Goal: Transaction & Acquisition: Register for event/course

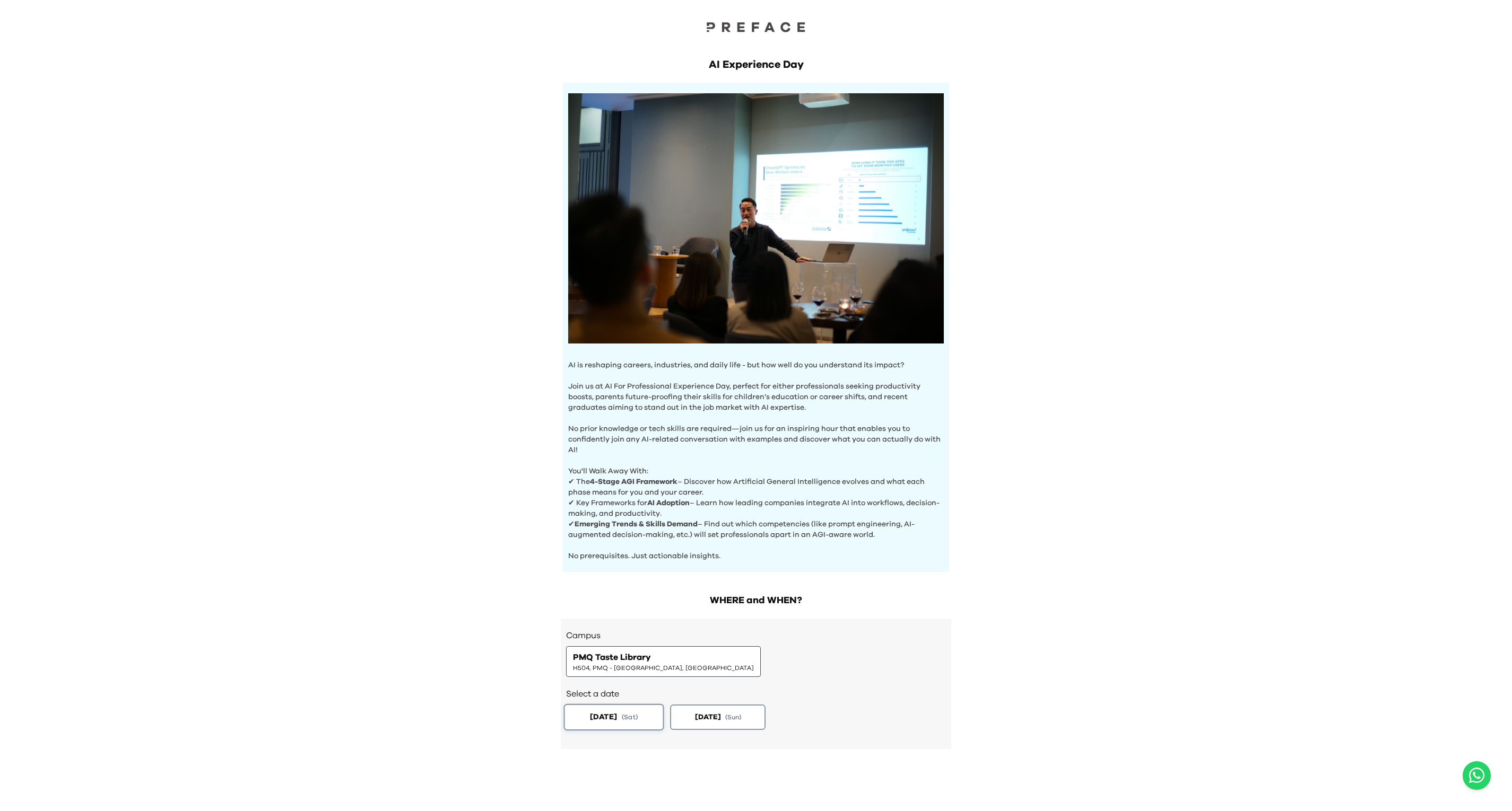
click at [610, 704] on button "2025-08-23 ( Sat )" at bounding box center [613, 717] width 101 height 26
click at [734, 706] on button "2025-08-24 ( Sun )" at bounding box center [718, 717] width 101 height 26
click at [734, 706] on button "[DATE] ( Sun )" at bounding box center [717, 718] width 95 height 25
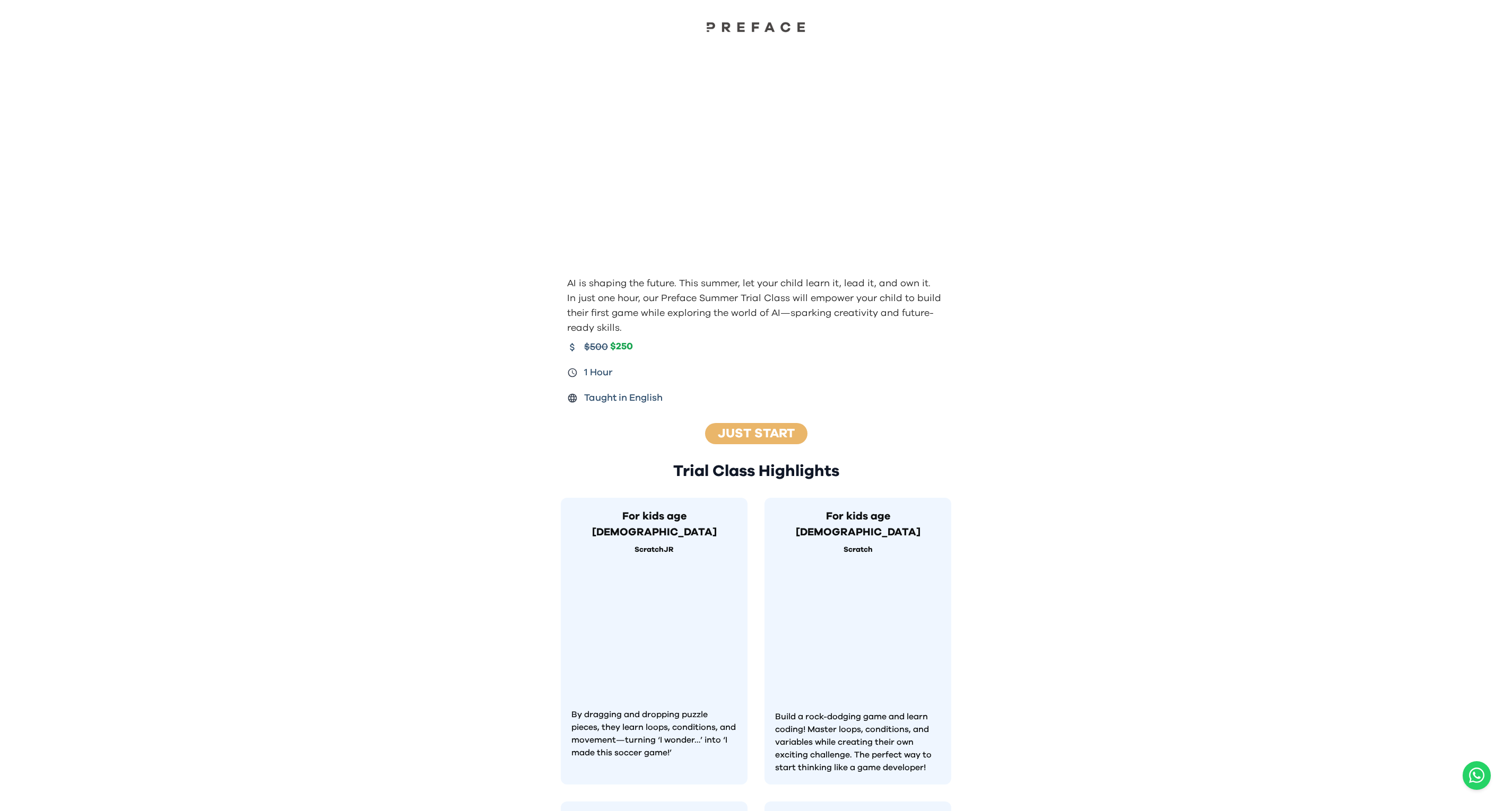
scroll to position [578, 0]
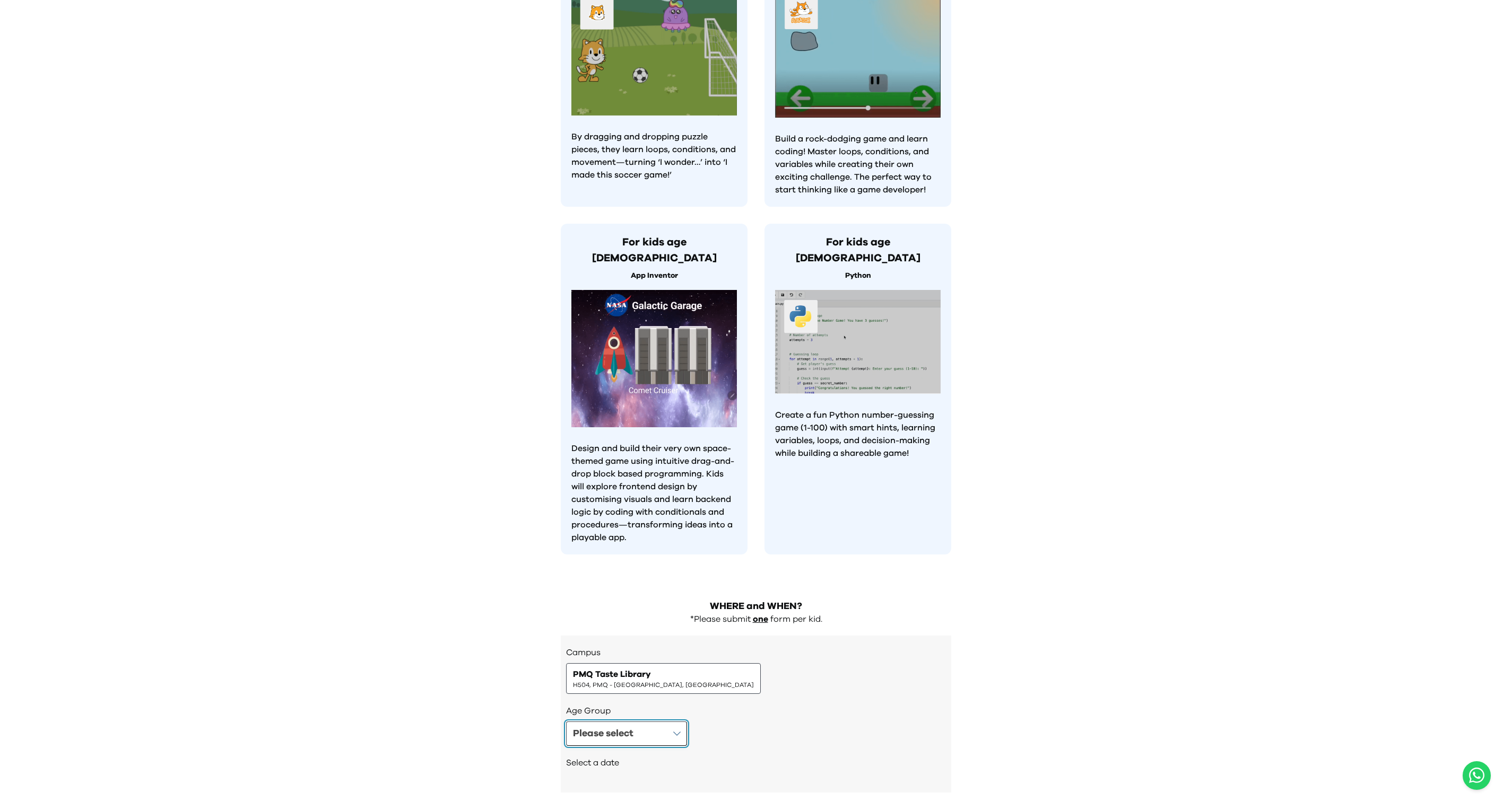
click at [605, 722] on button "Please select" at bounding box center [626, 733] width 121 height 25
click at [638, 779] on div "Age 4-5" at bounding box center [750, 786] width 352 height 15
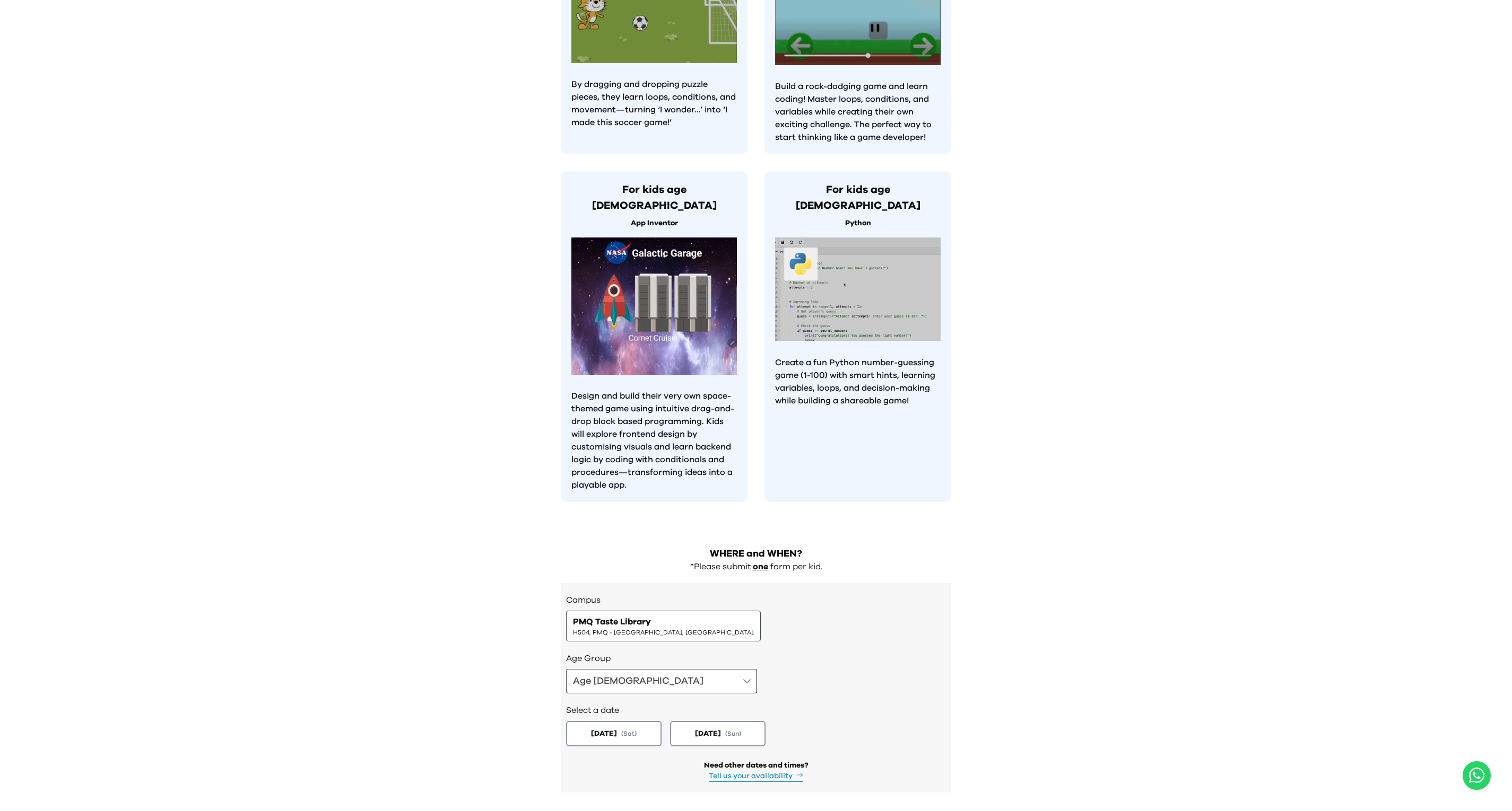
click at [625, 693] on div "Select a date 2025-08-23 ( Sat ) 2025-08-24 ( Sun )" at bounding box center [755, 724] width 380 height 62
click at [632, 729] on span "( Sat )" at bounding box center [629, 733] width 16 height 9
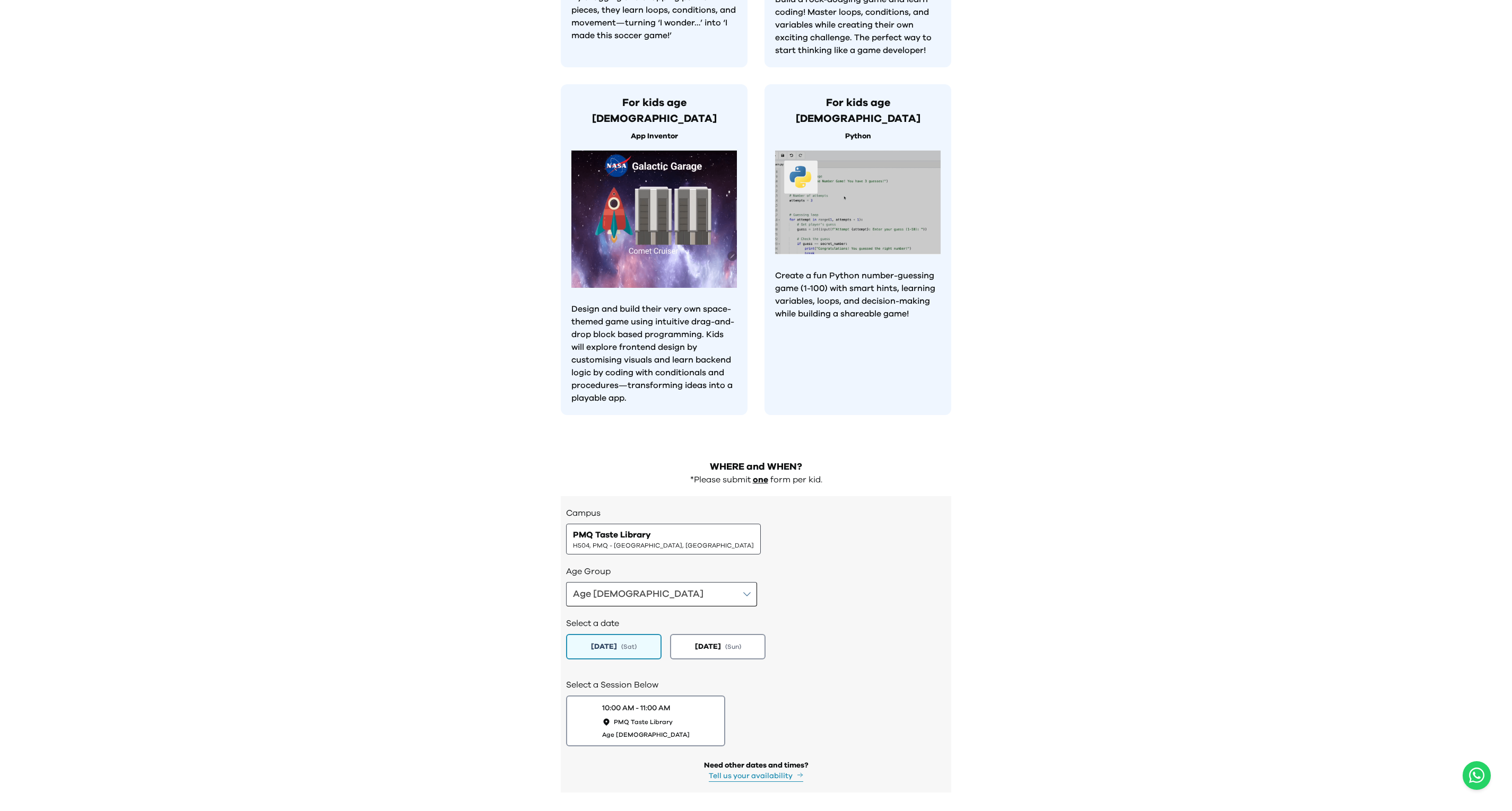
click at [632, 703] on div "10:00 AM - 11:00 AM PMQ Taste Library Age 4-5" at bounding box center [646, 722] width 87 height 36
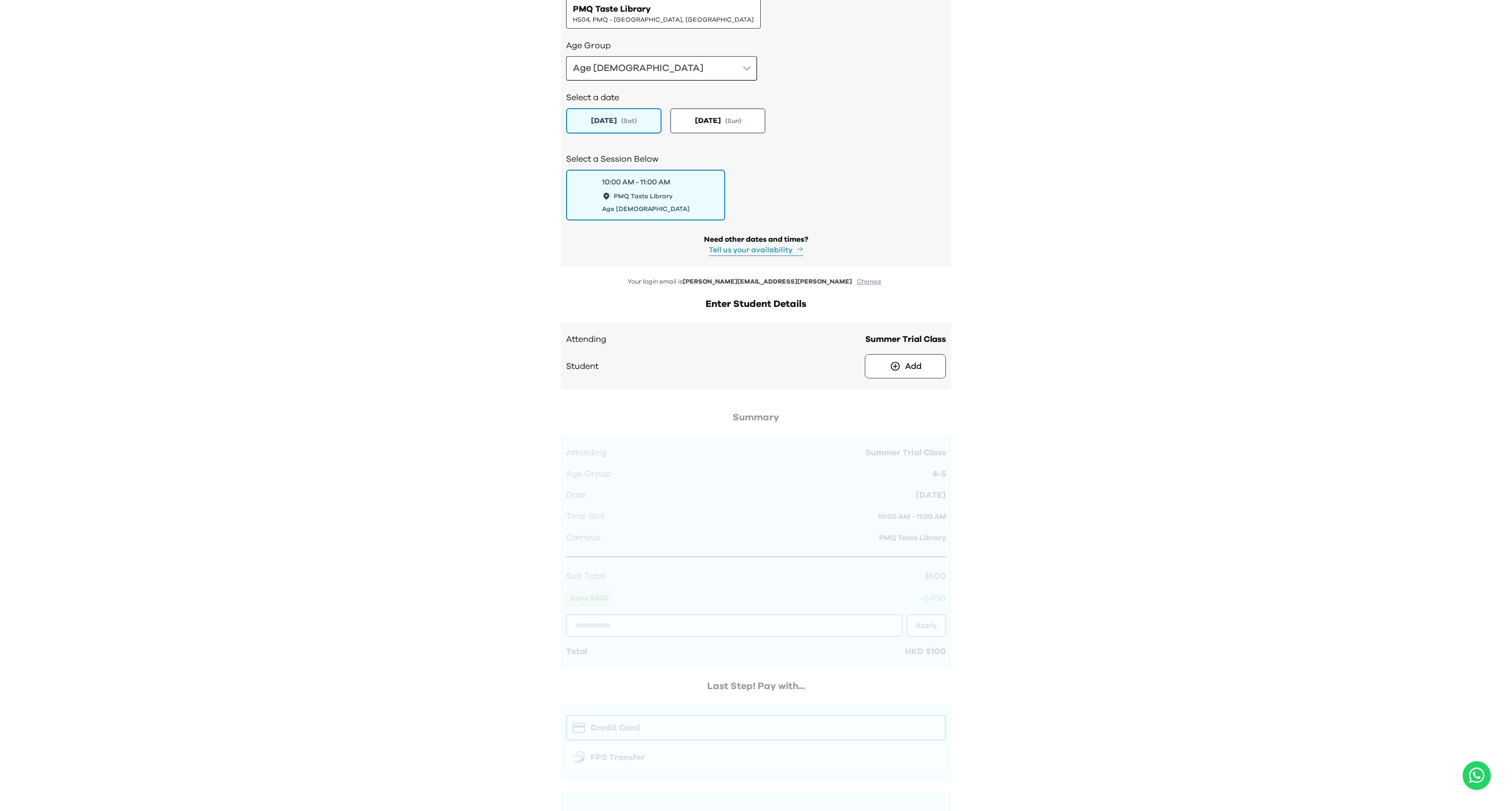
scroll to position [1355, 0]
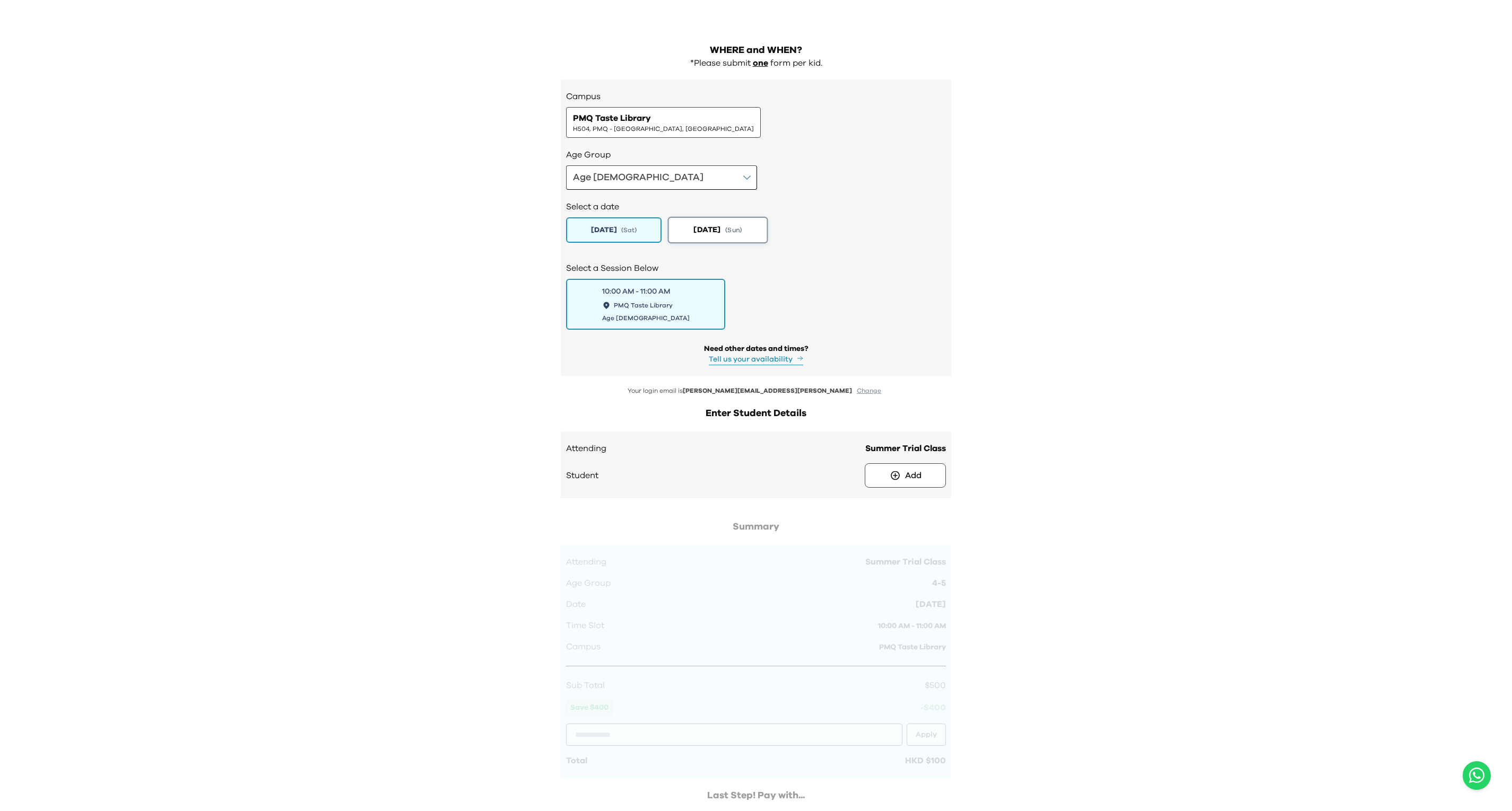
click at [699, 224] on span "[DATE]" at bounding box center [707, 230] width 27 height 11
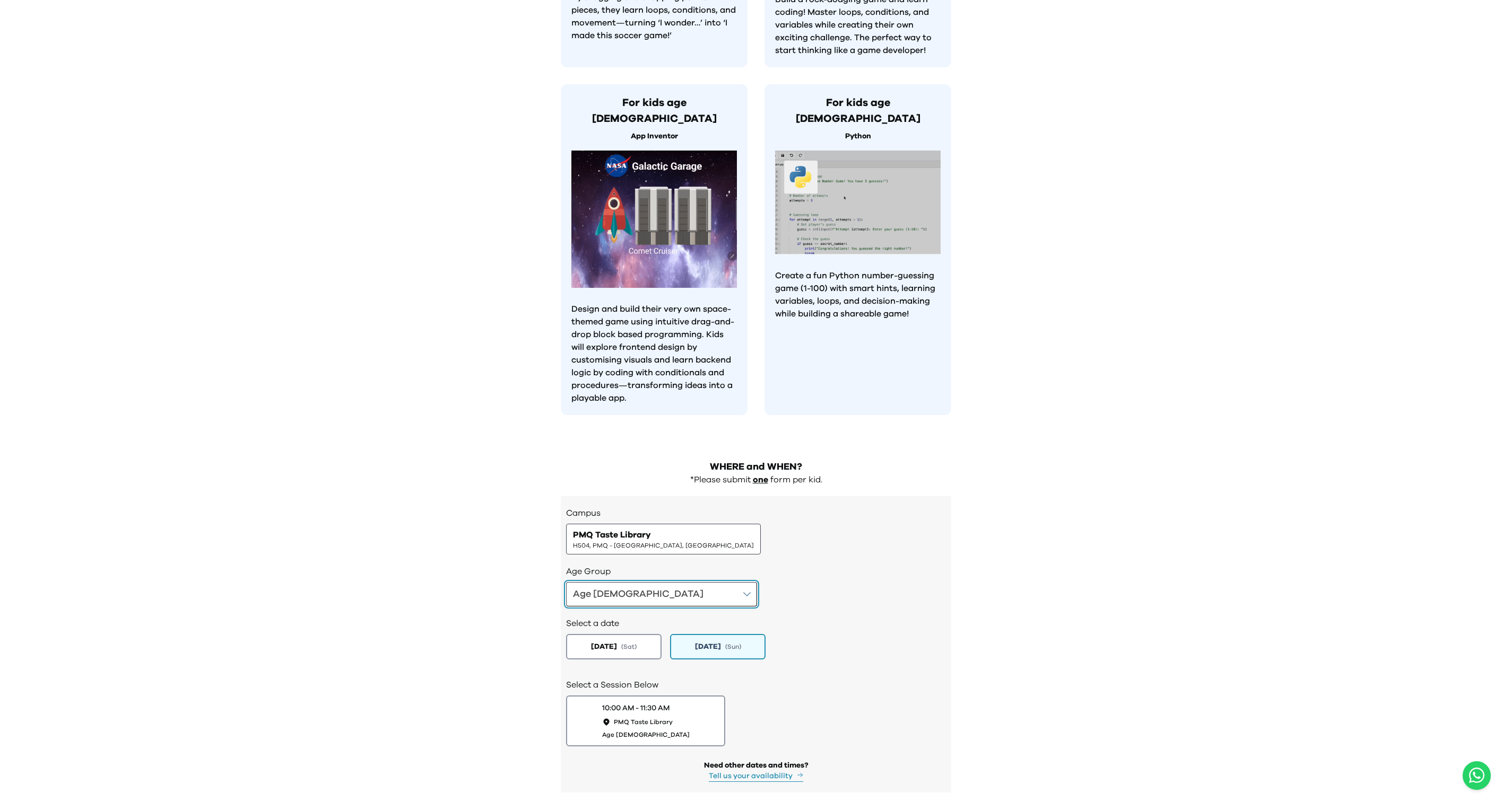
click at [628, 582] on button "Age 4-5" at bounding box center [661, 594] width 191 height 25
click at [569, 582] on button "Age 4-5" at bounding box center [661, 594] width 191 height 25
click at [593, 634] on button "2025-08-23 ( Sat )" at bounding box center [613, 646] width 101 height 26
click at [629, 582] on button "Age 4-5" at bounding box center [661, 594] width 191 height 25
click at [652, 663] on div "Age 6-7" at bounding box center [750, 670] width 352 height 15
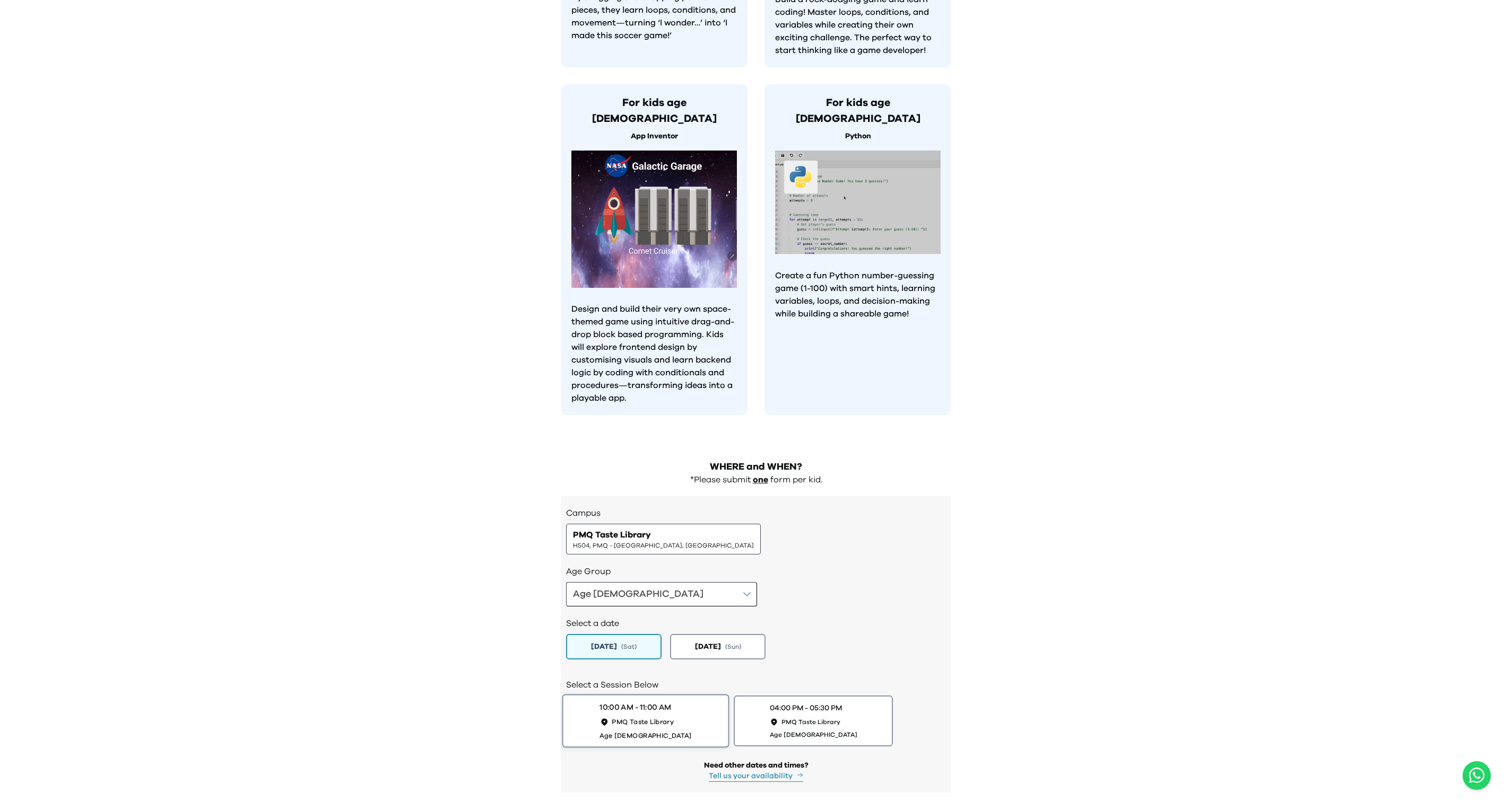
click at [671, 718] on span "PMQ Taste Library" at bounding box center [643, 722] width 62 height 9
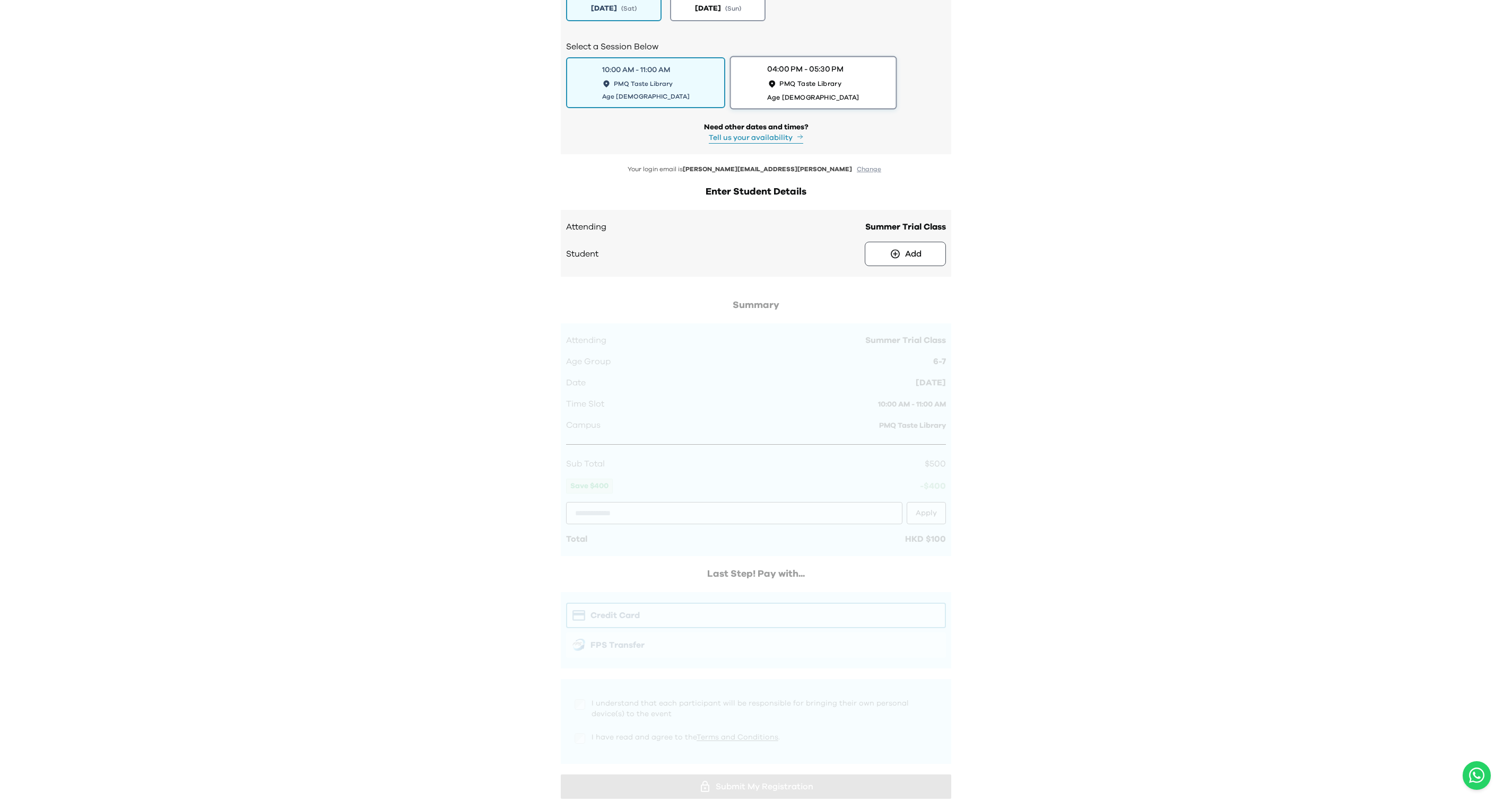
click at [774, 63] on div "04:00 PM - 05:30 PM" at bounding box center [805, 69] width 76 height 11
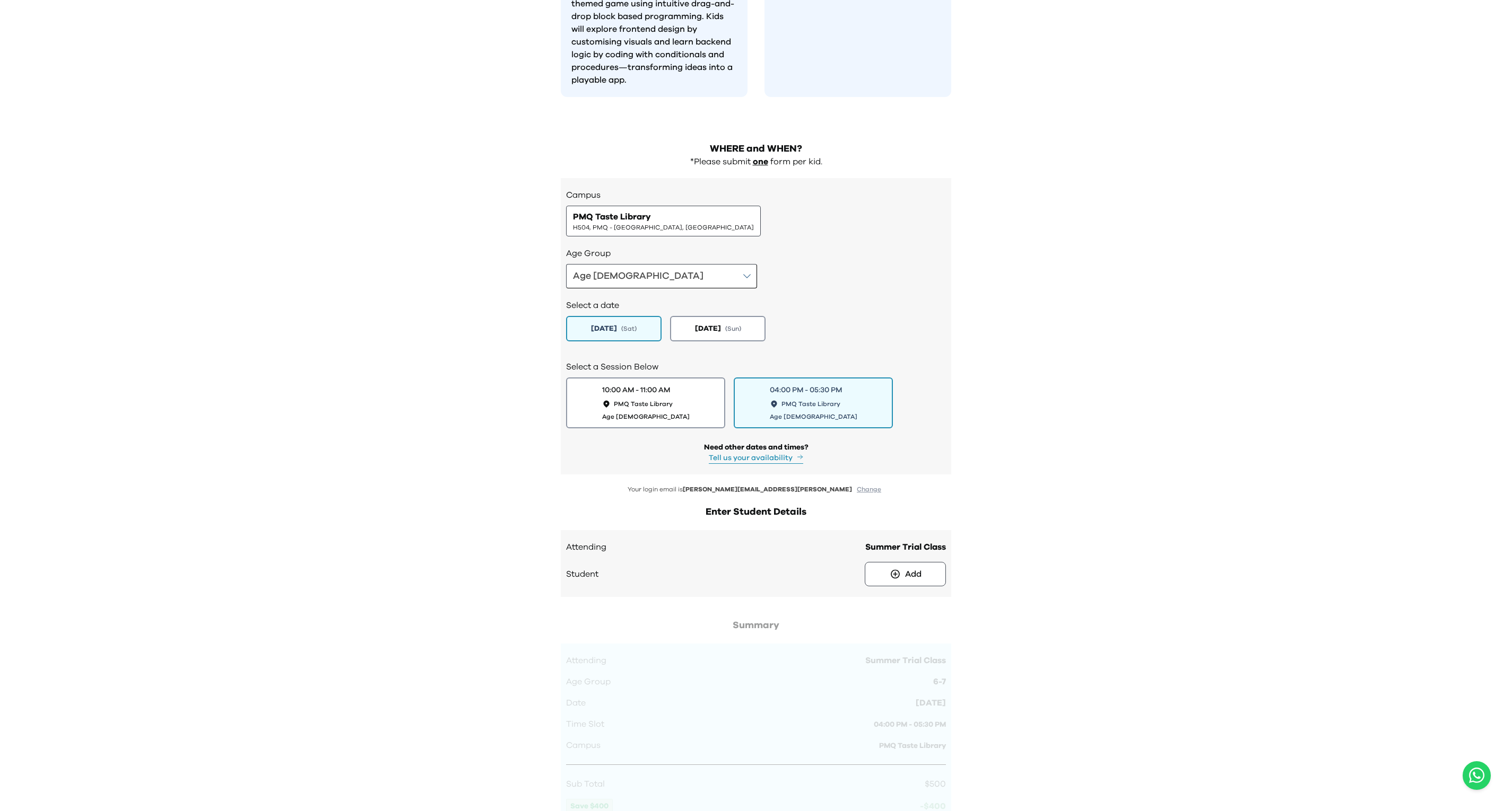
scroll to position [1020, 0]
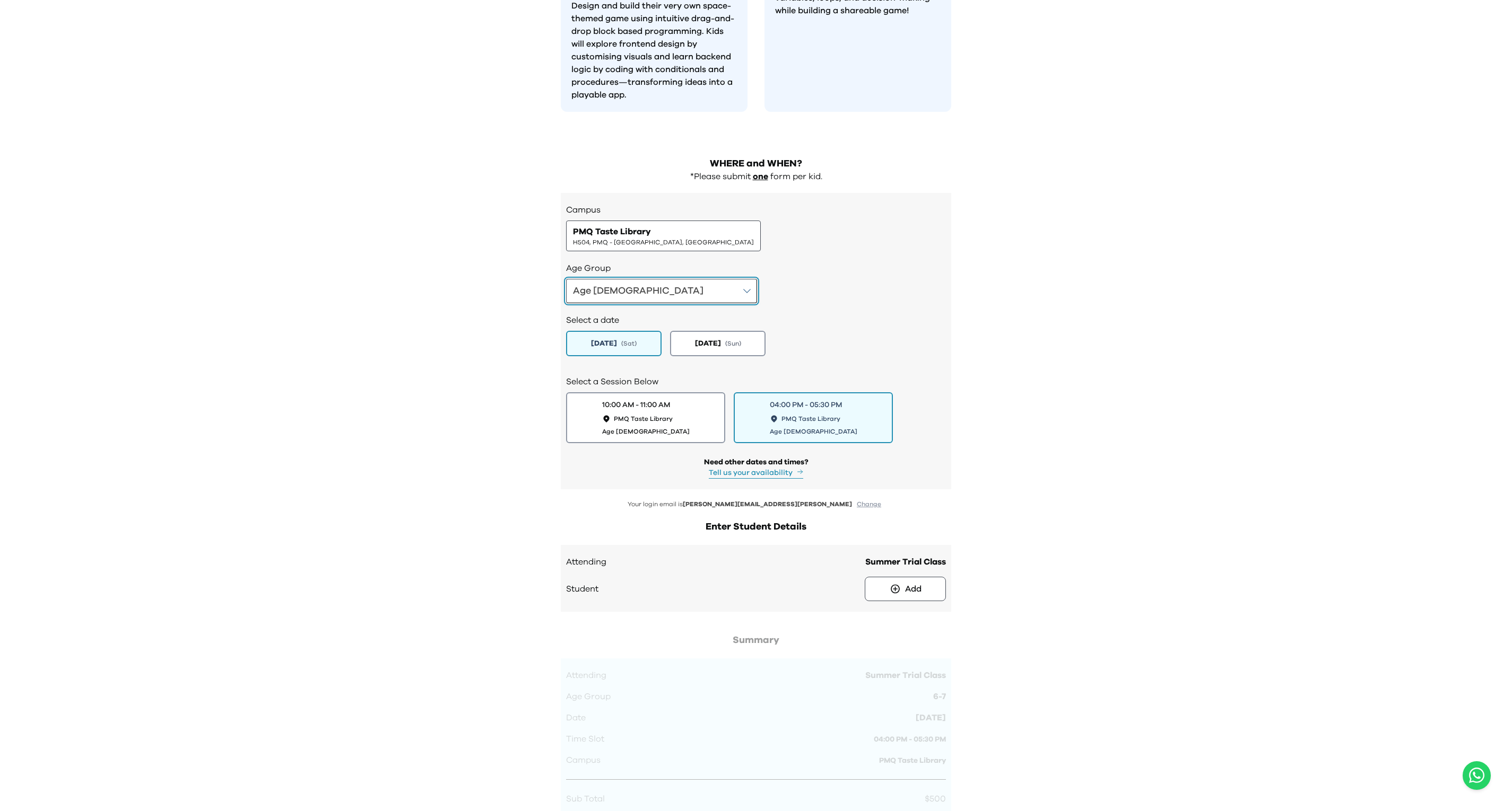
click at [636, 279] on button "Age 6-7" at bounding box center [661, 291] width 191 height 25
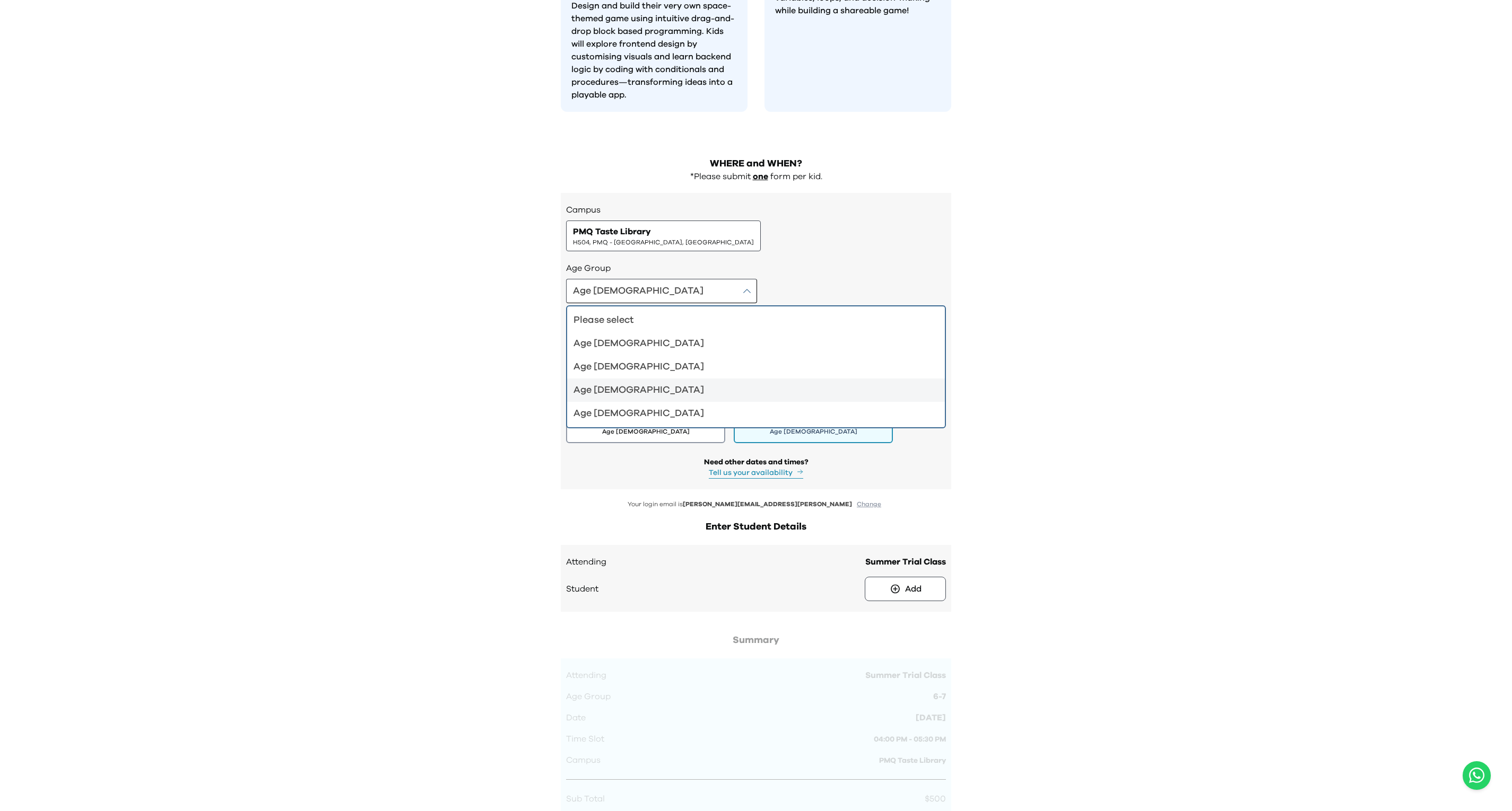
click at [681, 383] on div "Age 8-9" at bounding box center [750, 390] width 352 height 15
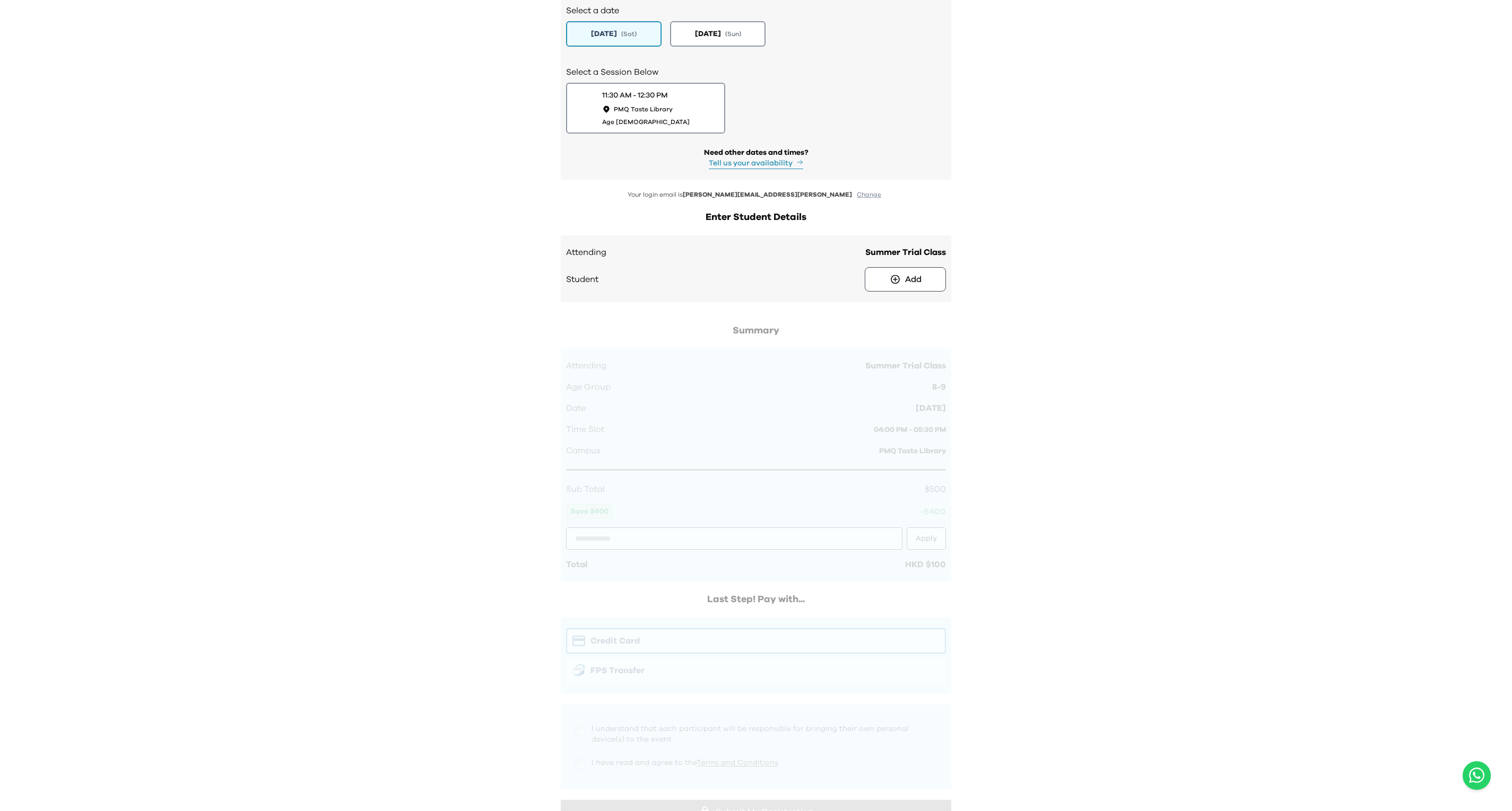
scroll to position [1331, 0]
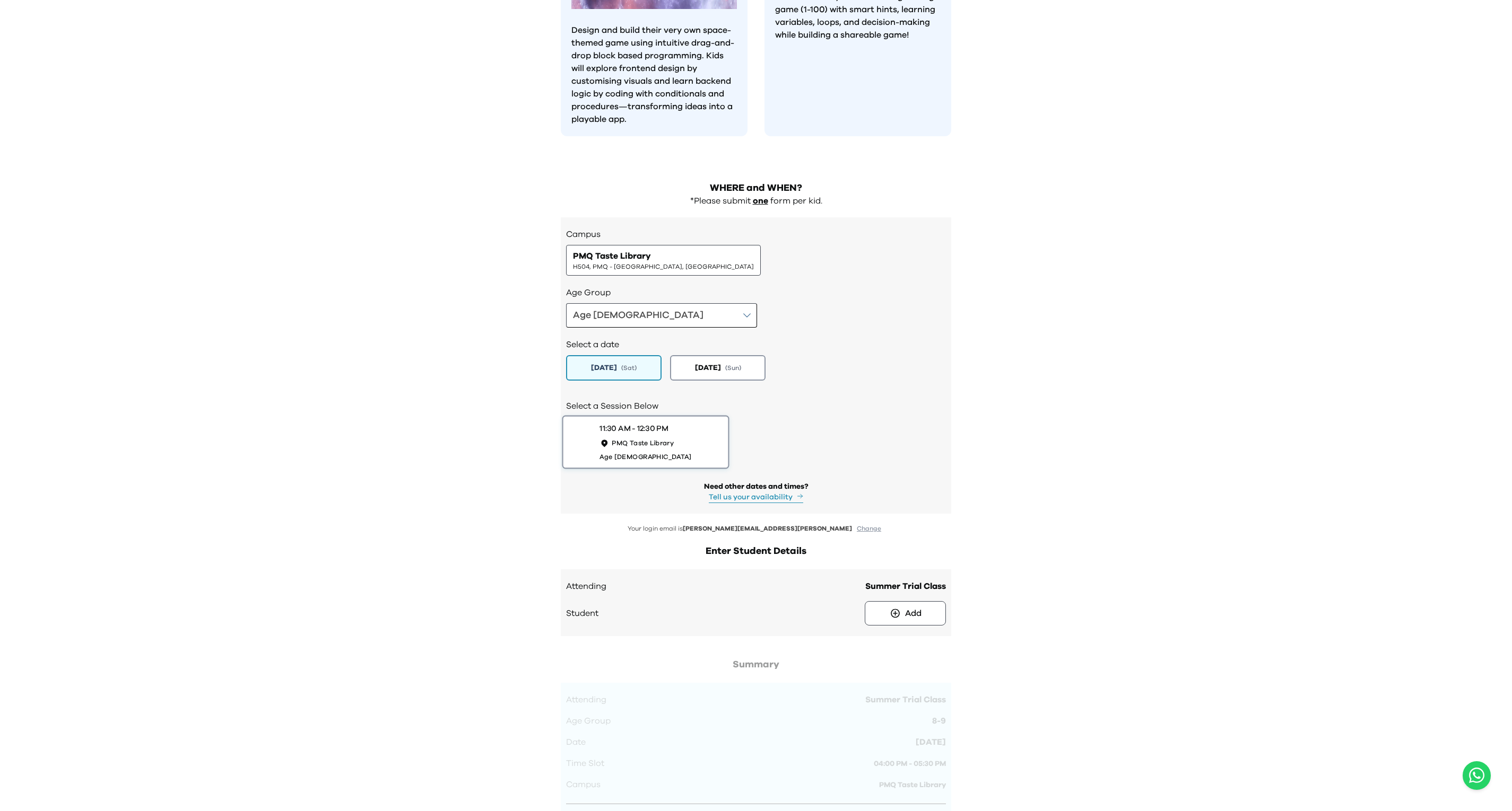
click at [659, 423] on div "11:30 AM - 12:30 PM PMQ Taste Library Age 8-9" at bounding box center [645, 442] width 92 height 38
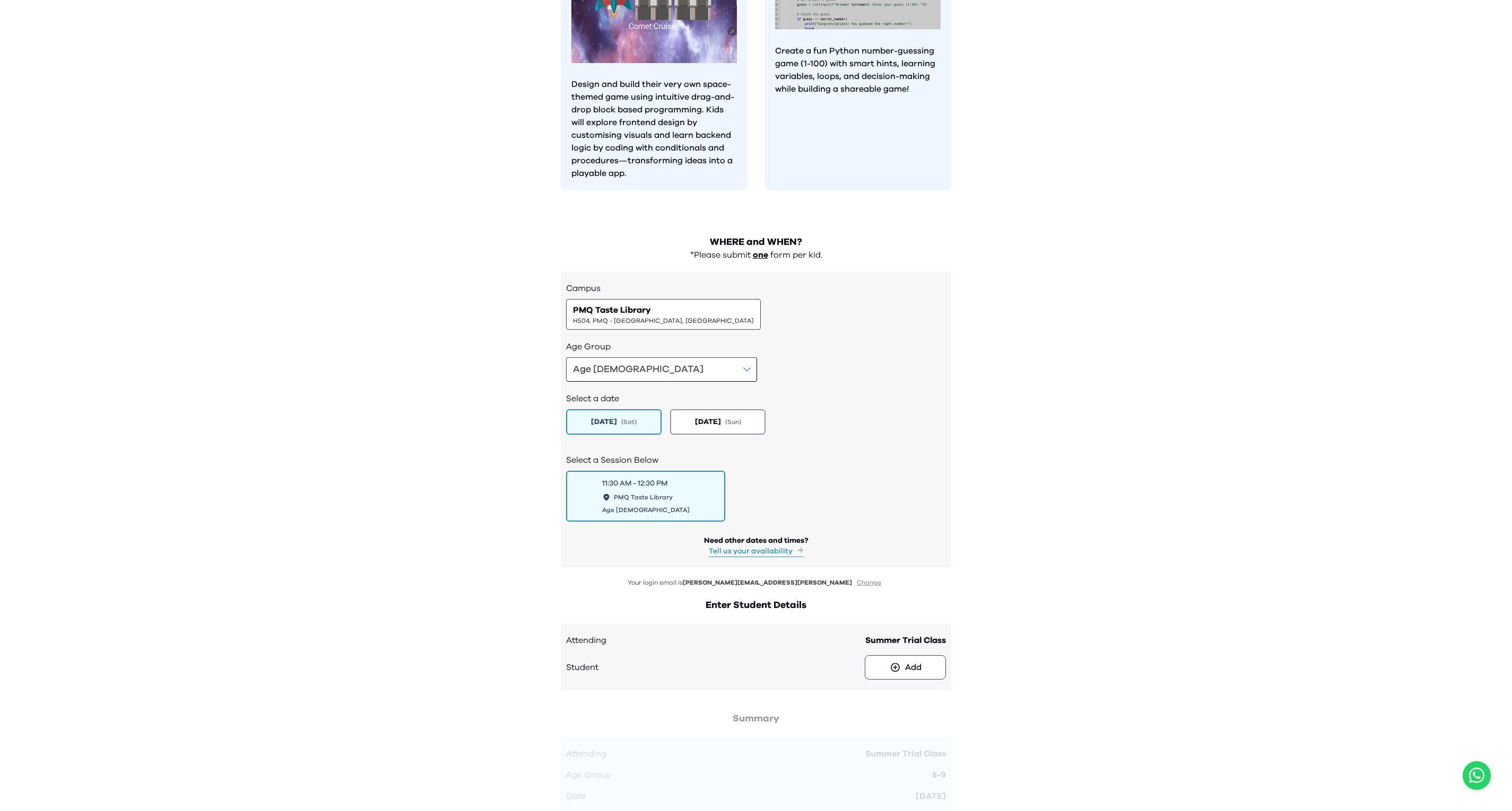
scroll to position [941, 0]
click at [690, 409] on button "2025-08-24 ( Sun )" at bounding box center [718, 422] width 101 height 26
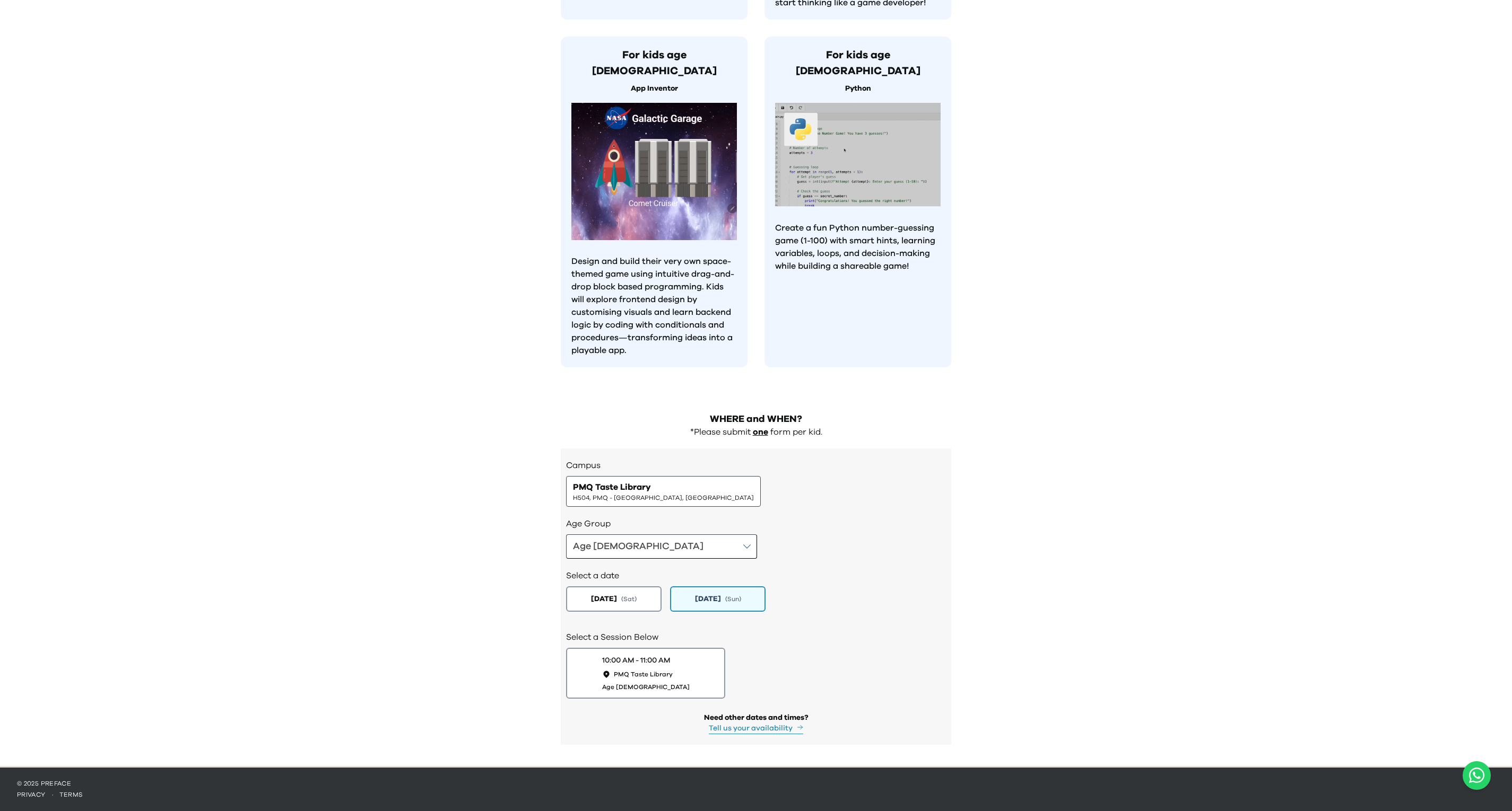
scroll to position [718, 0]
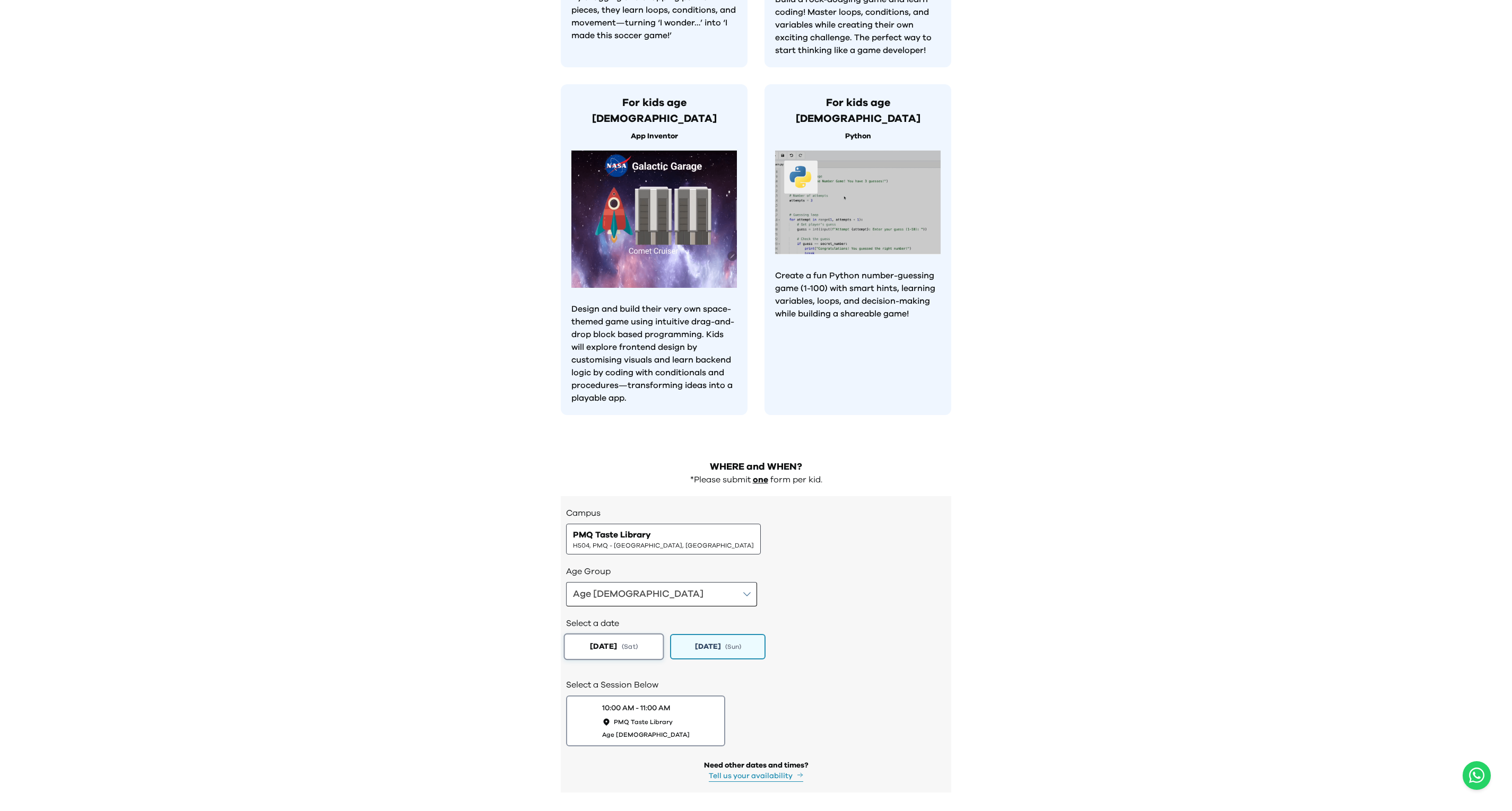
click at [617, 641] on span "[DATE]" at bounding box center [603, 646] width 27 height 11
click at [618, 565] on h3 "Age Group" at bounding box center [755, 571] width 380 height 13
click at [621, 582] on button "Age 8-9" at bounding box center [661, 594] width 191 height 25
click at [639, 710] on div "Age 10-12" at bounding box center [750, 717] width 352 height 15
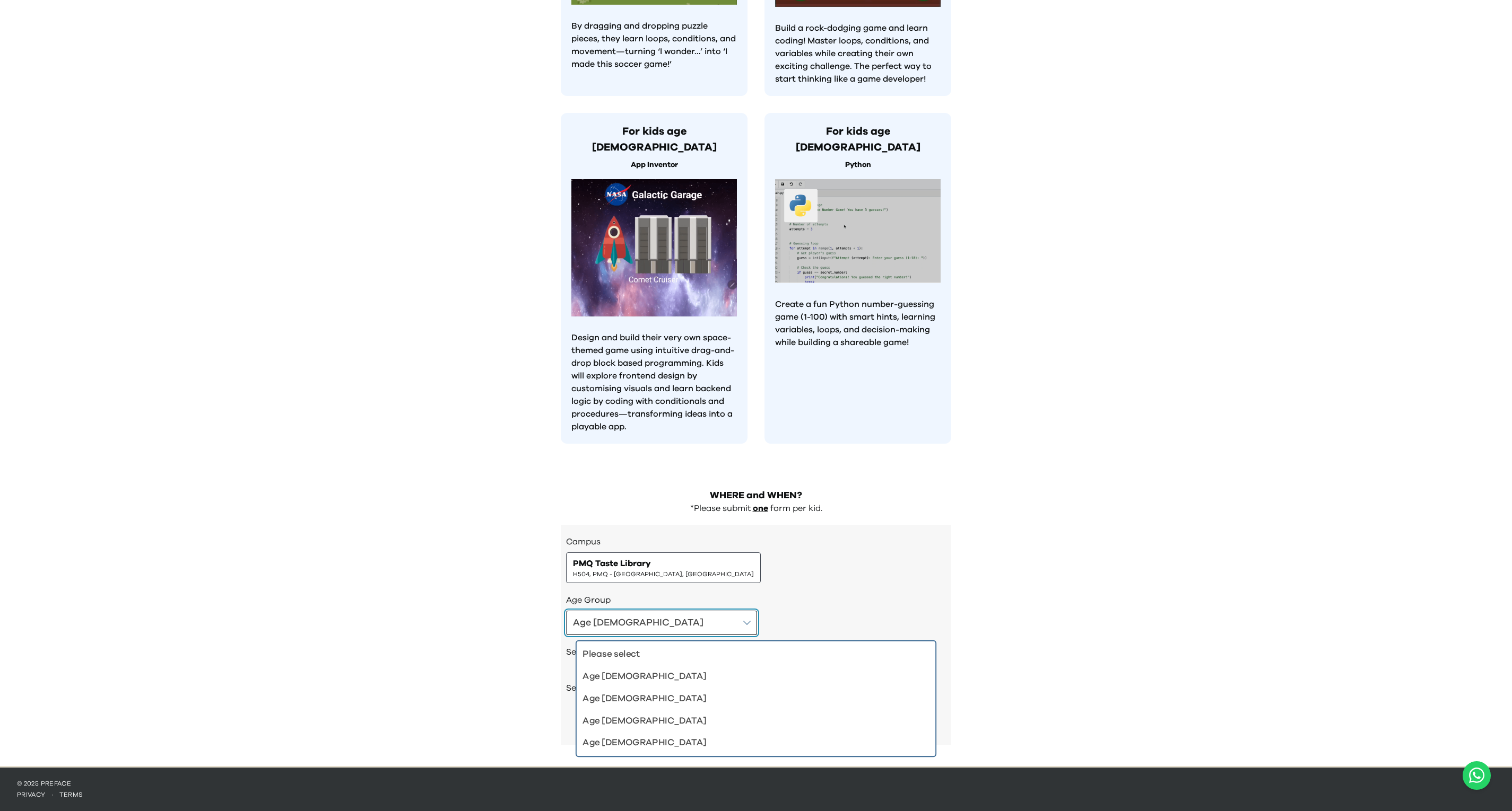
scroll to position [641, 0]
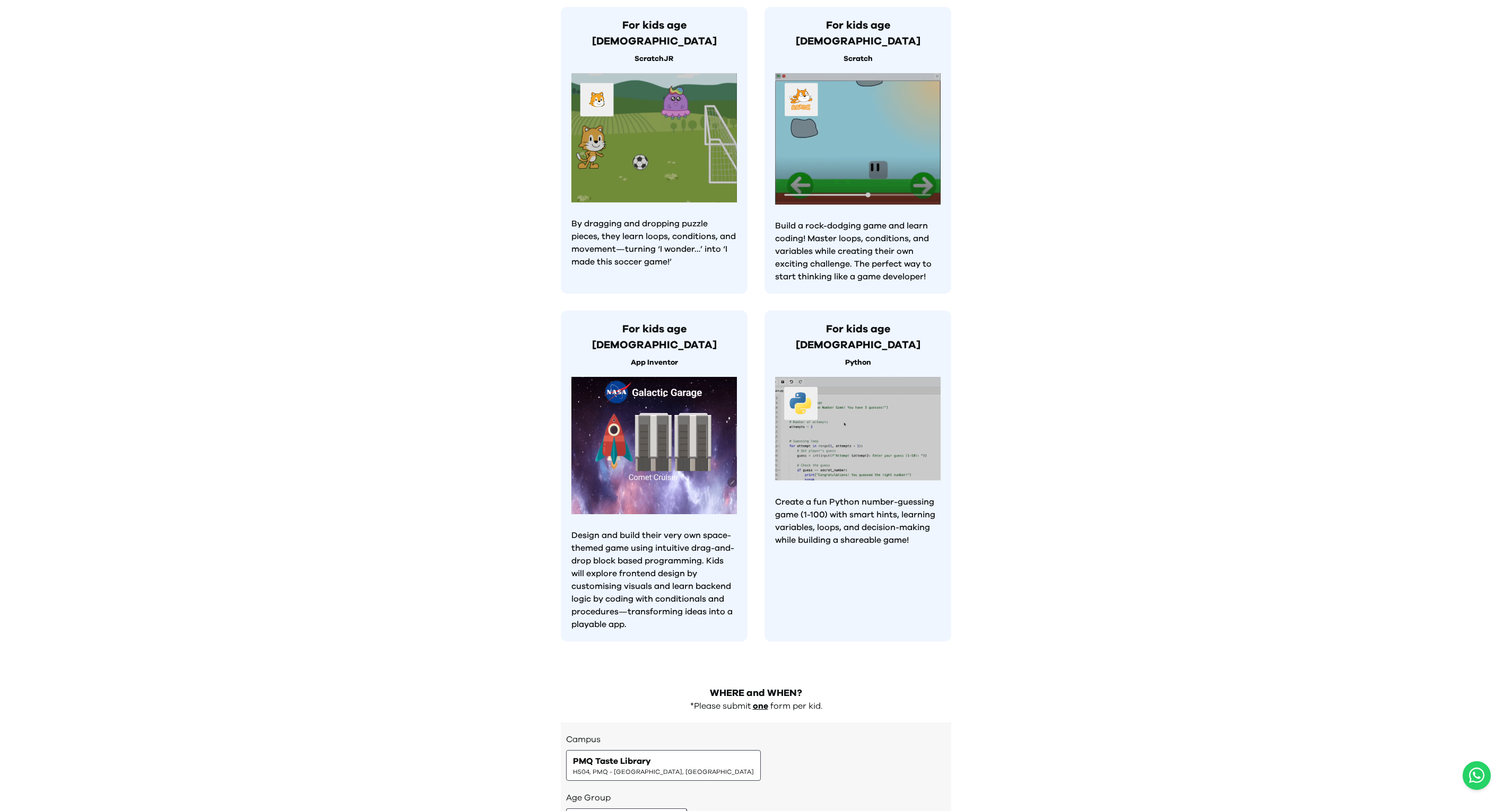
scroll to position [578, 0]
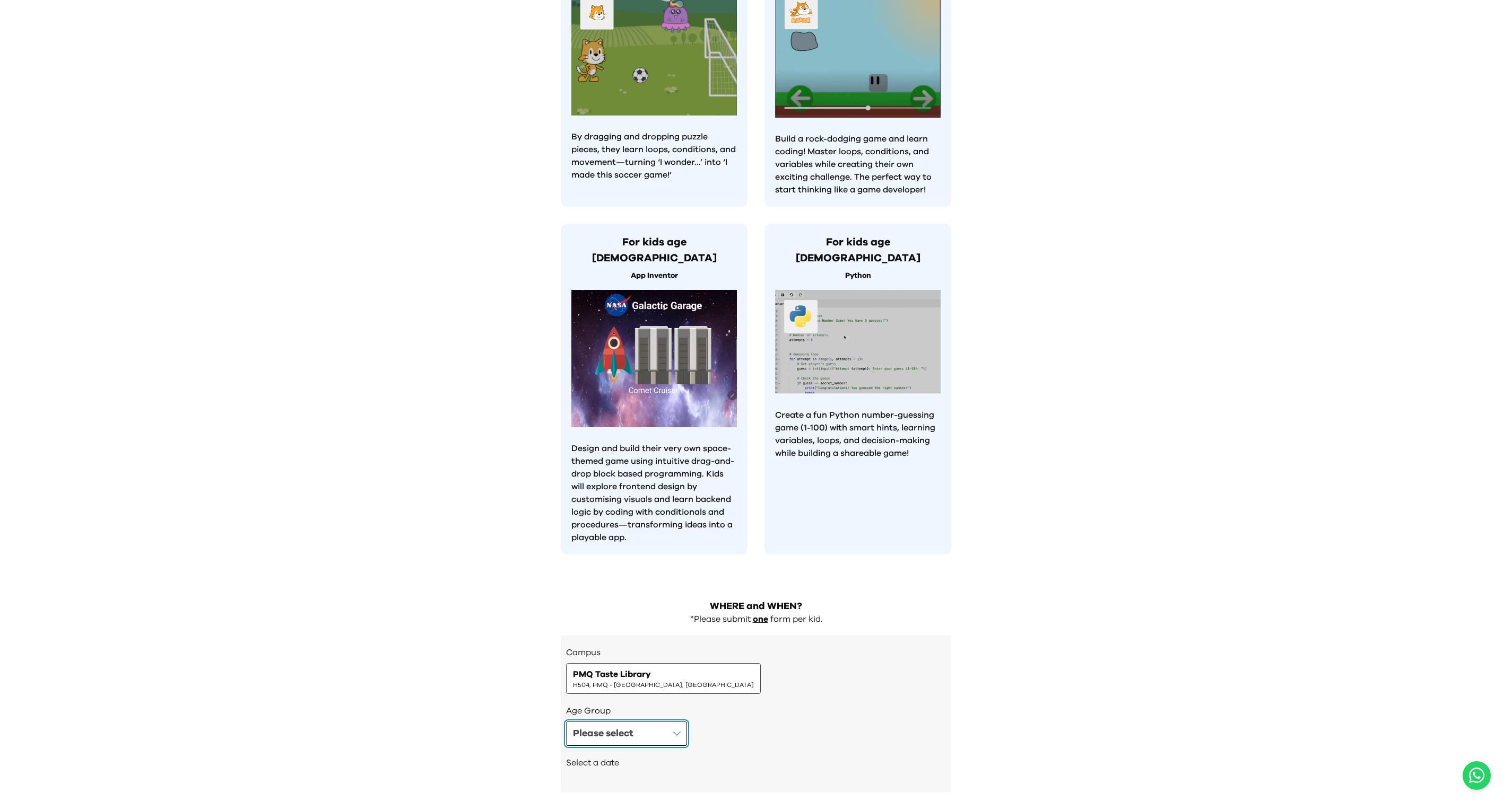
click at [660, 722] on button "Please select" at bounding box center [626, 733] width 121 height 25
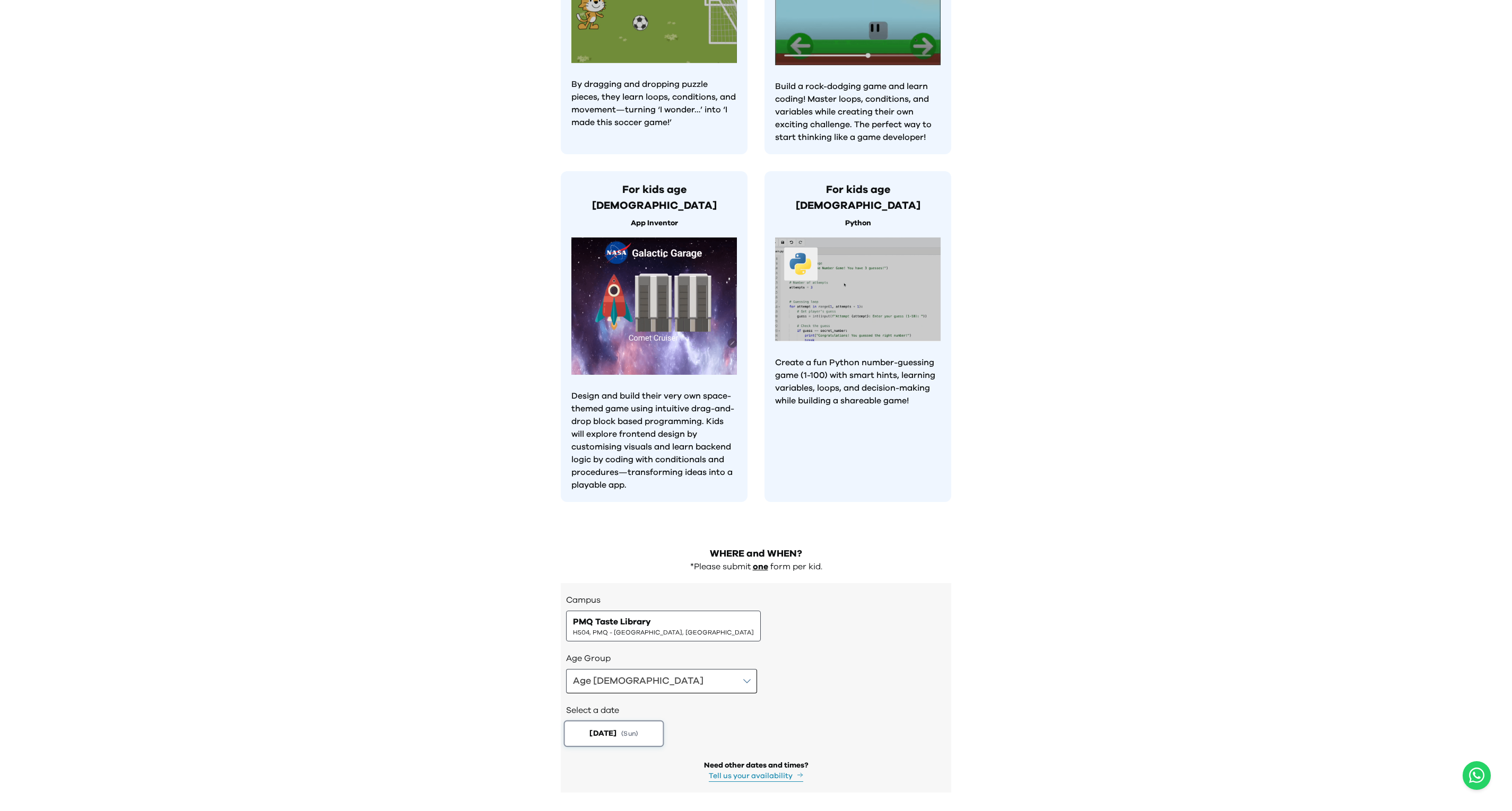
click at [638, 729] on span "( Sun )" at bounding box center [629, 733] width 17 height 9
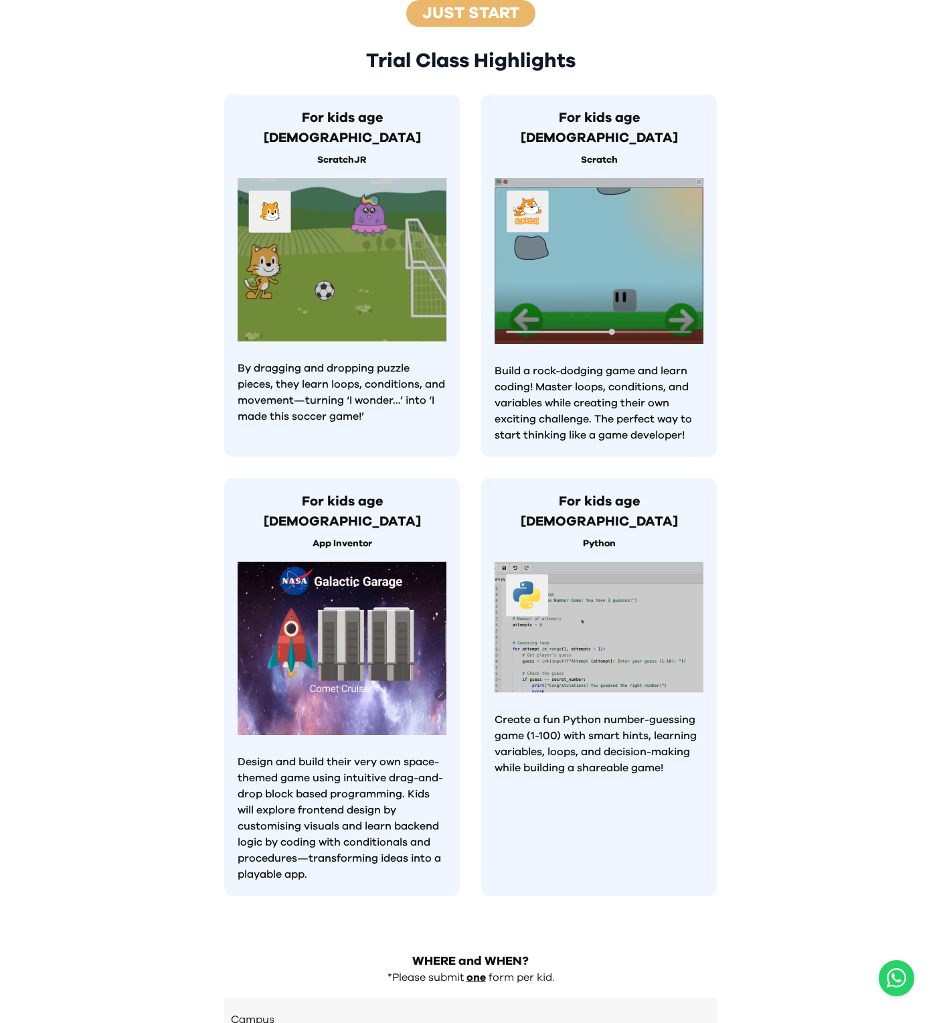
scroll to position [731, 0]
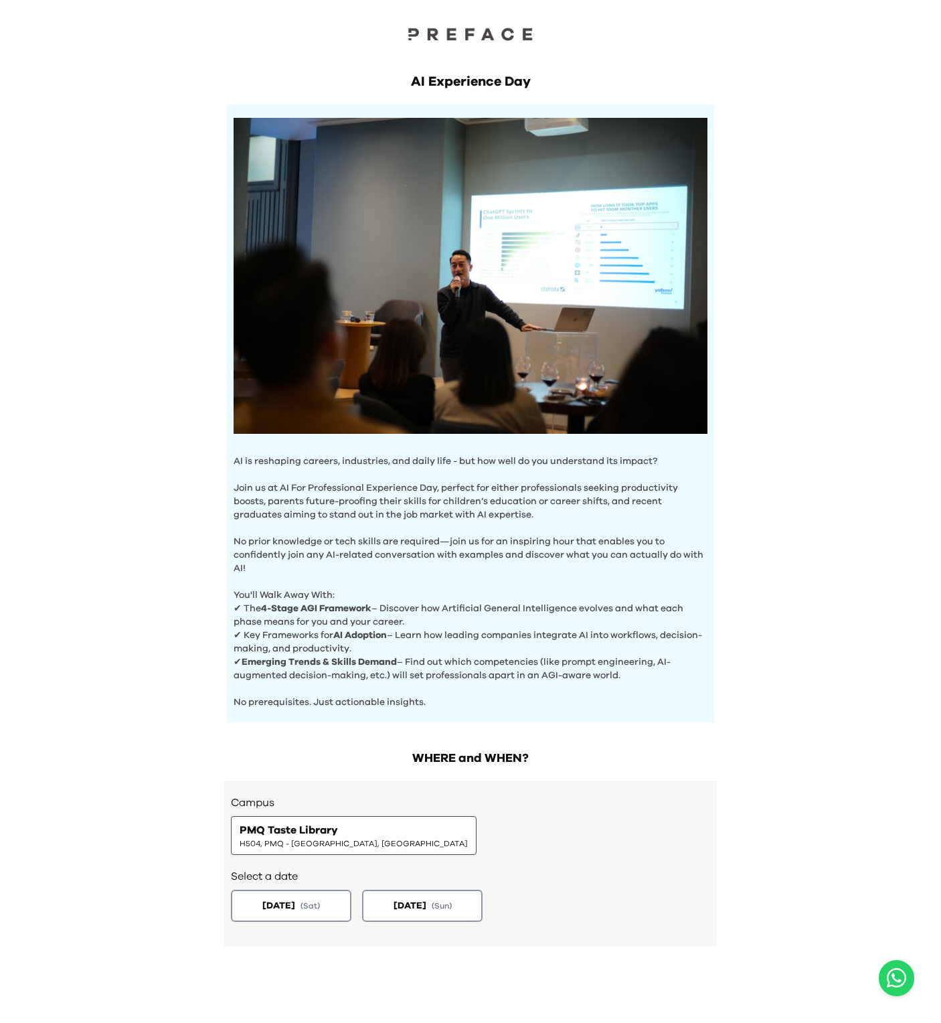
scroll to position [57, 0]
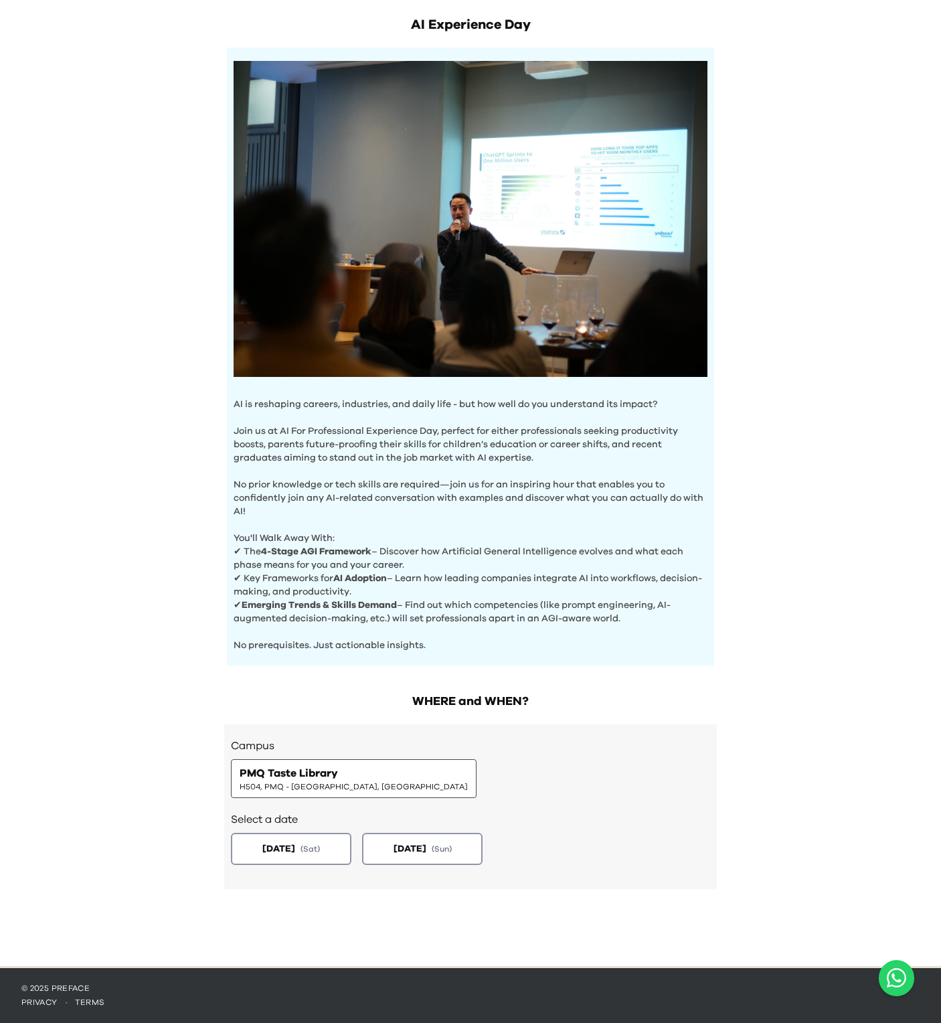
click at [299, 378] on div "AI is reshaping careers, industries, and daily life - but how well do you under…" at bounding box center [470, 357] width 487 height 618
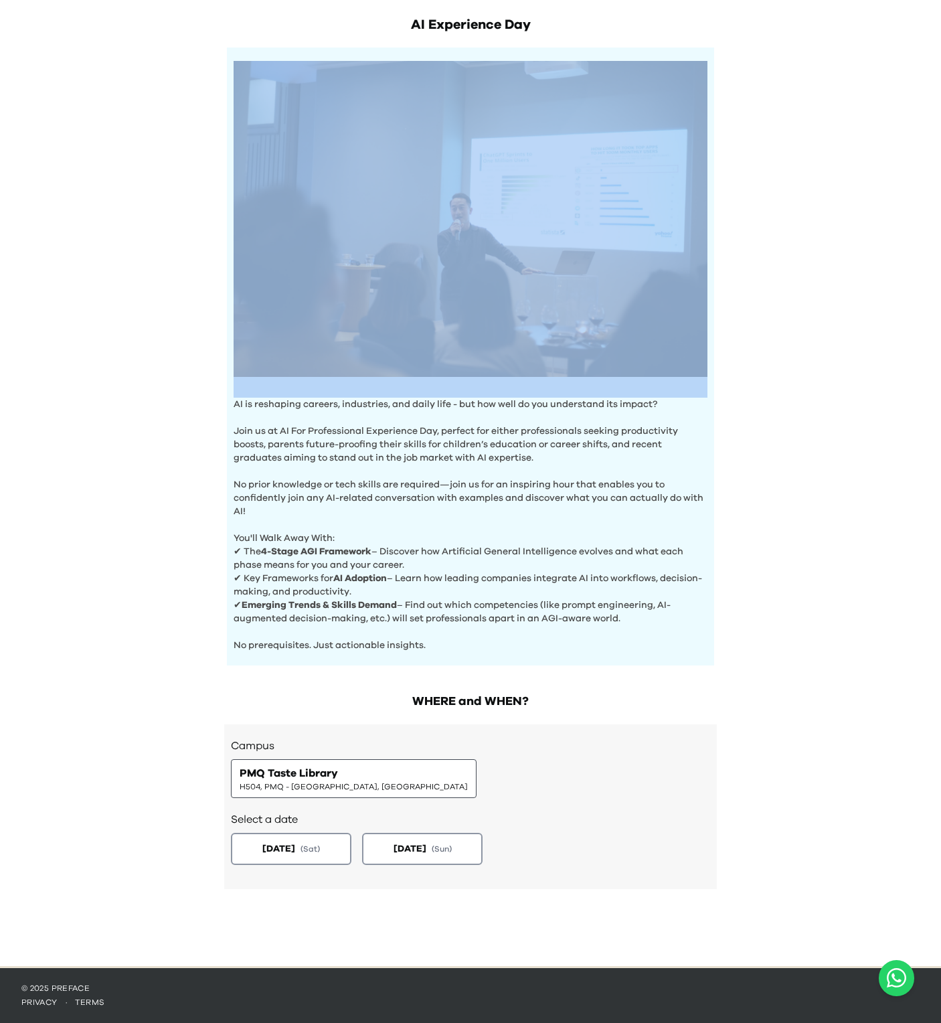
click at [299, 378] on div "AI is reshaping careers, industries, and daily life - but how well do you under…" at bounding box center [470, 357] width 487 height 618
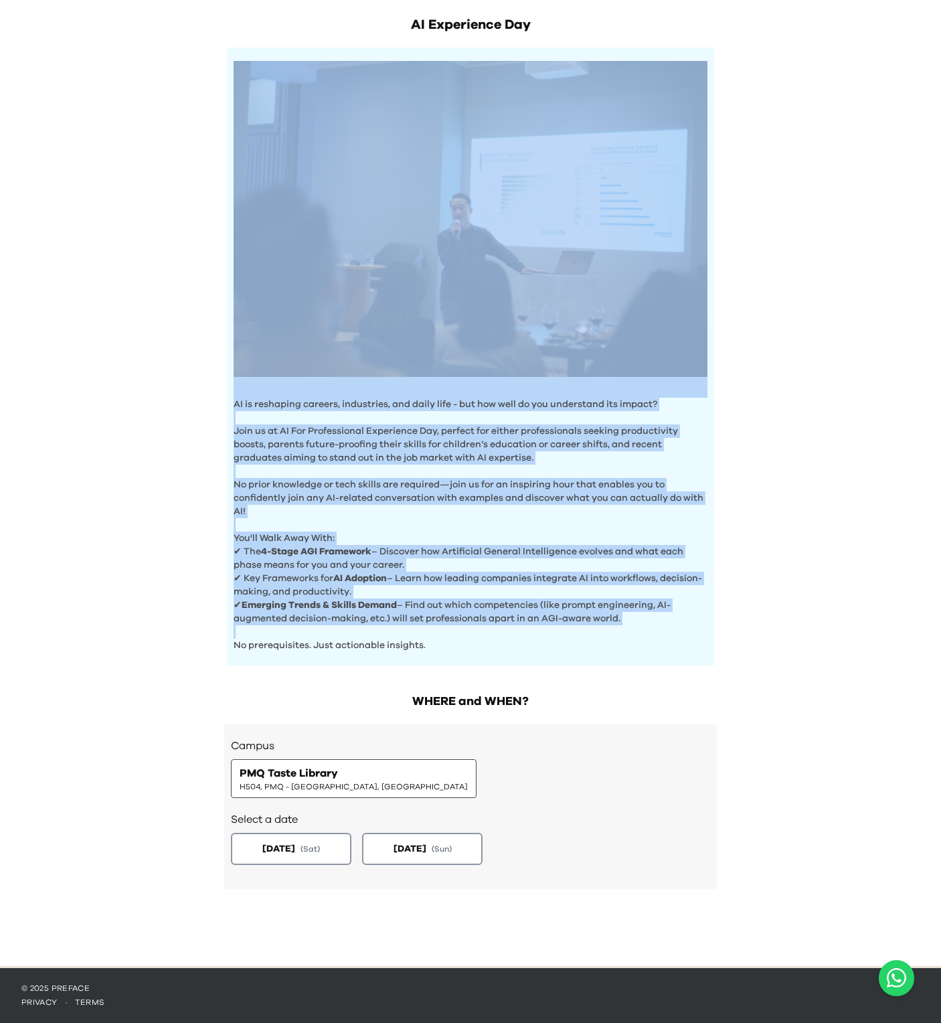
drag, startPoint x: 299, startPoint y: 377, endPoint x: 410, endPoint y: 618, distance: 264.7
click at [410, 618] on div "AI is reshaping careers, industries, and daily life - but how well do you under…" at bounding box center [470, 357] width 487 height 618
click at [410, 618] on p "✔ Emerging Trends & Skills Demand – Find out which competencies (like prompt en…" at bounding box center [471, 611] width 474 height 27
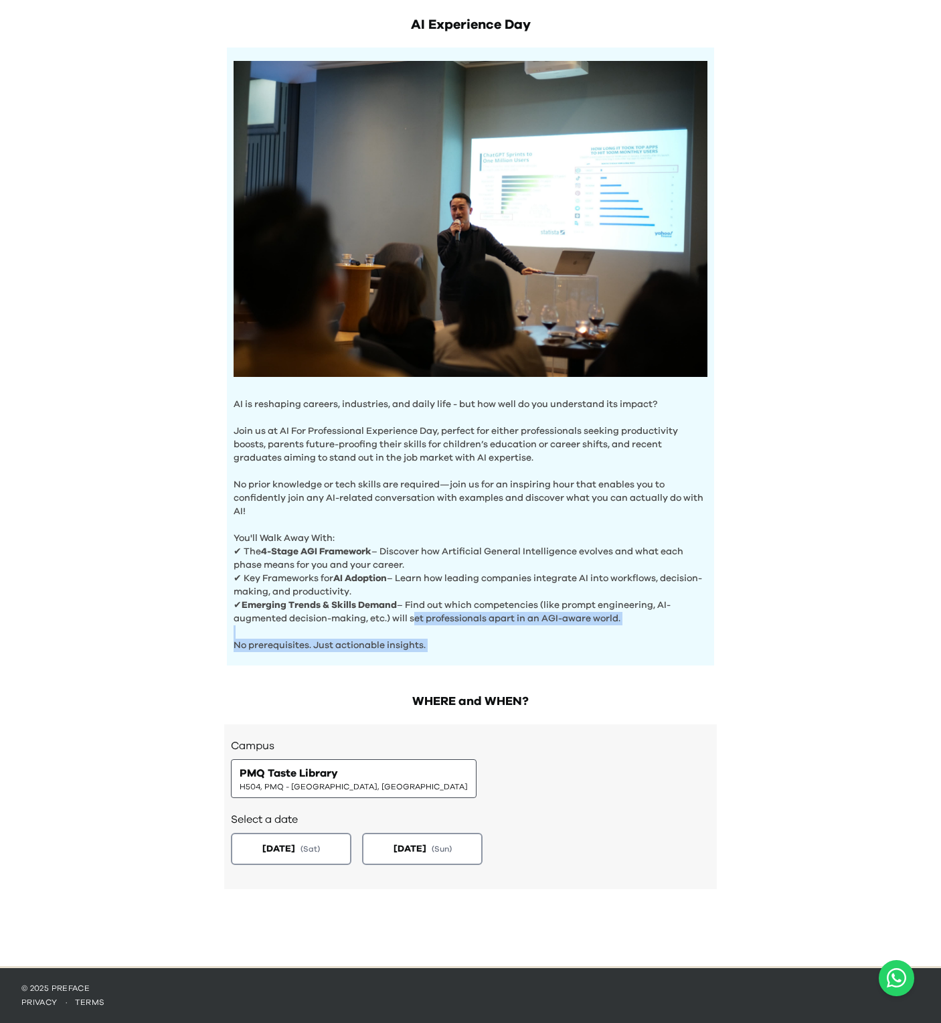
drag, startPoint x: 410, startPoint y: 618, endPoint x: 437, endPoint y: 655, distance: 45.5
click at [437, 655] on div "AI is reshaping careers, industries, and daily life - but how well do you under…" at bounding box center [470, 357] width 487 height 618
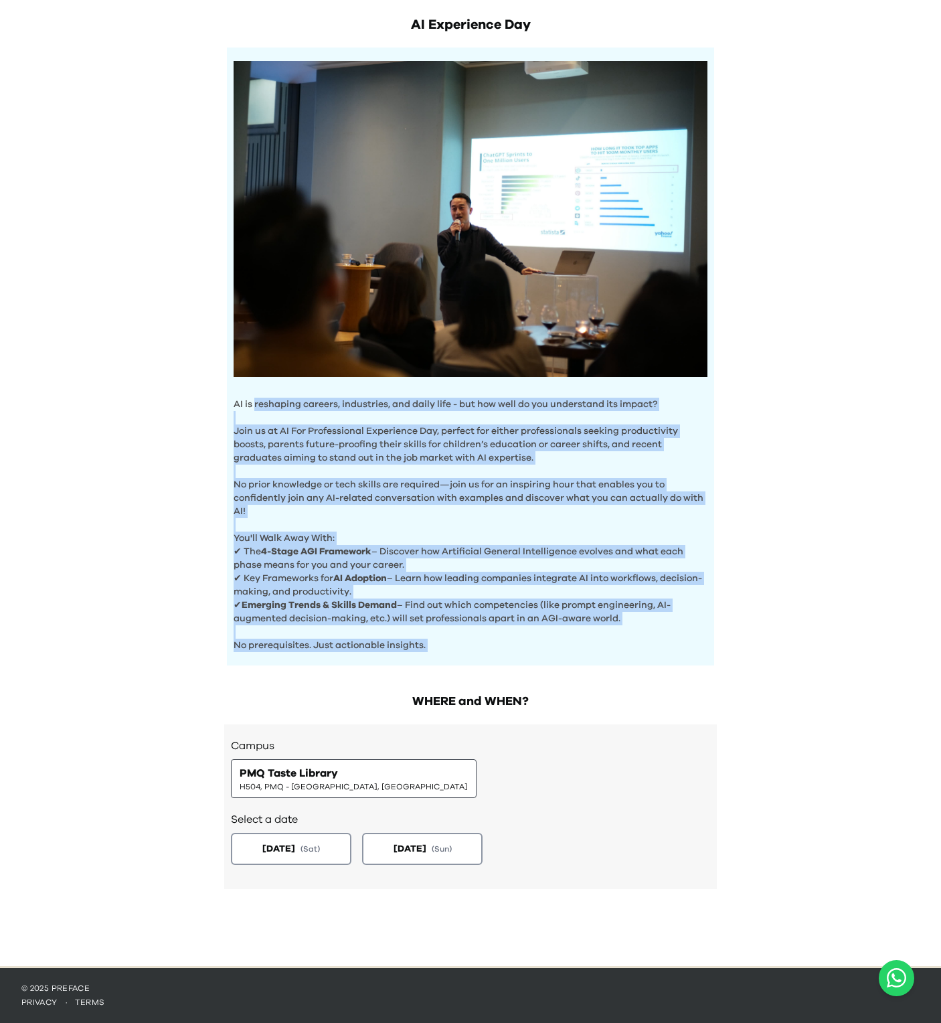
drag, startPoint x: 437, startPoint y: 655, endPoint x: 278, endPoint y: 398, distance: 302.0
click at [278, 398] on div "AI is reshaping careers, industries, and daily life - but how well do you under…" at bounding box center [470, 357] width 487 height 618
click at [278, 398] on p "AI is reshaping careers, industries, and daily life - but how well do you under…" at bounding box center [471, 404] width 474 height 13
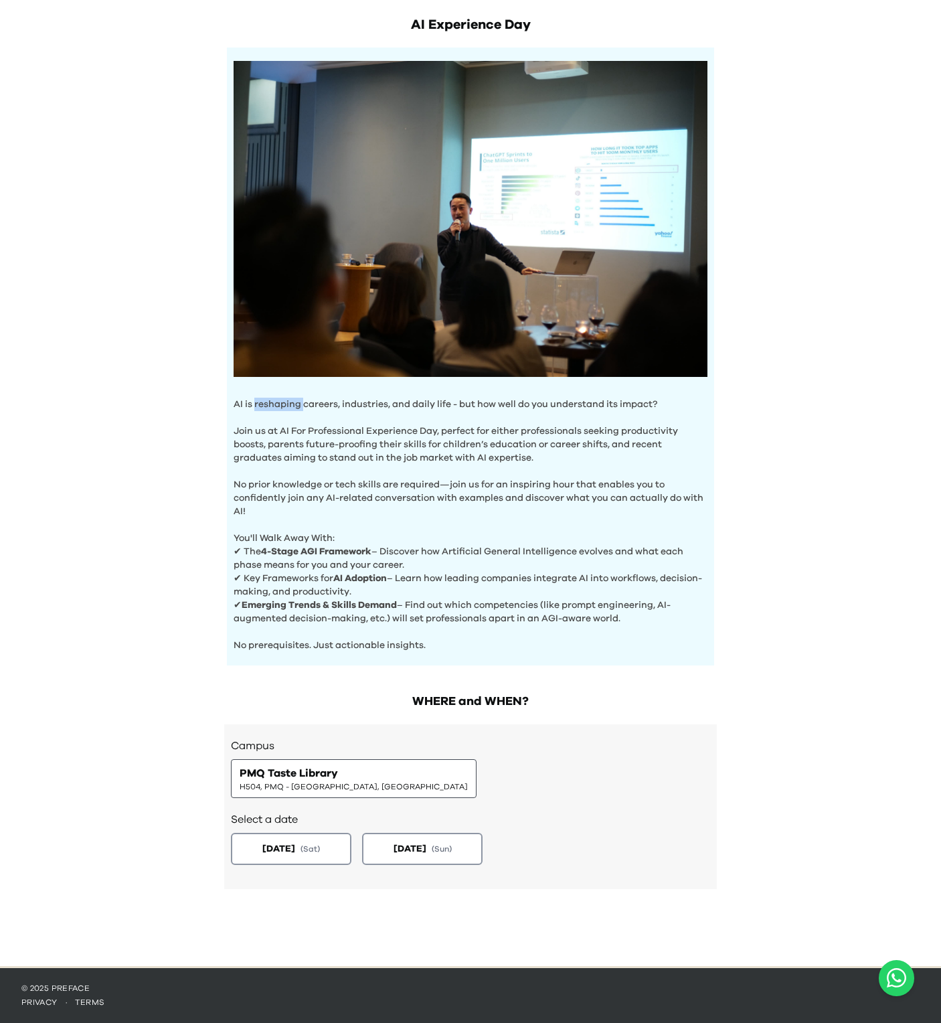
click at [278, 398] on p "AI is reshaping careers, industries, and daily life - but how well do you under…" at bounding box center [471, 404] width 474 height 13
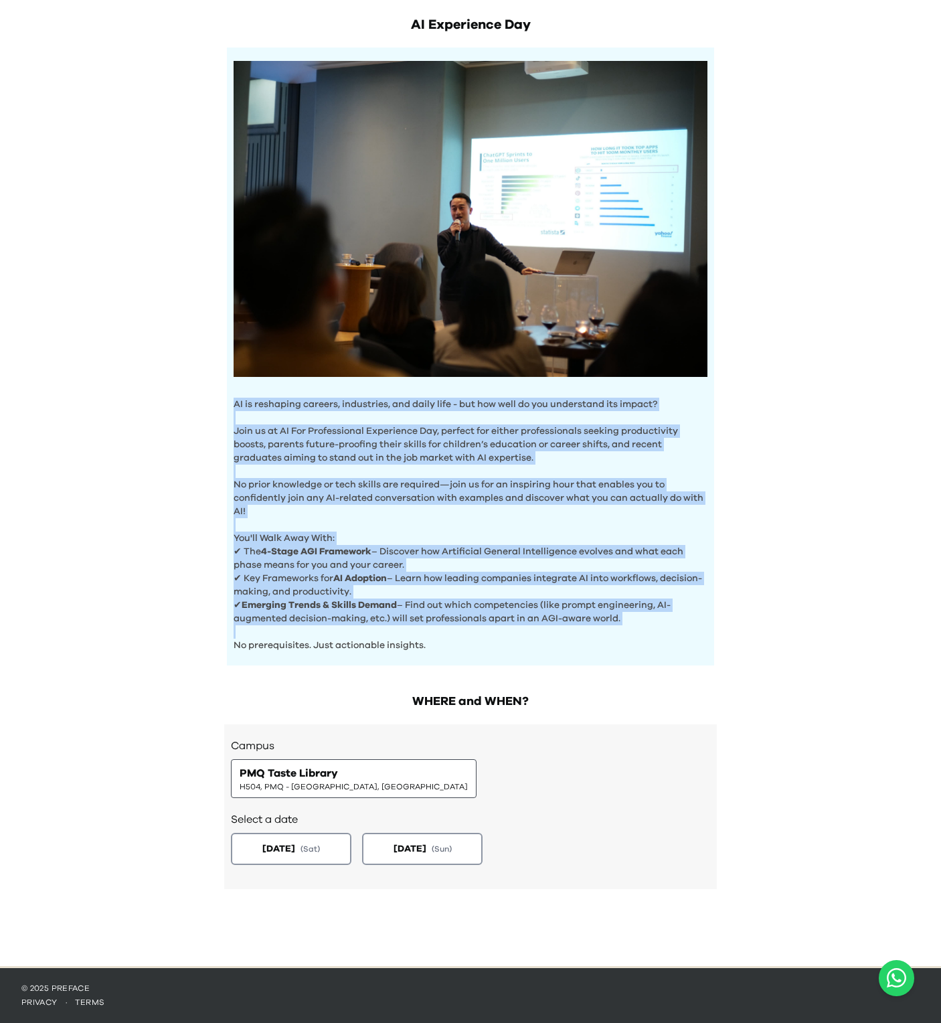
drag, startPoint x: 278, startPoint y: 398, endPoint x: 458, endPoint y: 633, distance: 296.0
click at [458, 633] on div "AI is reshaping careers, industries, and daily life - but how well do you under…" at bounding box center [470, 357] width 487 height 618
click at [458, 633] on p "No prerequisites. Just actionable insights." at bounding box center [471, 638] width 474 height 27
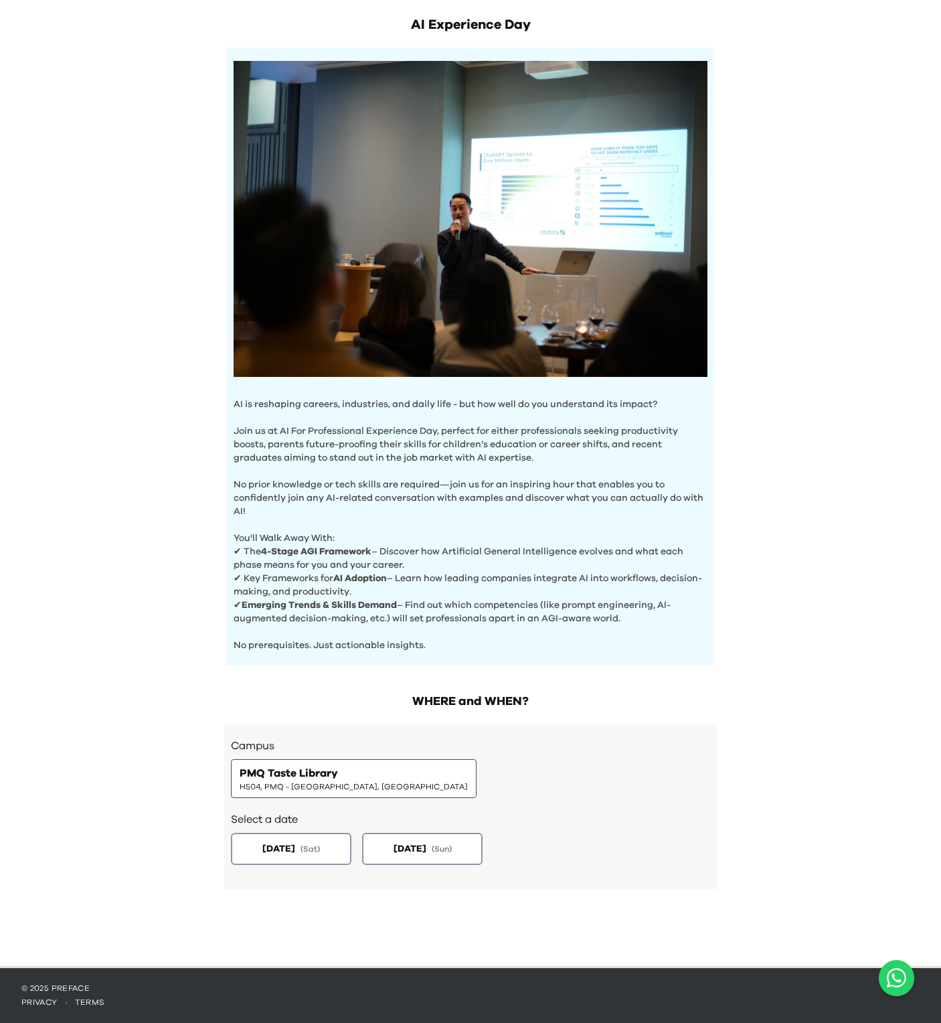
click at [458, 633] on p "No prerequisites. Just actionable insights." at bounding box center [471, 638] width 474 height 27
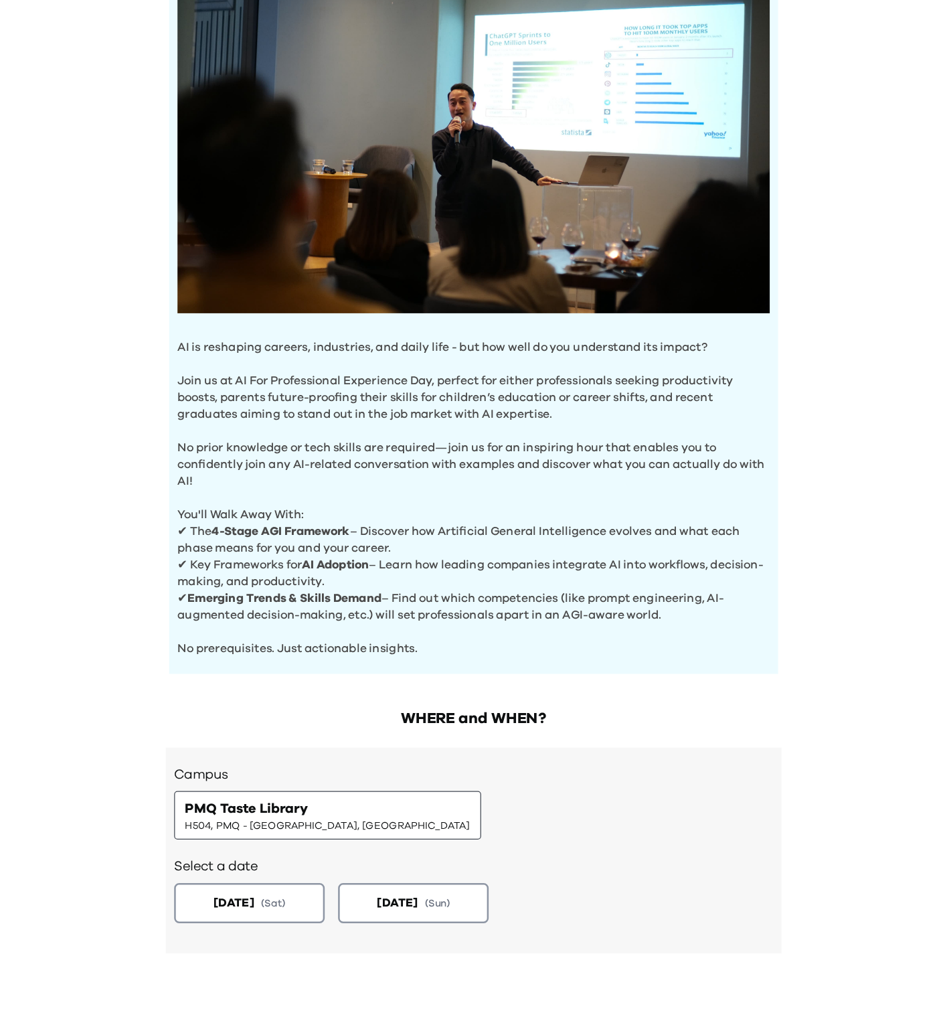
click at [307, 574] on p "✔ Key Frameworks for AI Adoption – Learn how leading companies integrate AI int…" at bounding box center [471, 585] width 474 height 27
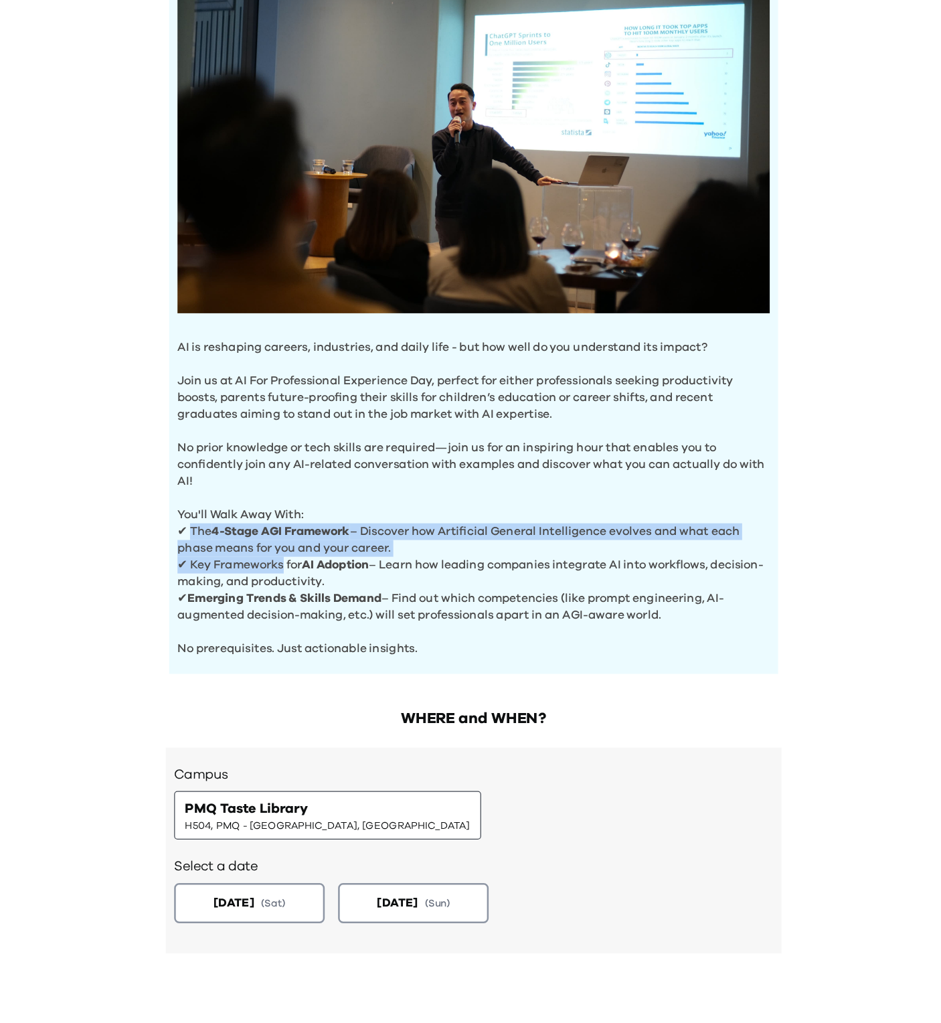
drag, startPoint x: 307, startPoint y: 574, endPoint x: 254, endPoint y: 544, distance: 60.9
click at [254, 544] on div "AI is reshaping careers, industries, and daily life - but how well do you under…" at bounding box center [470, 357] width 487 height 618
click at [254, 545] on p "✔ The 4-Stage AGI Framework – Discover how Artificial General Intelligence evol…" at bounding box center [471, 558] width 474 height 27
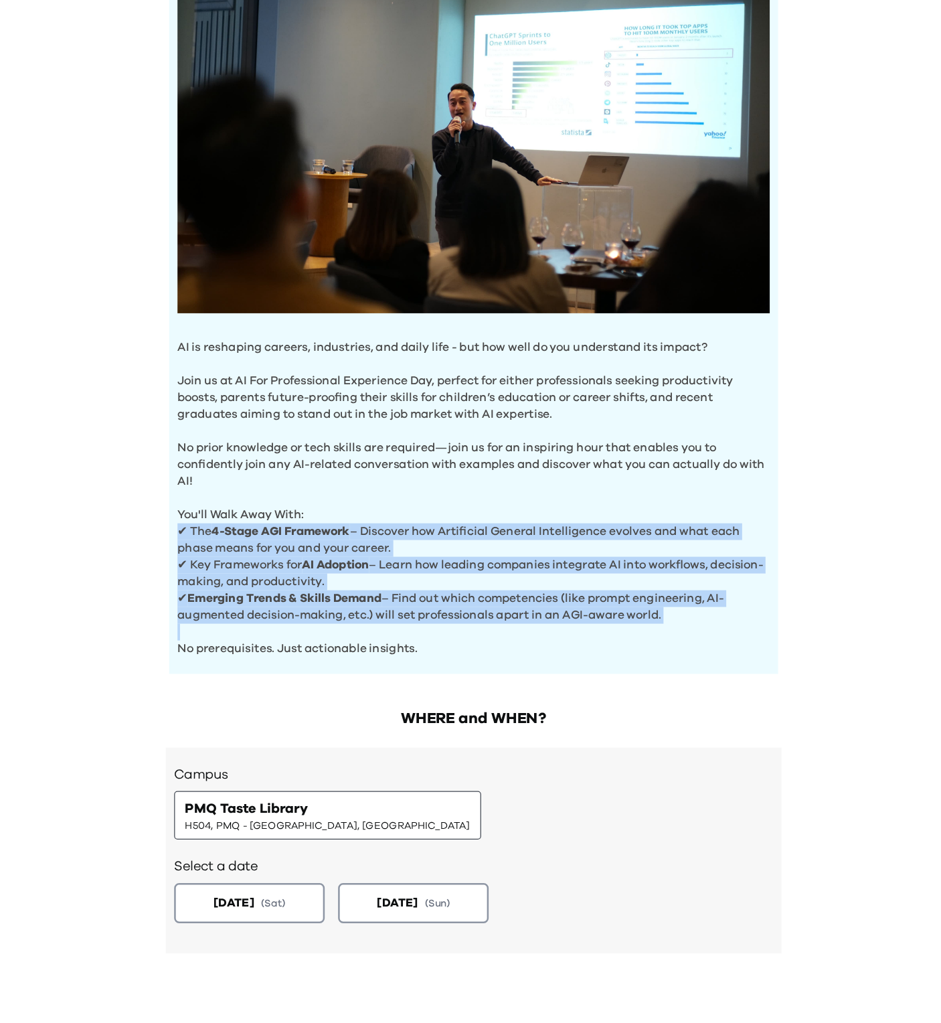
drag, startPoint x: 254, startPoint y: 544, endPoint x: 386, endPoint y: 624, distance: 154.4
click at [386, 624] on div "AI is reshaping careers, industries, and daily life - but how well do you under…" at bounding box center [470, 357] width 487 height 618
click at [386, 625] on p "No prerequisites. Just actionable insights." at bounding box center [471, 638] width 474 height 27
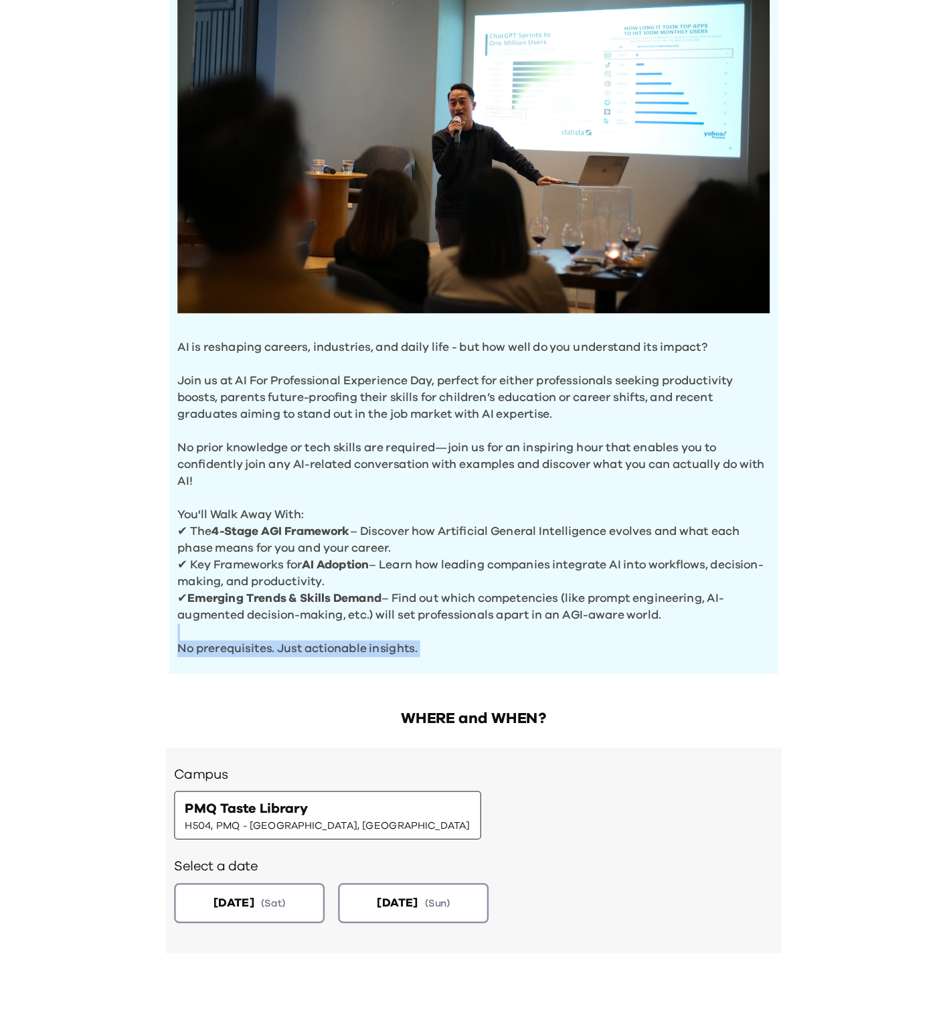
drag, startPoint x: 386, startPoint y: 624, endPoint x: 435, endPoint y: 649, distance: 55.4
click at [435, 649] on div "AI is reshaping careers, industries, and daily life - but how well do you under…" at bounding box center [470, 357] width 487 height 618
click at [283, 554] on p "✔ The 4-Stage AGI Framework – Discover how Artificial General Intelligence evol…" at bounding box center [471, 558] width 474 height 27
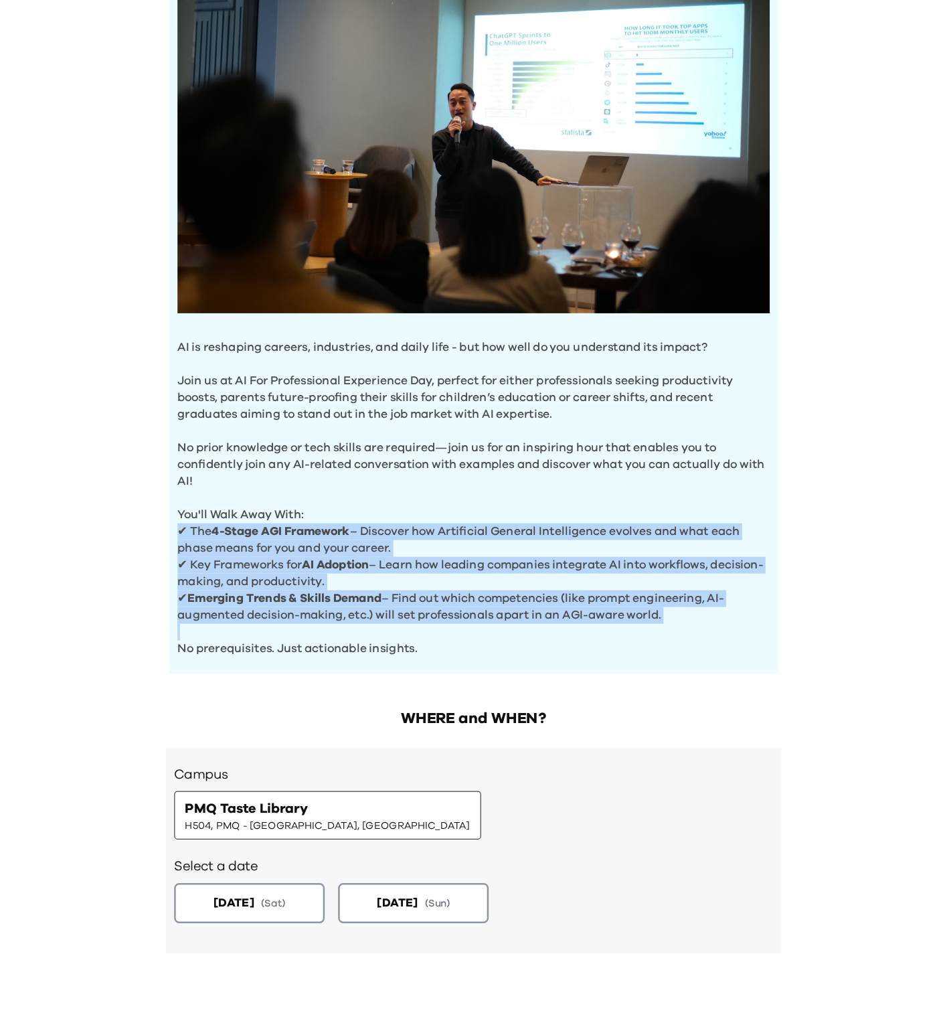
drag, startPoint x: 283, startPoint y: 554, endPoint x: 384, endPoint y: 595, distance: 108.6
click at [384, 595] on div "AI is reshaping careers, industries, and daily life - but how well do you under…" at bounding box center [470, 357] width 487 height 618
click at [384, 600] on b "Emerging Trends & Skills Demand" at bounding box center [319, 604] width 155 height 9
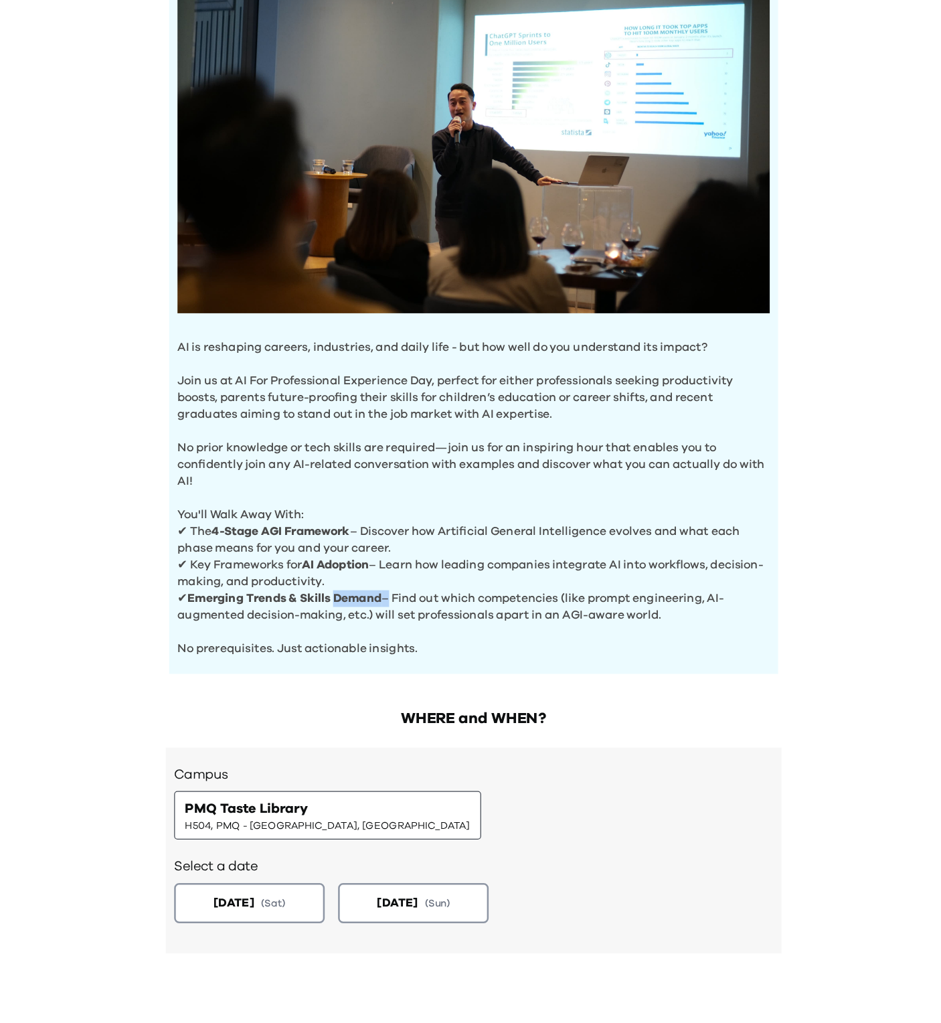
click at [384, 600] on b "Emerging Trends & Skills Demand" at bounding box center [319, 604] width 155 height 9
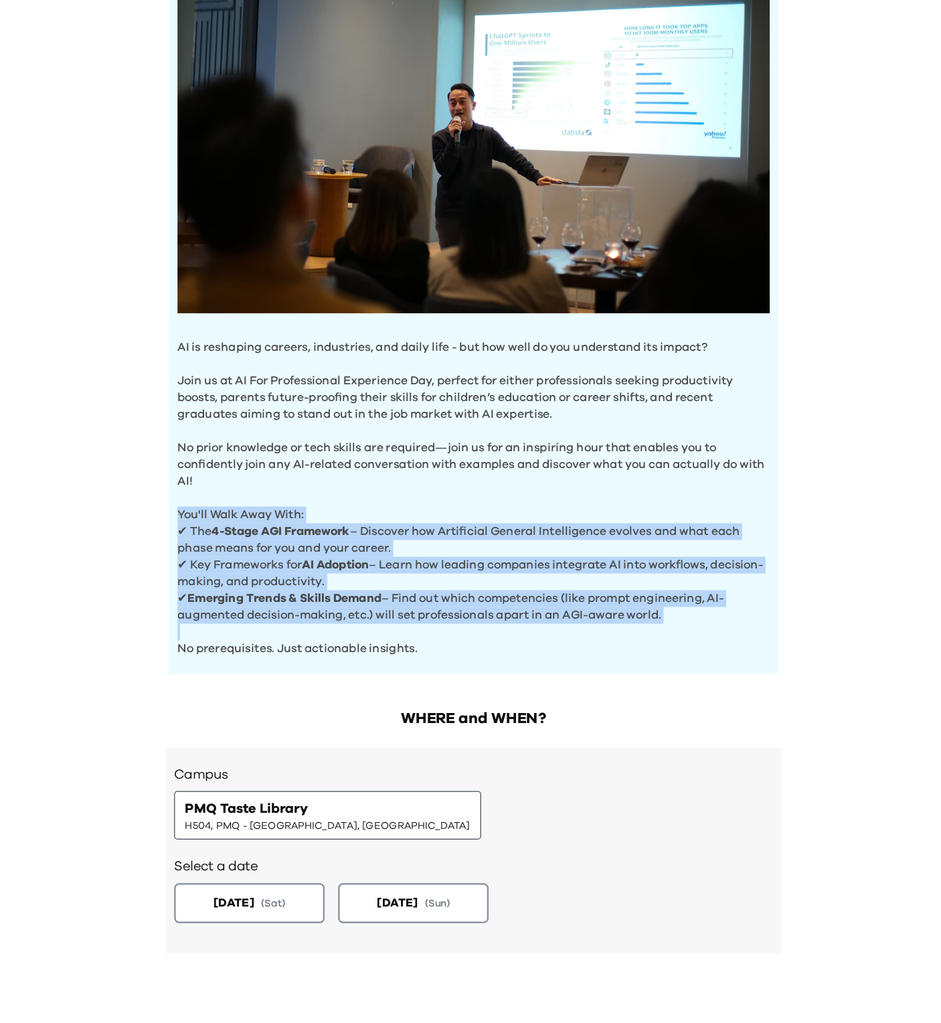
drag, startPoint x: 384, startPoint y: 595, endPoint x: 295, endPoint y: 537, distance: 105.4
click at [295, 537] on div "AI is reshaping careers, industries, and daily life - but how well do you under…" at bounding box center [470, 357] width 487 height 618
click at [295, 537] on p "You'll Walk Away With:" at bounding box center [471, 531] width 474 height 27
drag, startPoint x: 295, startPoint y: 537, endPoint x: 440, endPoint y: 613, distance: 163.2
click at [440, 613] on div "AI is reshaping careers, industries, and daily life - but how well do you under…" at bounding box center [470, 357] width 487 height 618
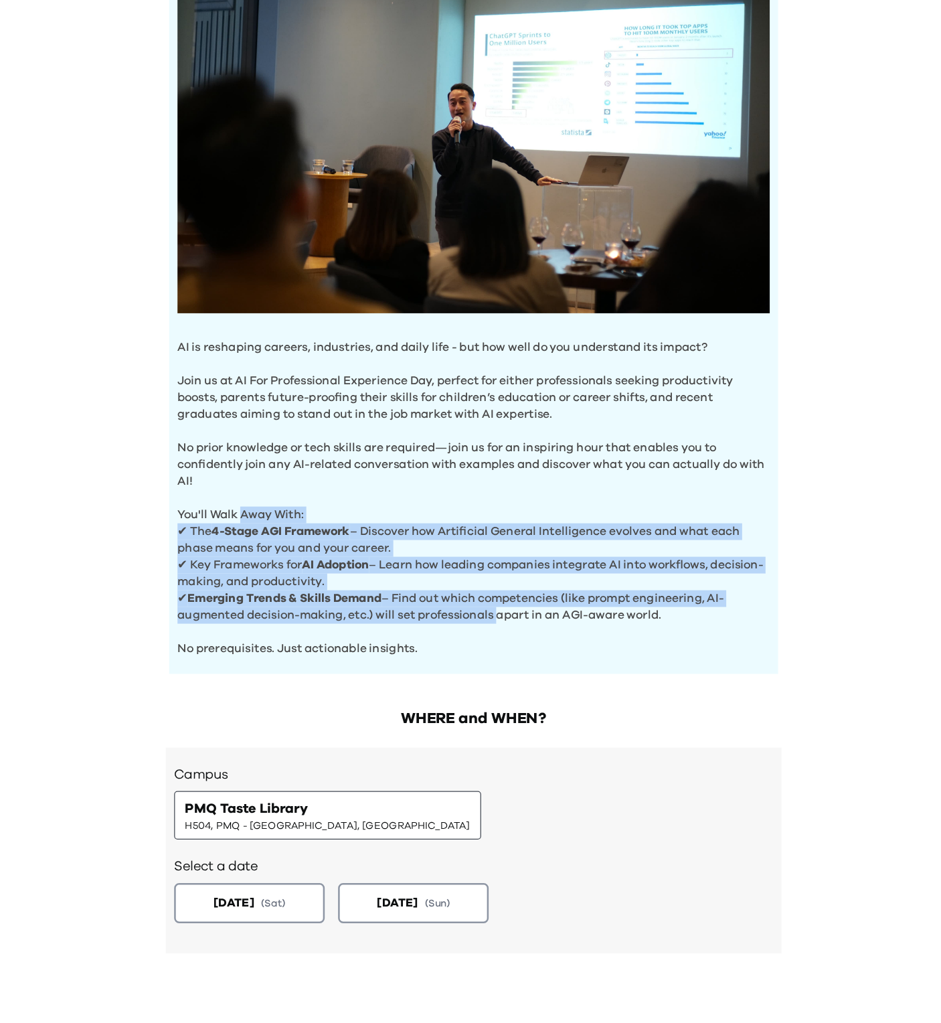
click at [440, 613] on p "✔ Emerging Trends & Skills Demand – Find out which competencies (like prompt en…" at bounding box center [471, 611] width 474 height 27
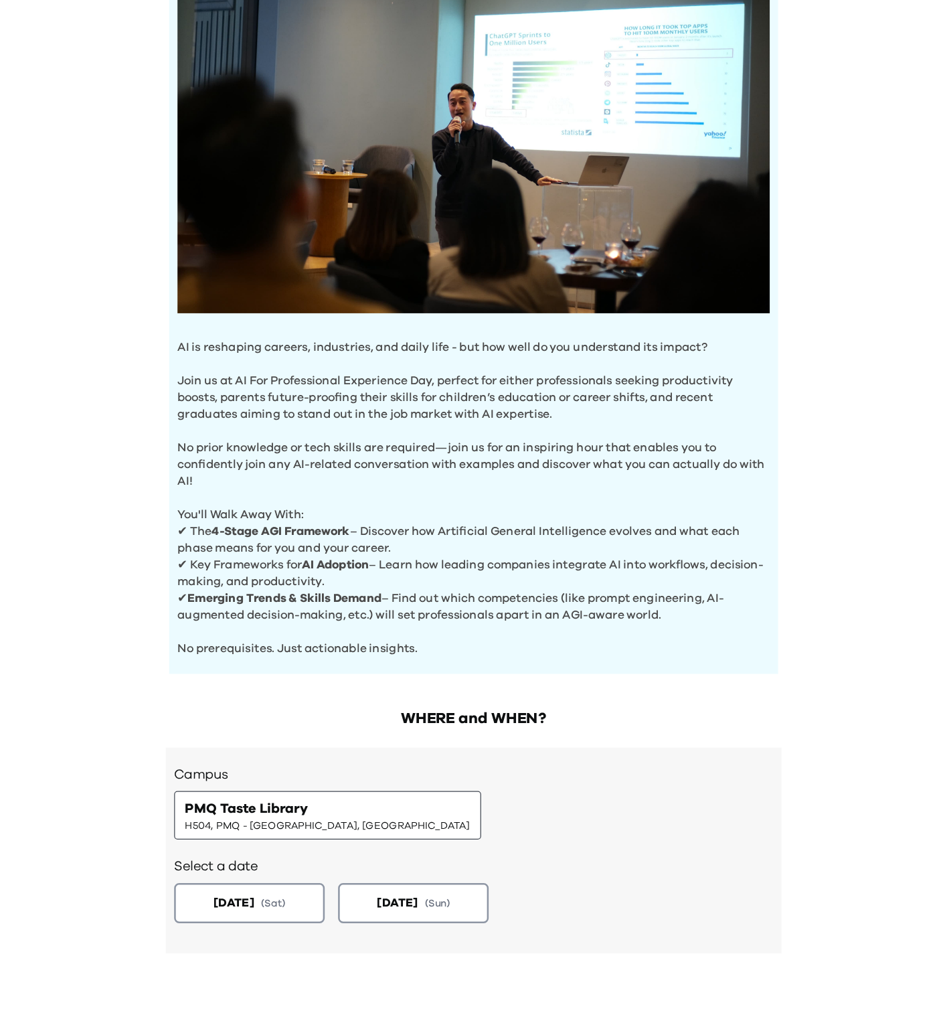
click at [239, 554] on p "✔ The 4-Stage AGI Framework – Discover how Artificial General Intelligence evol…" at bounding box center [471, 558] width 474 height 27
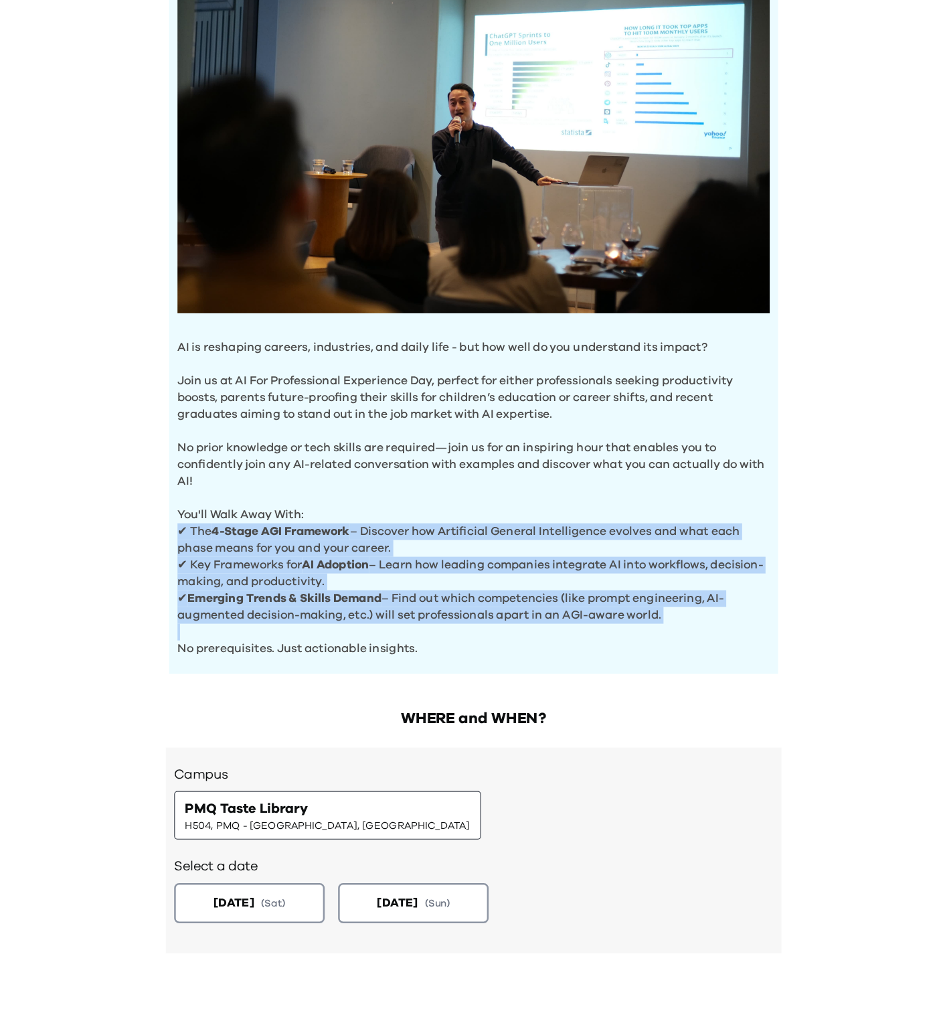
drag, startPoint x: 240, startPoint y: 554, endPoint x: 460, endPoint y: 604, distance: 226.0
click at [460, 604] on div "AI is reshaping careers, industries, and daily life - but how well do you under…" at bounding box center [470, 357] width 487 height 618
click at [413, 577] on p "✔ Key Frameworks for AI Adoption – Learn how leading companies integrate AI int…" at bounding box center [471, 585] width 474 height 27
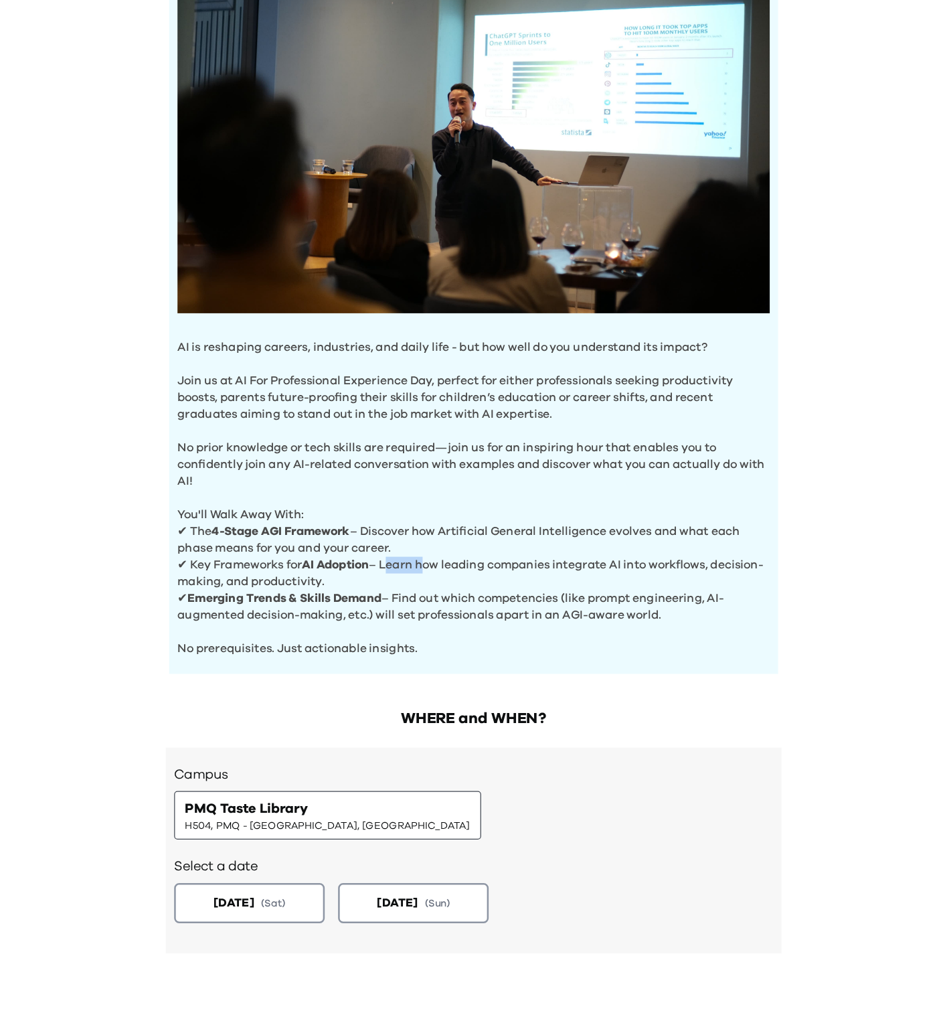
click at [413, 577] on p "✔ Key Frameworks for AI Adoption – Learn how leading companies integrate AI int…" at bounding box center [471, 585] width 474 height 27
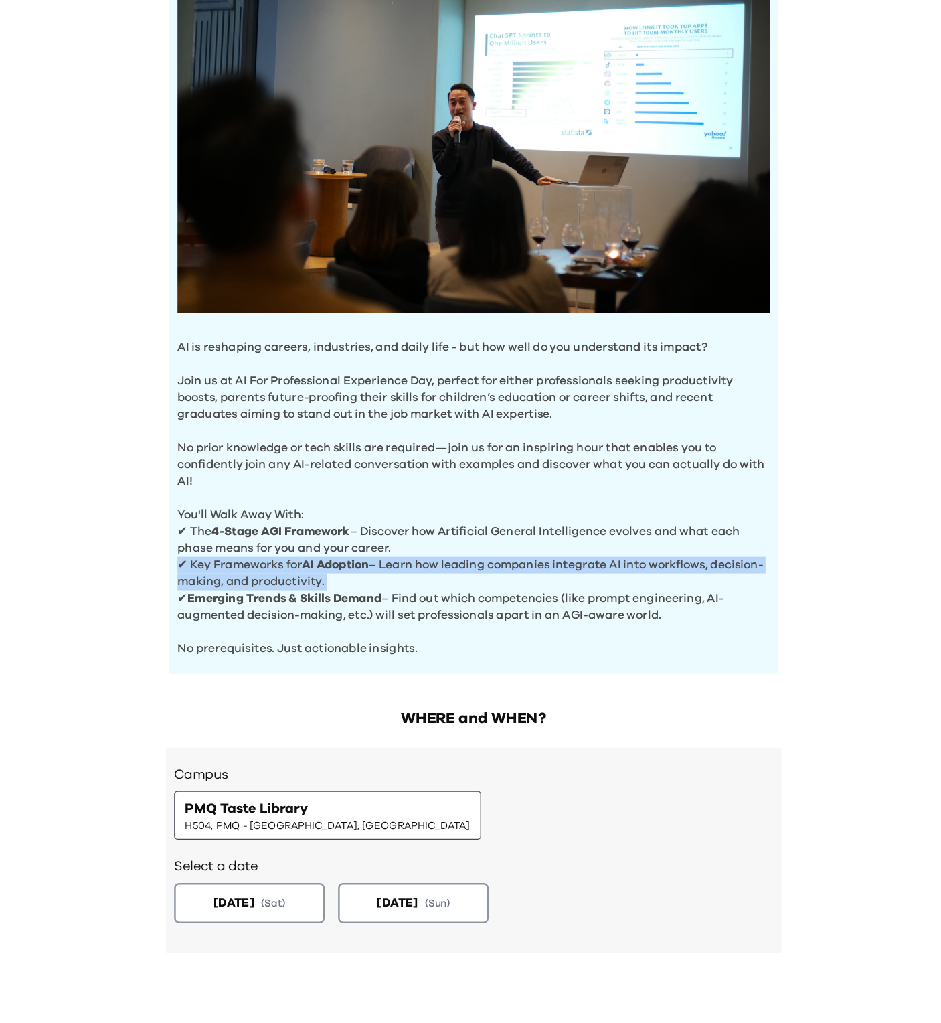
click at [413, 577] on p "✔ Key Frameworks for AI Adoption – Learn how leading companies integrate AI int…" at bounding box center [471, 585] width 474 height 27
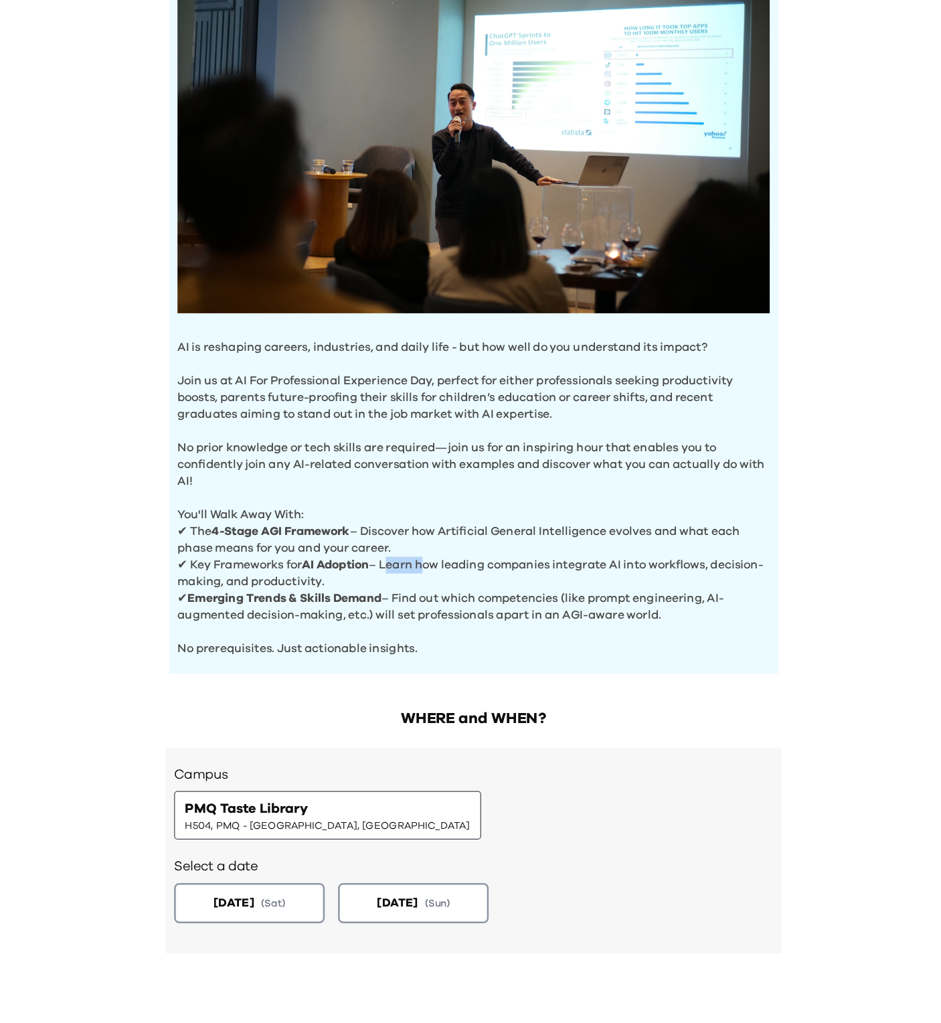
click at [413, 577] on p "✔ Key Frameworks for AI Adoption – Learn how leading companies integrate AI int…" at bounding box center [471, 585] width 474 height 27
click at [336, 614] on p "✔ Emerging Trends & Skills Demand – Find out which competencies (like prompt en…" at bounding box center [471, 611] width 474 height 27
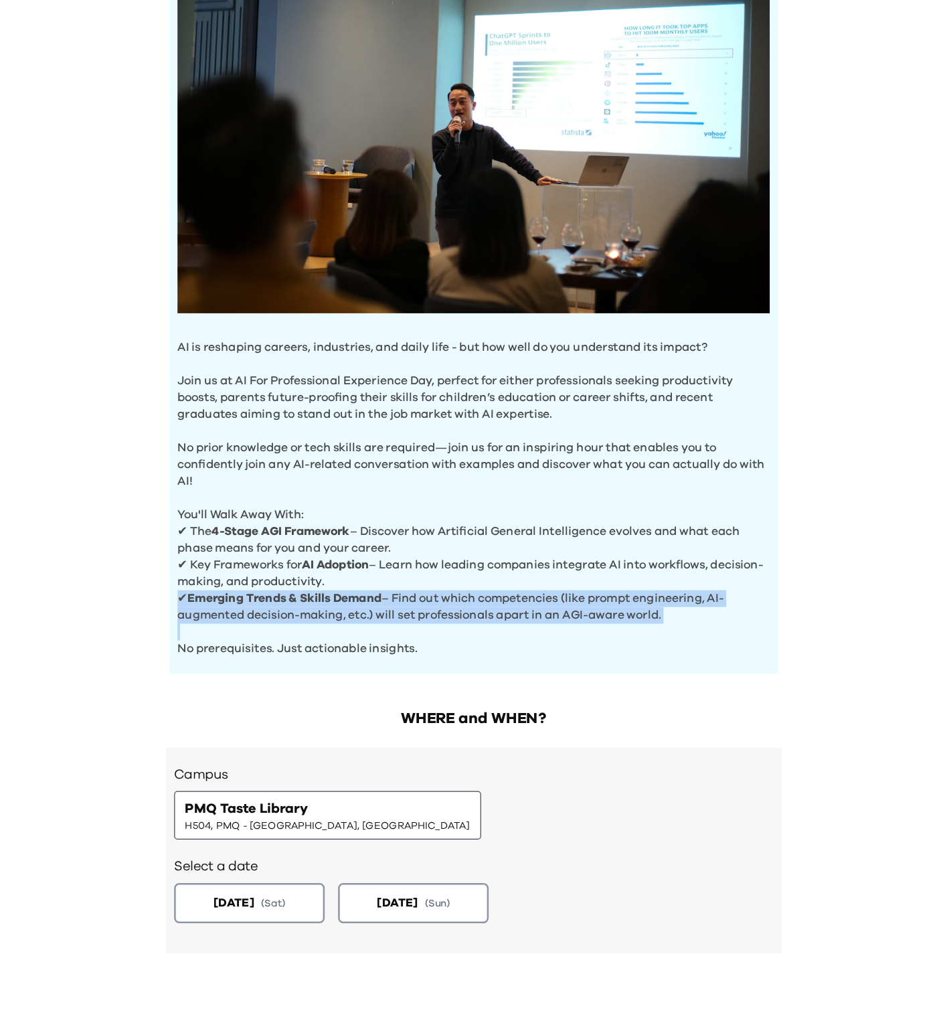
click at [336, 614] on p "✔ Emerging Trends & Skills Demand – Find out which competencies (like prompt en…" at bounding box center [471, 611] width 474 height 27
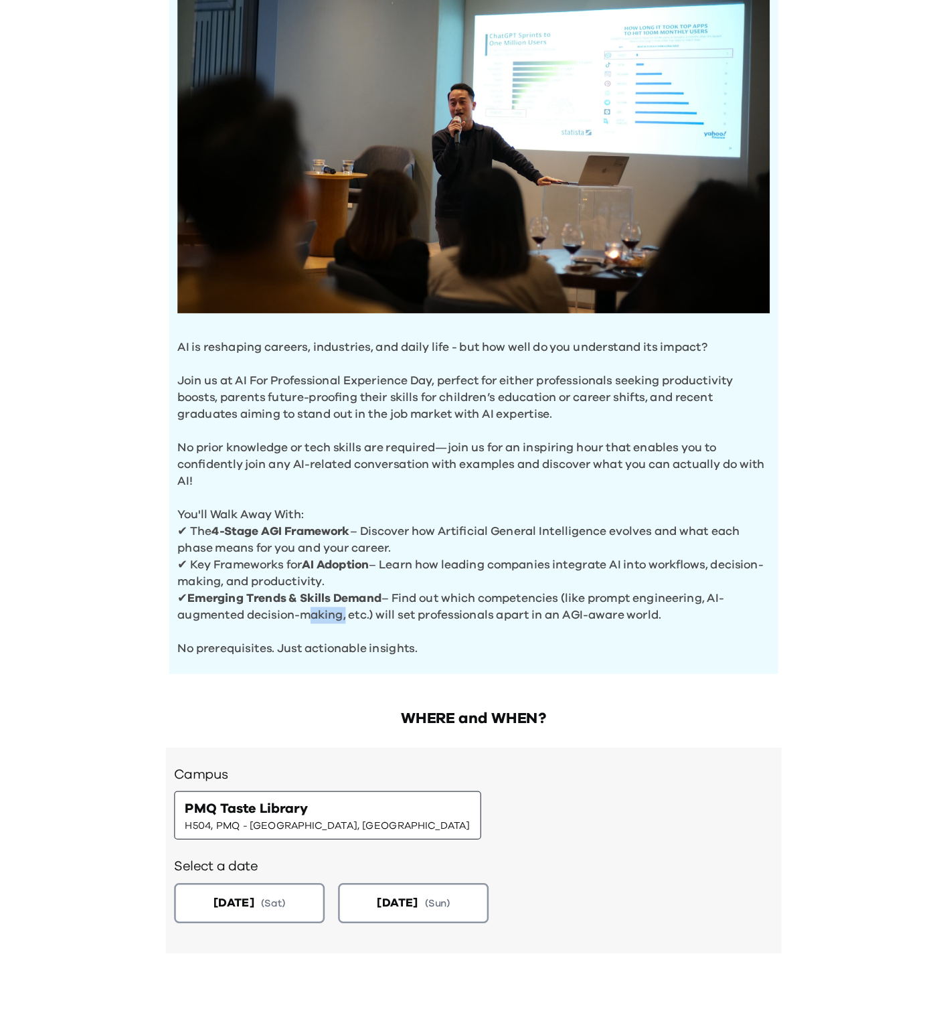
click at [336, 614] on p "✔ Emerging Trends & Skills Demand – Find out which competencies (like prompt en…" at bounding box center [471, 611] width 474 height 27
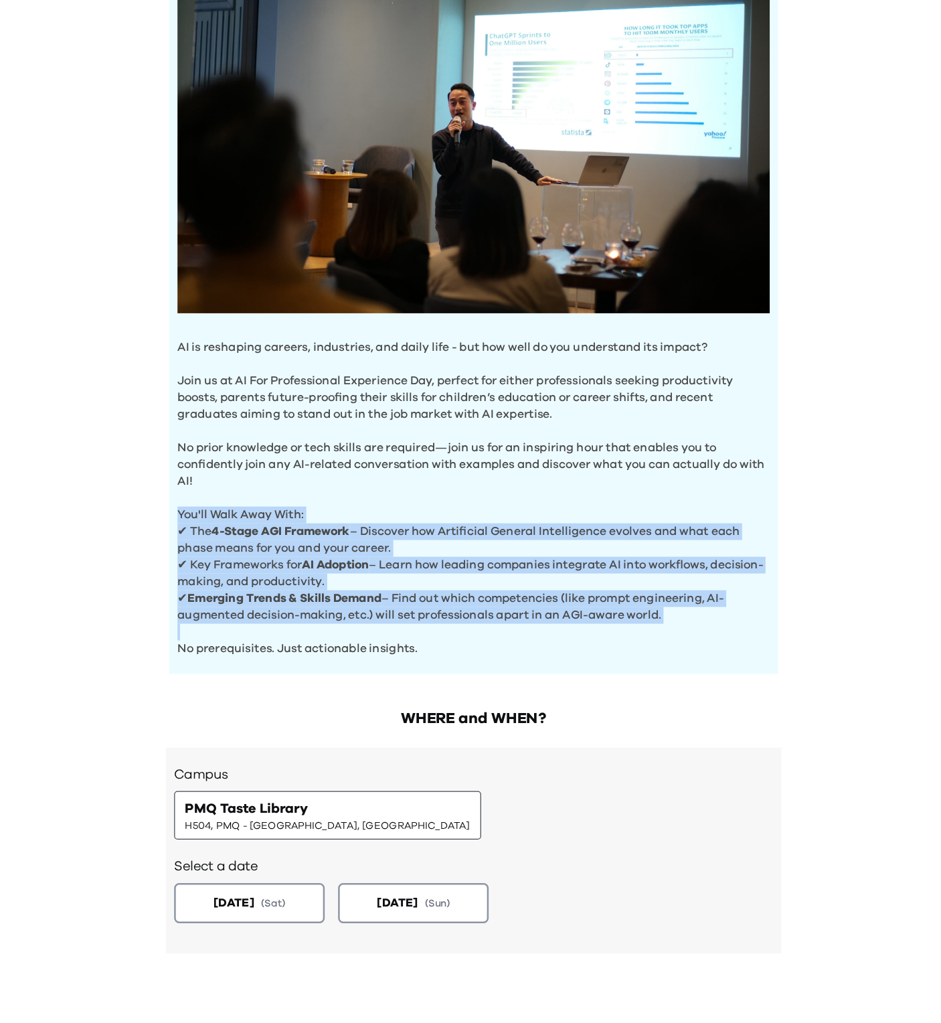
drag, startPoint x: 335, startPoint y: 614, endPoint x: 270, endPoint y: 531, distance: 104.8
click at [270, 531] on div "AI is reshaping careers, industries, and daily life - but how well do you under…" at bounding box center [470, 357] width 487 height 618
click at [270, 531] on p "You'll Walk Away With:" at bounding box center [471, 531] width 474 height 27
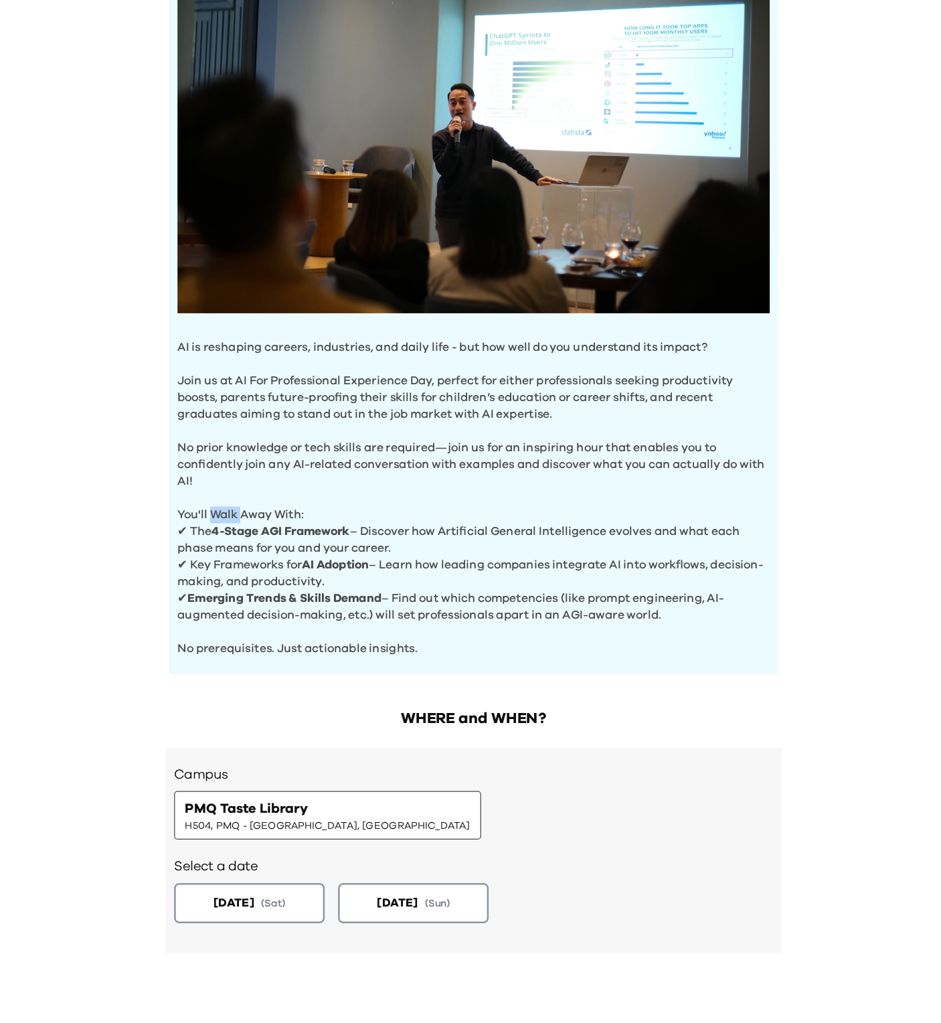
click at [270, 531] on p "You'll Walk Away With:" at bounding box center [471, 531] width 474 height 27
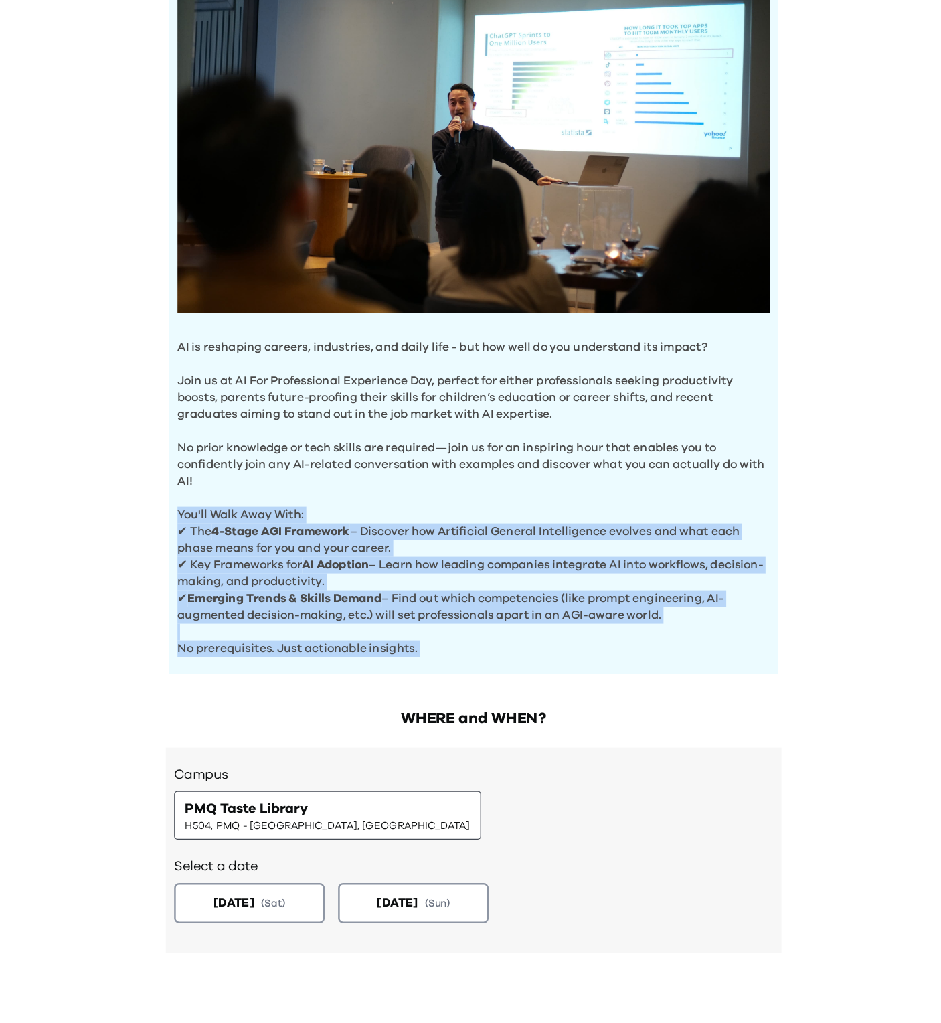
drag, startPoint x: 270, startPoint y: 531, endPoint x: 399, endPoint y: 647, distance: 173.0
click at [399, 647] on div "AI is reshaping careers, industries, and daily life - but how well do you under…" at bounding box center [470, 357] width 487 height 618
click at [399, 647] on p "No prerequisites. Just actionable insights." at bounding box center [471, 638] width 474 height 27
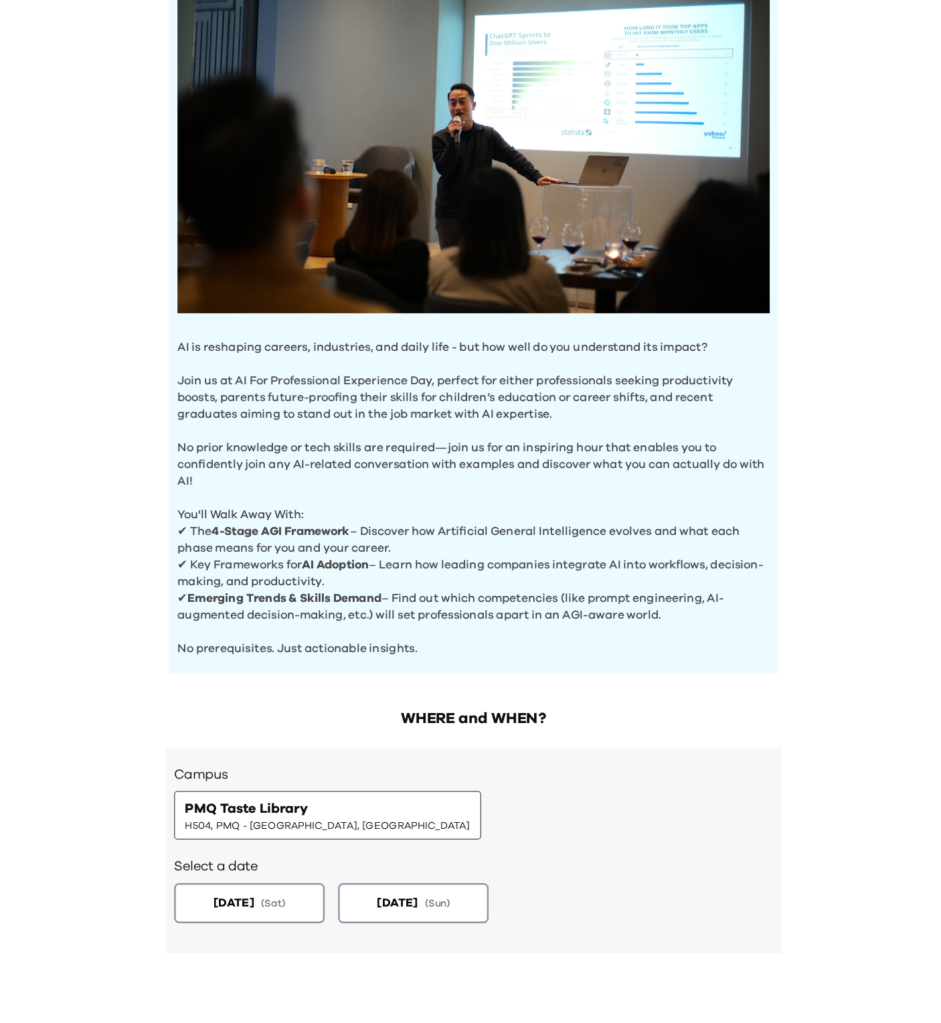
scroll to position [0, 0]
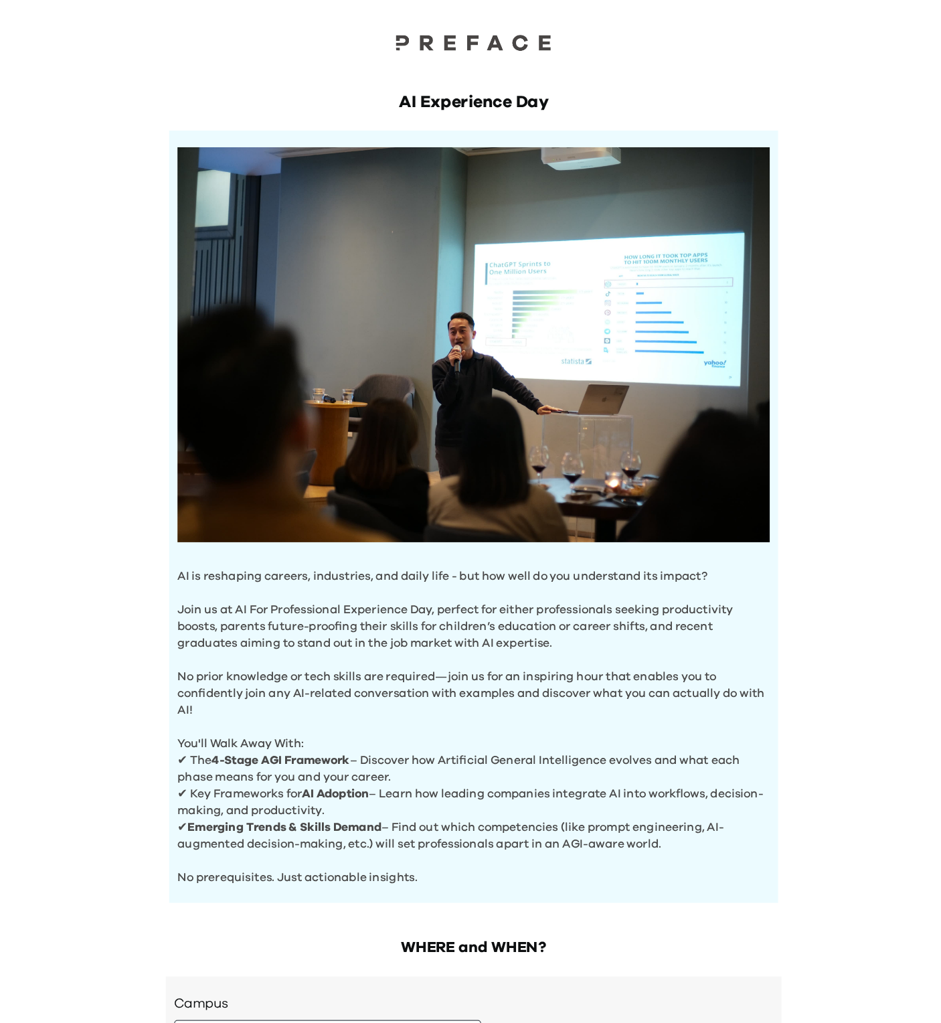
click at [422, 110] on div "AI is reshaping careers, industries, and daily life - but how well do you under…" at bounding box center [470, 413] width 487 height 618
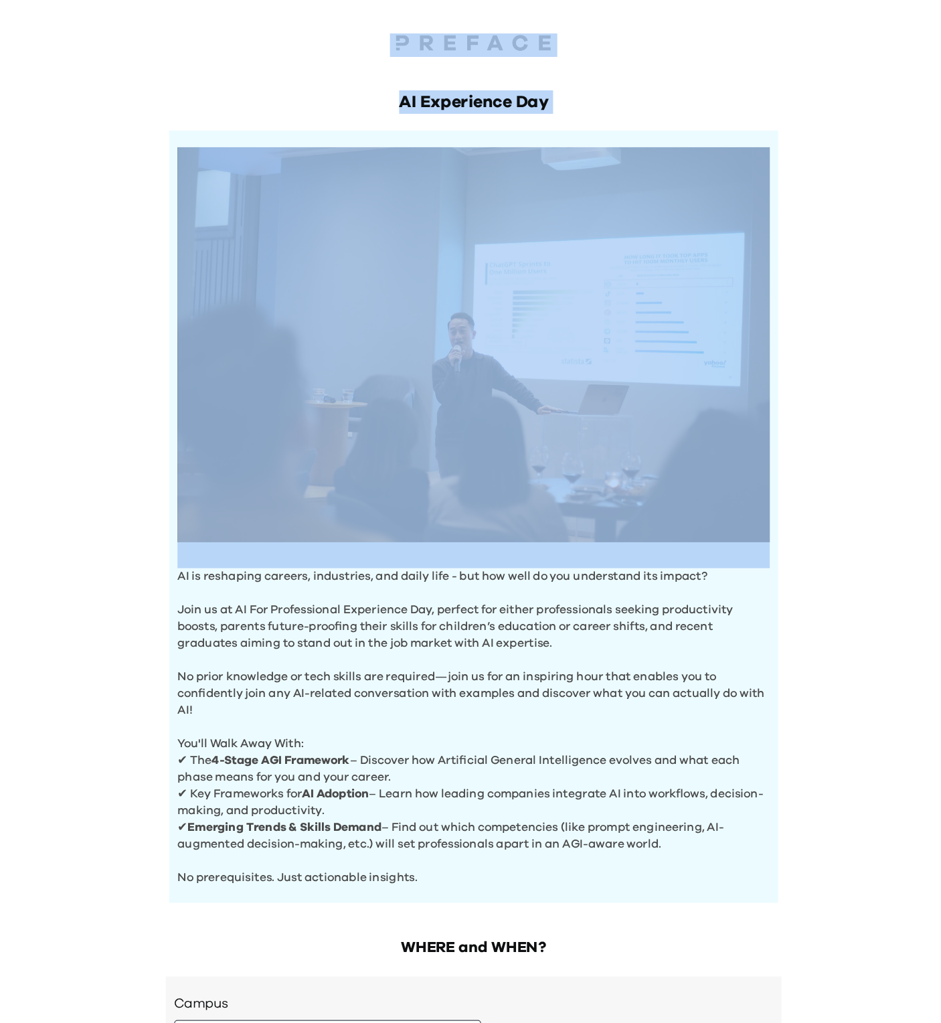
drag, startPoint x: 422, startPoint y: 110, endPoint x: 369, endPoint y: 24, distance: 101.6
click at [369, 24] on div "AI Experience Day AI is reshaping careers, industries, and daily life - but how…" at bounding box center [470, 511] width 941 height 1023
click at [369, 24] on div at bounding box center [470, 23] width 941 height 46
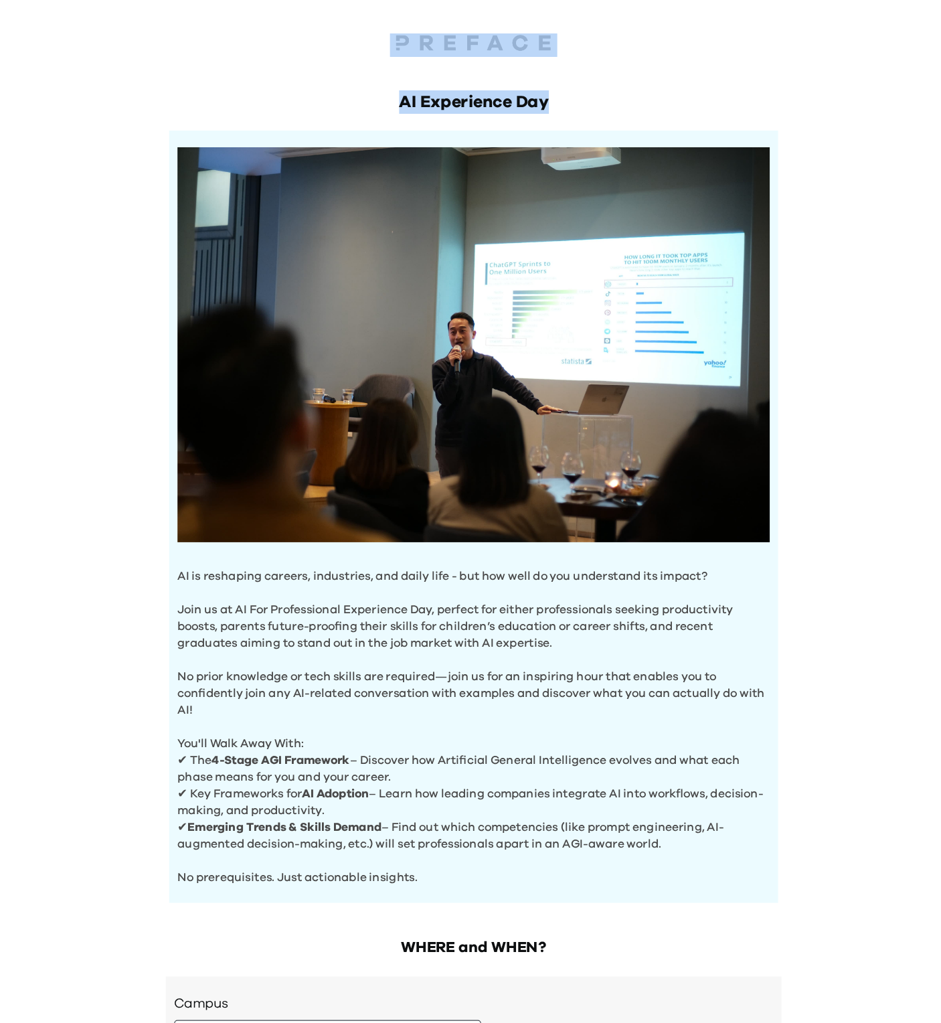
drag, startPoint x: 369, startPoint y: 24, endPoint x: 511, endPoint y: 86, distance: 154.7
click at [511, 86] on div "AI Experience Day AI is reshaping careers, industries, and daily life - but how…" at bounding box center [470, 511] width 941 height 1023
click at [511, 86] on h1 "AI Experience Day" at bounding box center [470, 81] width 487 height 19
drag, startPoint x: 511, startPoint y: 86, endPoint x: 378, endPoint y: 30, distance: 143.7
click at [378, 30] on div "AI Experience Day AI is reshaping careers, industries, and daily life - but how…" at bounding box center [470, 511] width 941 height 1023
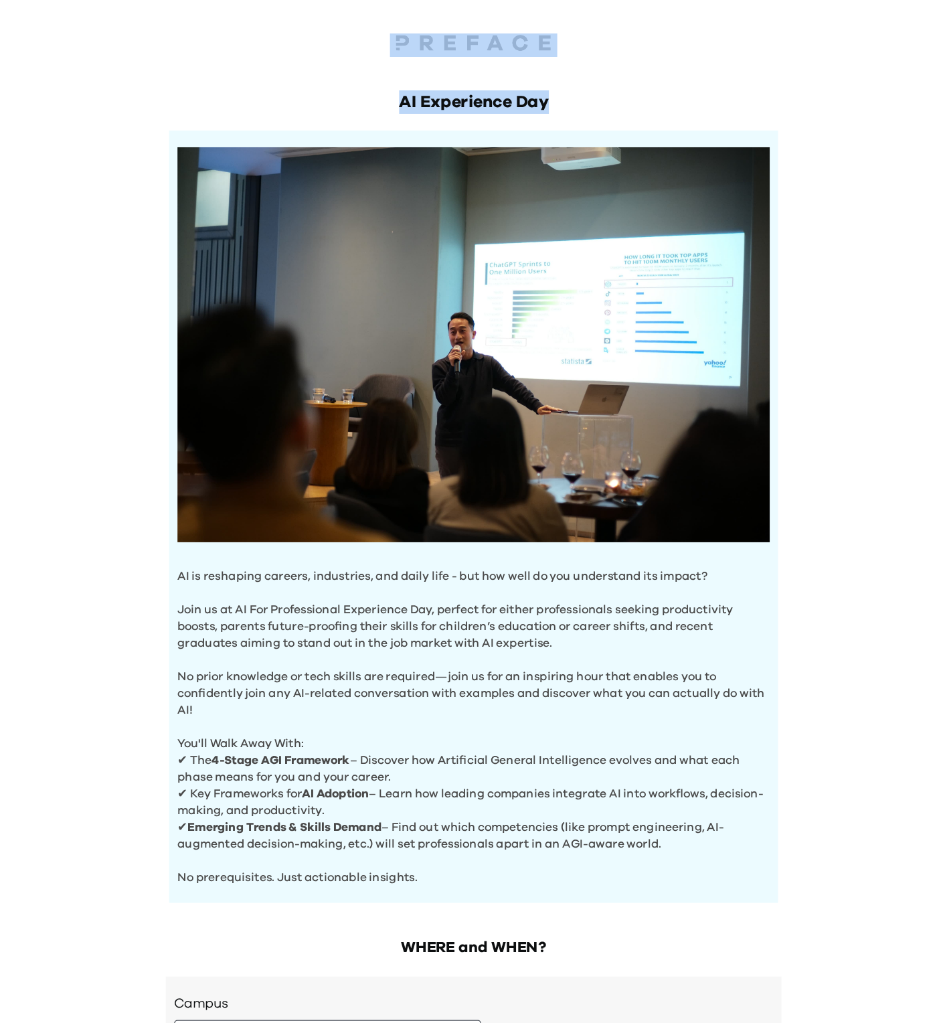
click at [378, 30] on div at bounding box center [470, 23] width 941 height 46
drag, startPoint x: 378, startPoint y: 30, endPoint x: 497, endPoint y: 66, distance: 124.5
click at [497, 66] on div "AI Experience Day AI is reshaping careers, industries, and daily life - but how…" at bounding box center [470, 511] width 941 height 1023
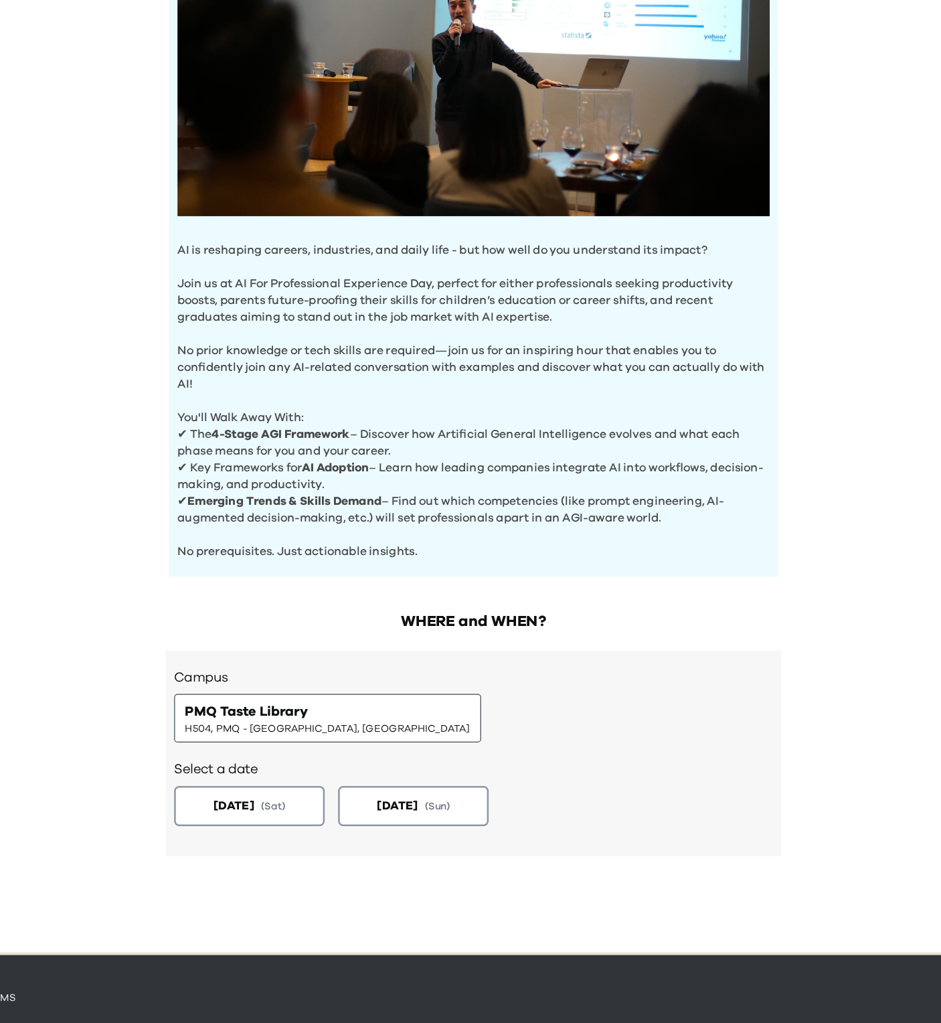
click at [400, 398] on p "AI is reshaping careers, industries, and daily life - but how well do you under…" at bounding box center [471, 404] width 474 height 13
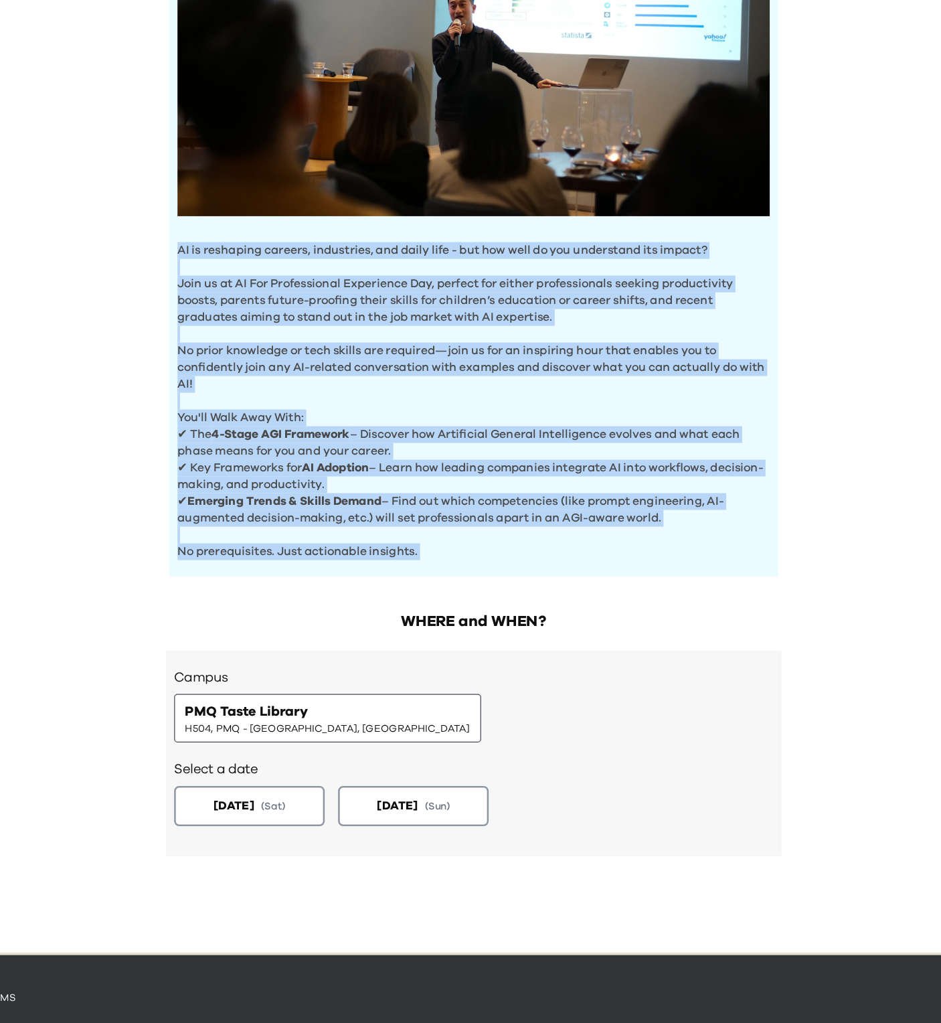
drag, startPoint x: 400, startPoint y: 394, endPoint x: 571, endPoint y: 660, distance: 316.7
click at [571, 660] on div "AI is reshaping careers, industries, and daily life - but how well do you under…" at bounding box center [470, 357] width 487 height 618
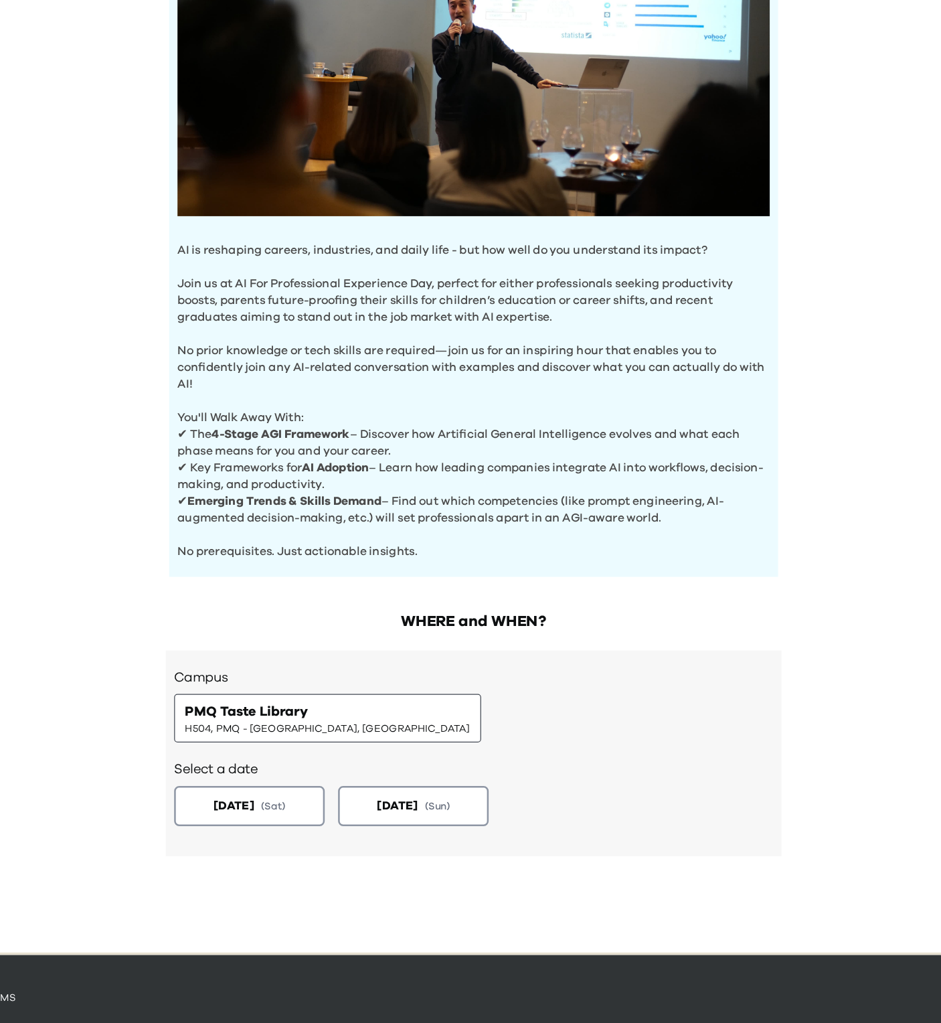
click at [571, 660] on div "AI is reshaping careers, industries, and daily life - but how well do you under…" at bounding box center [470, 357] width 487 height 618
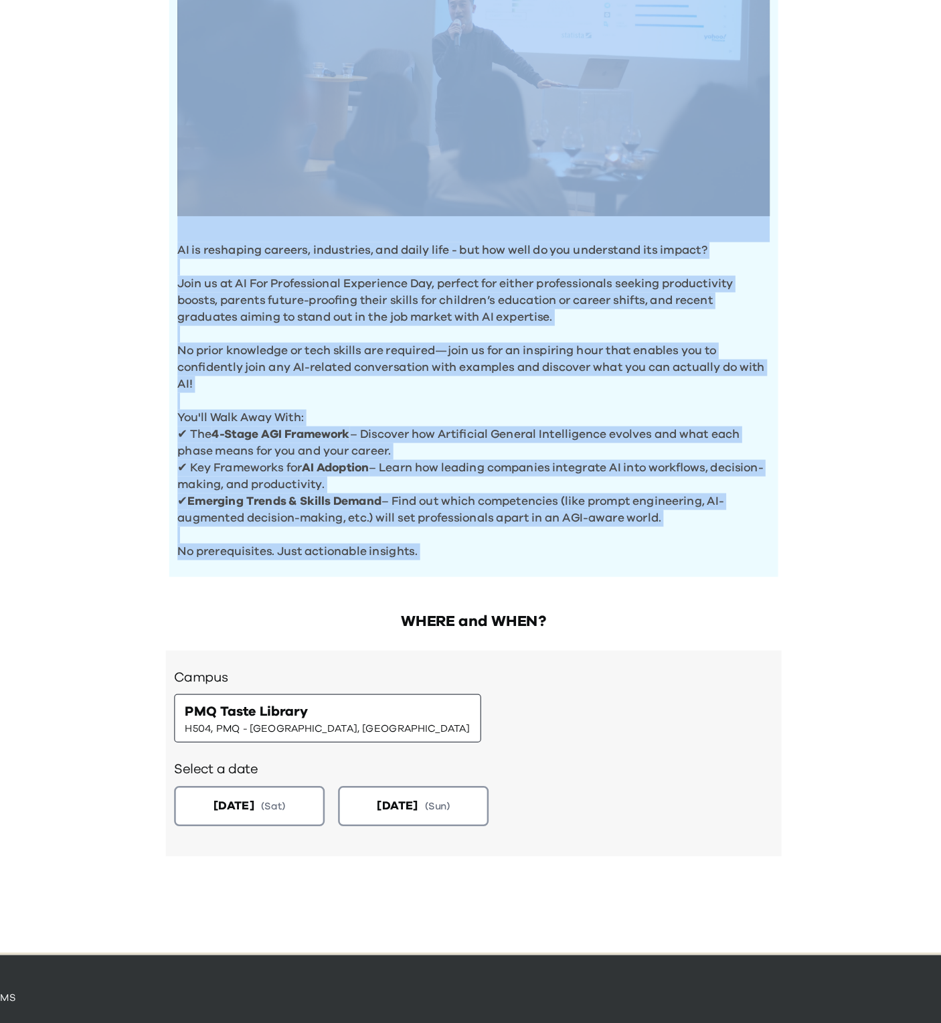
drag, startPoint x: 571, startPoint y: 660, endPoint x: 354, endPoint y: 396, distance: 341.9
click at [354, 396] on div "AI is reshaping careers, industries, and daily life - but how well do you under…" at bounding box center [470, 357] width 487 height 618
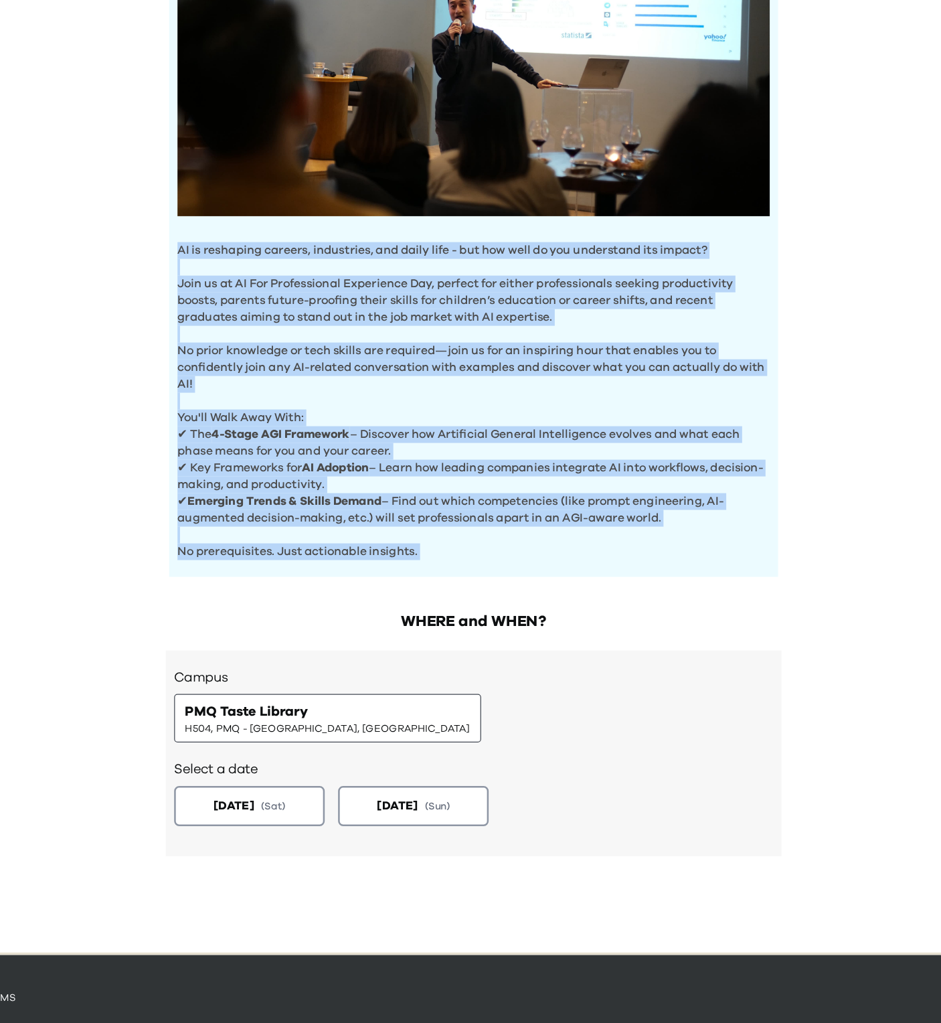
click at [354, 398] on p "AI is reshaping careers, industries, and daily life - but how well do you under…" at bounding box center [471, 404] width 474 height 13
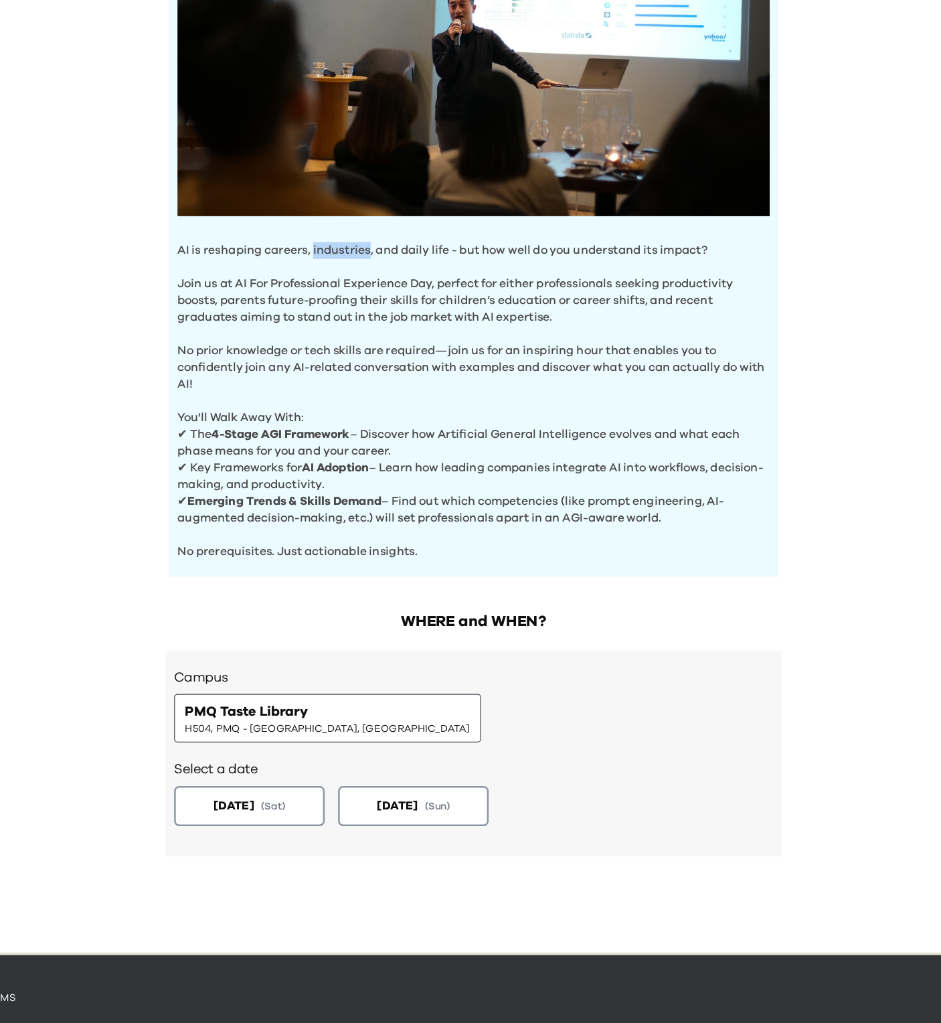
click at [354, 398] on p "AI is reshaping careers, industries, and daily life - but how well do you under…" at bounding box center [471, 404] width 474 height 13
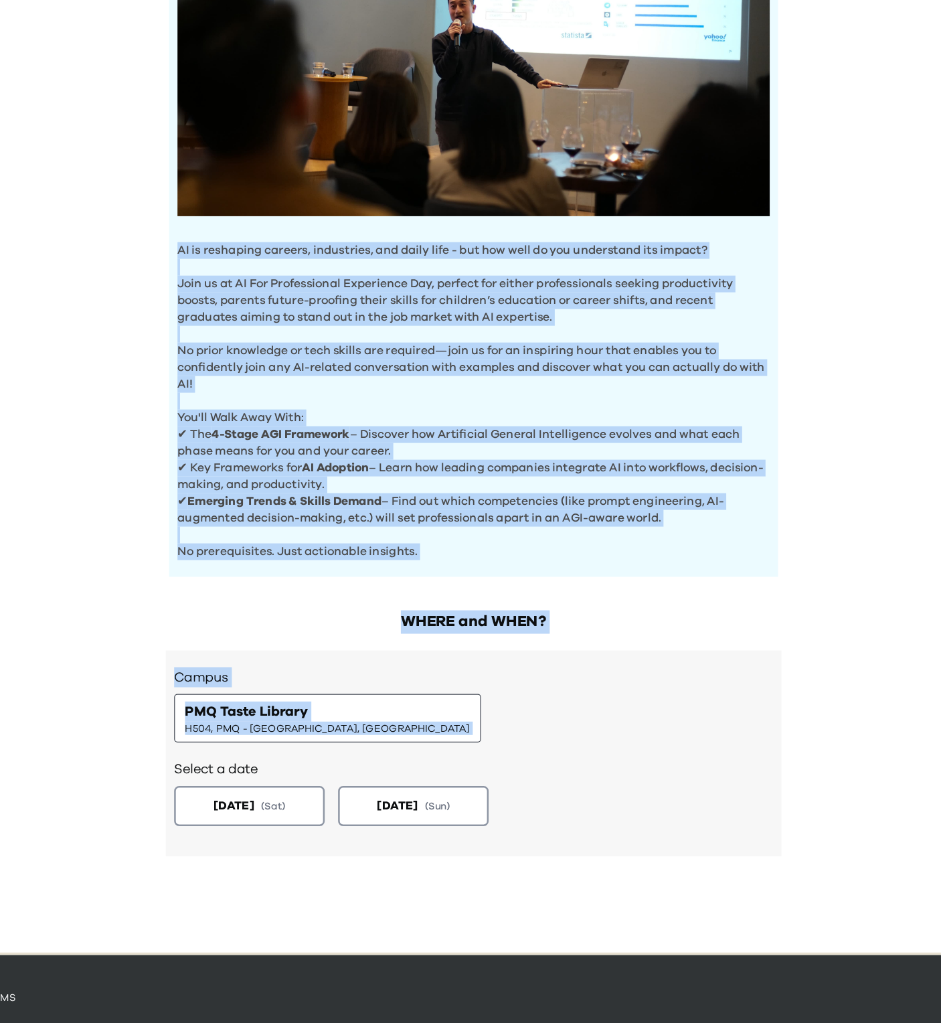
drag, startPoint x: 354, startPoint y: 396, endPoint x: 558, endPoint y: 751, distance: 409.9
click at [558, 751] on div "AI Experience Day AI is reshaping careers, industries, and daily life - but how…" at bounding box center [470, 454] width 941 height 1023
click at [359, 790] on div "PMQ Taste Library H504, PMQ - [GEOGRAPHIC_DATA], [GEOGRAPHIC_DATA]" at bounding box center [354, 778] width 246 height 39
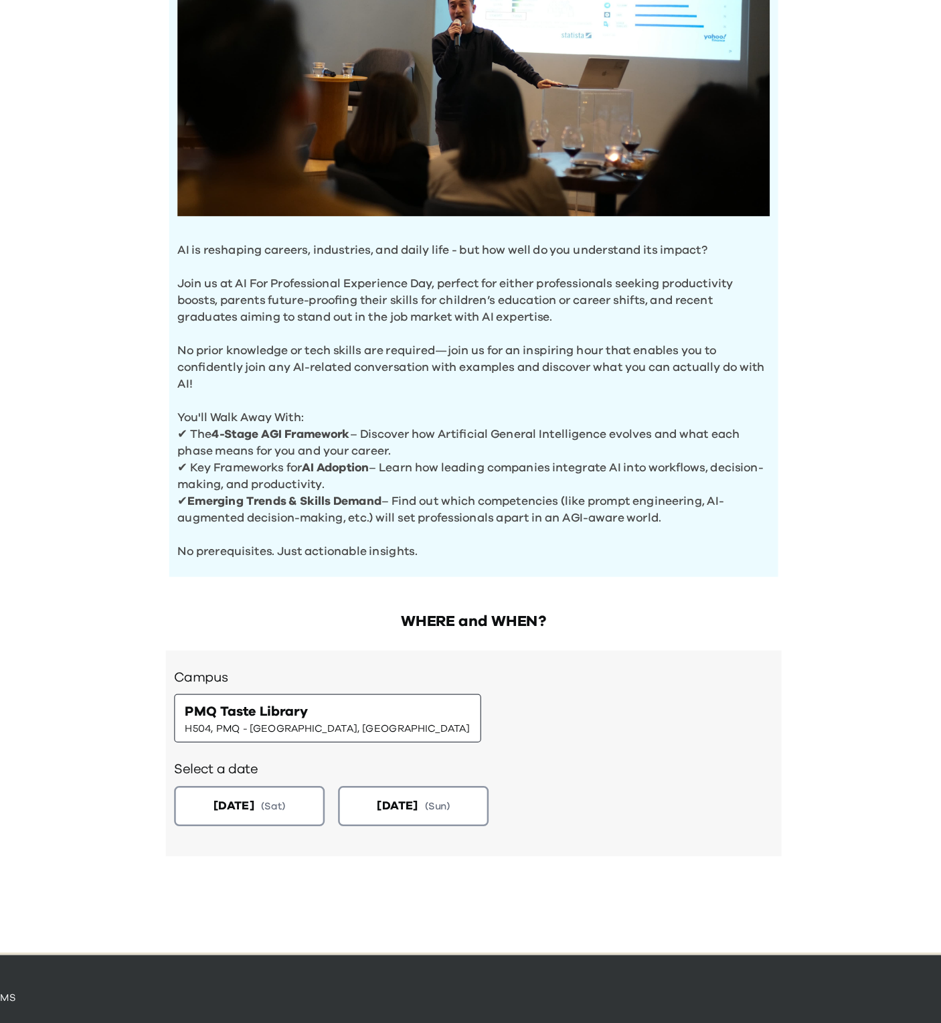
scroll to position [0, 0]
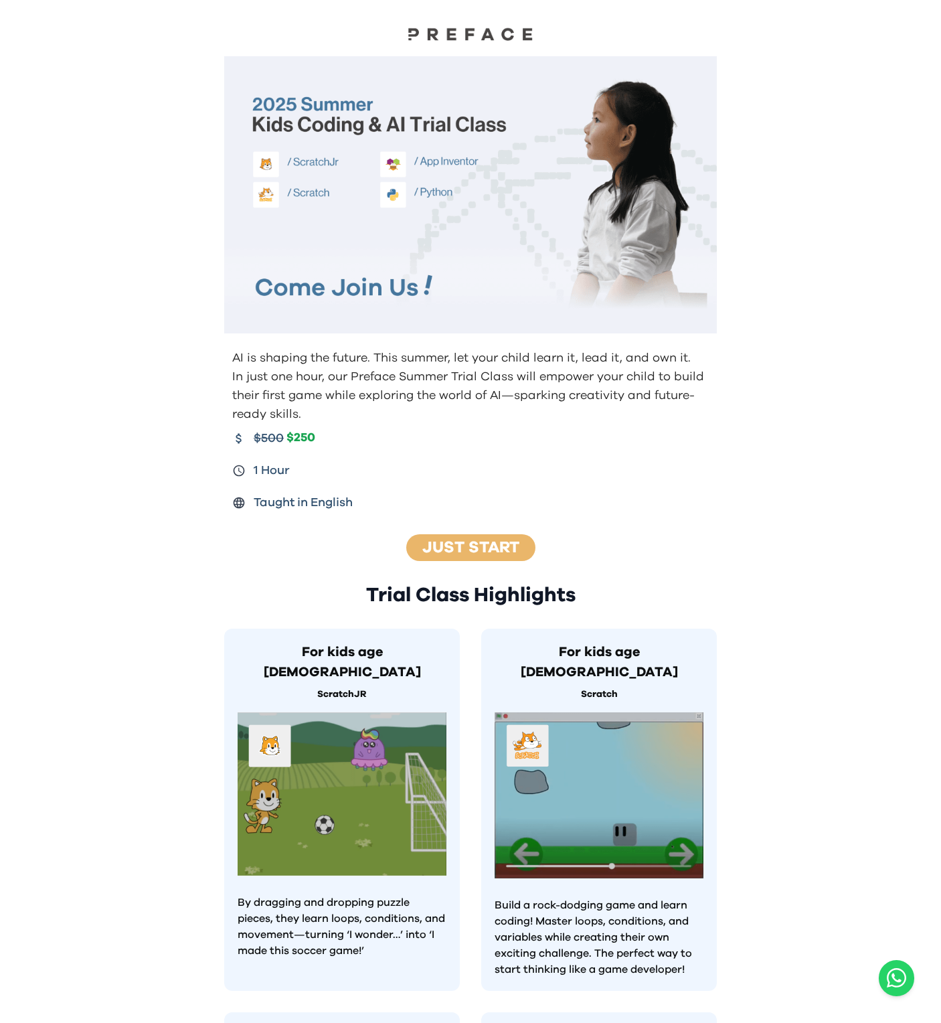
click at [273, 514] on div "AI is shaping the future. This summer, let your child learn it, lead it, and ow…" at bounding box center [471, 764] width 514 height 1416
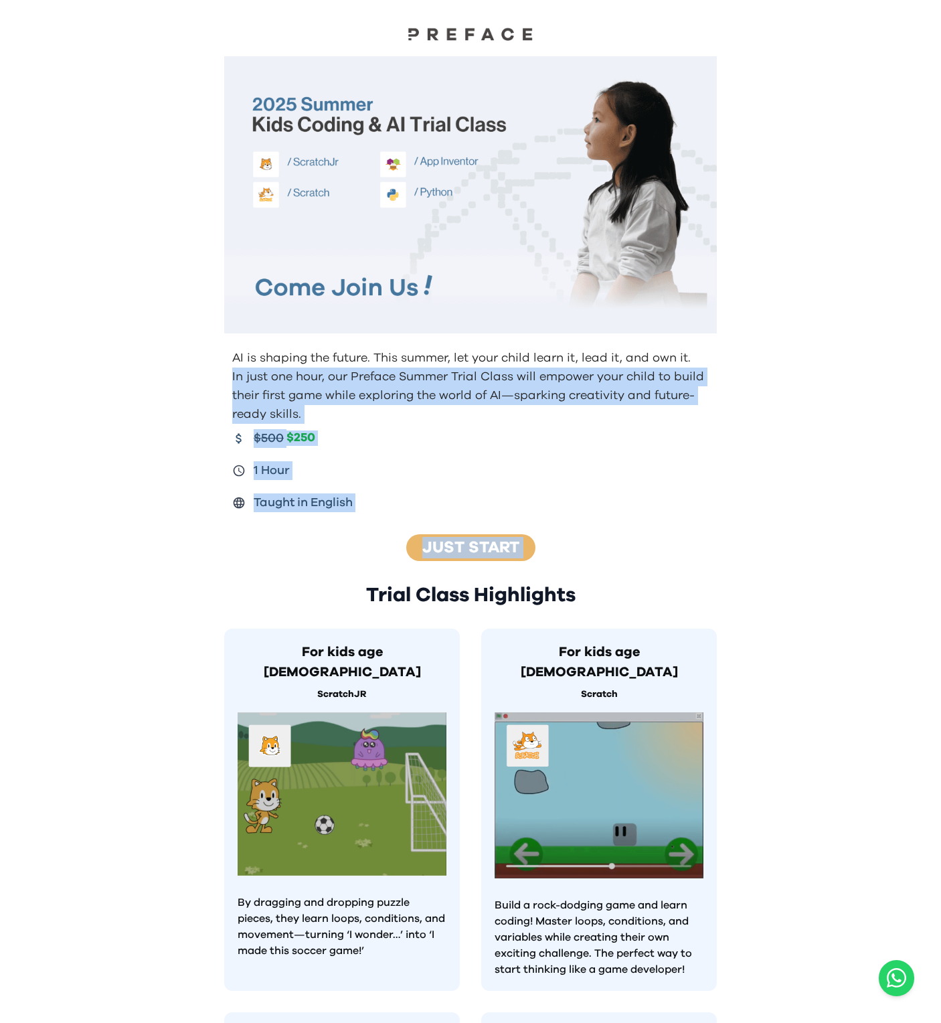
drag, startPoint x: 273, startPoint y: 514, endPoint x: 238, endPoint y: 373, distance: 145.5
click at [238, 373] on div "AI is shaping the future. This summer, let your child learn it, lead it, and ow…" at bounding box center [471, 764] width 514 height 1416
click at [238, 373] on p "In just one hour, our Preface Summer Trial Class will empower your child to bui…" at bounding box center [471, 395] width 479 height 56
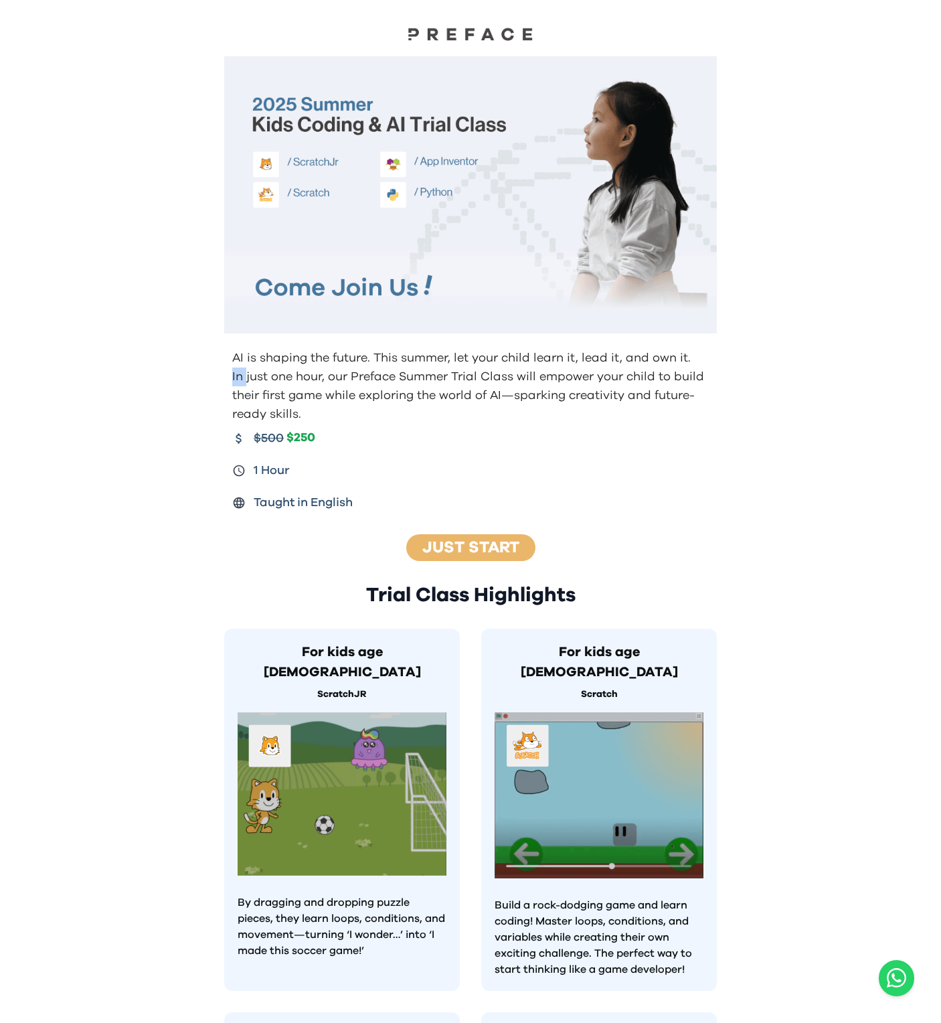
click at [238, 373] on p "In just one hour, our Preface Summer Trial Class will empower your child to bui…" at bounding box center [471, 395] width 479 height 56
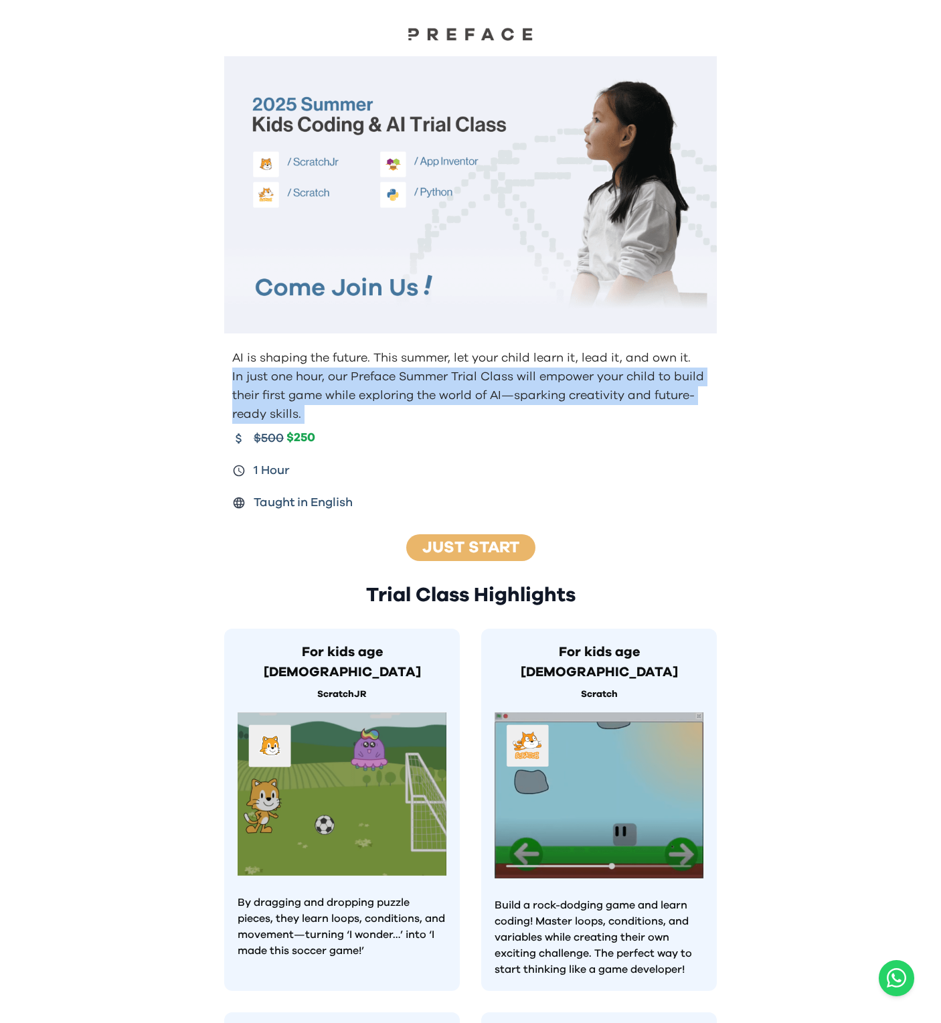
drag, startPoint x: 238, startPoint y: 373, endPoint x: 348, endPoint y: 398, distance: 112.7
click at [348, 398] on p "In just one hour, our Preface Summer Trial Class will empower your child to bui…" at bounding box center [471, 395] width 479 height 56
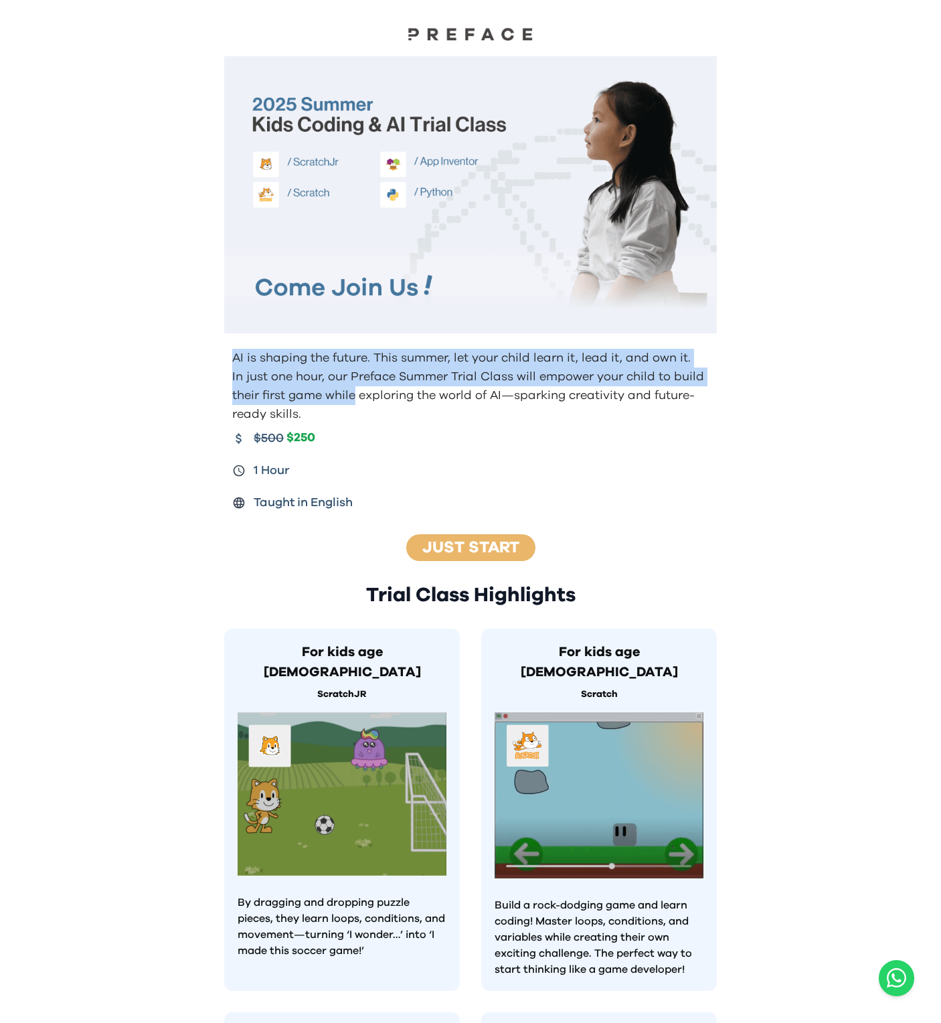
drag, startPoint x: 348, startPoint y: 398, endPoint x: 217, endPoint y: 349, distance: 140.2
click at [217, 349] on div "AI is shaping the future. This summer, let your child learn it, lead it, and ow…" at bounding box center [471, 430] width 514 height 174
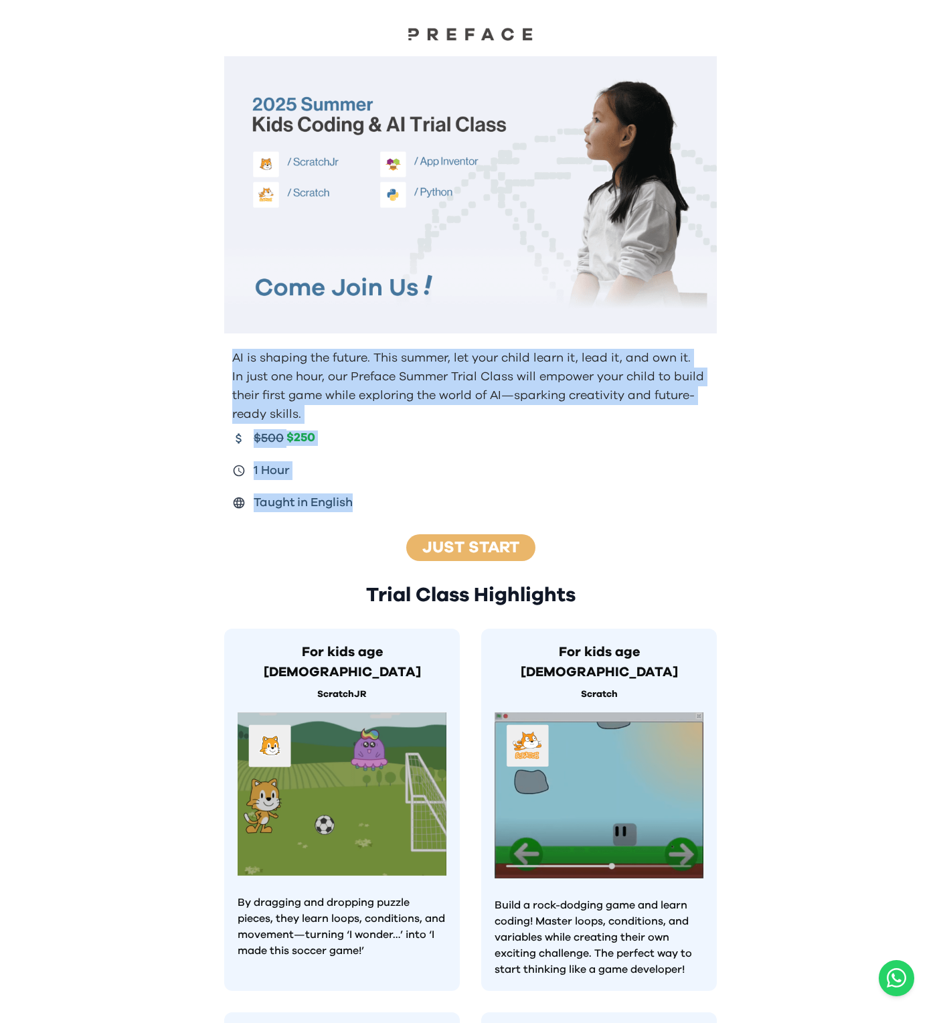
drag, startPoint x: 217, startPoint y: 349, endPoint x: 412, endPoint y: 487, distance: 238.6
click at [412, 487] on div "AI is shaping the future. This summer, let your child learn it, lead it, and ow…" at bounding box center [471, 430] width 514 height 174
click at [412, 487] on div "$500 $250 1 Hour Taught in English" at bounding box center [471, 470] width 479 height 83
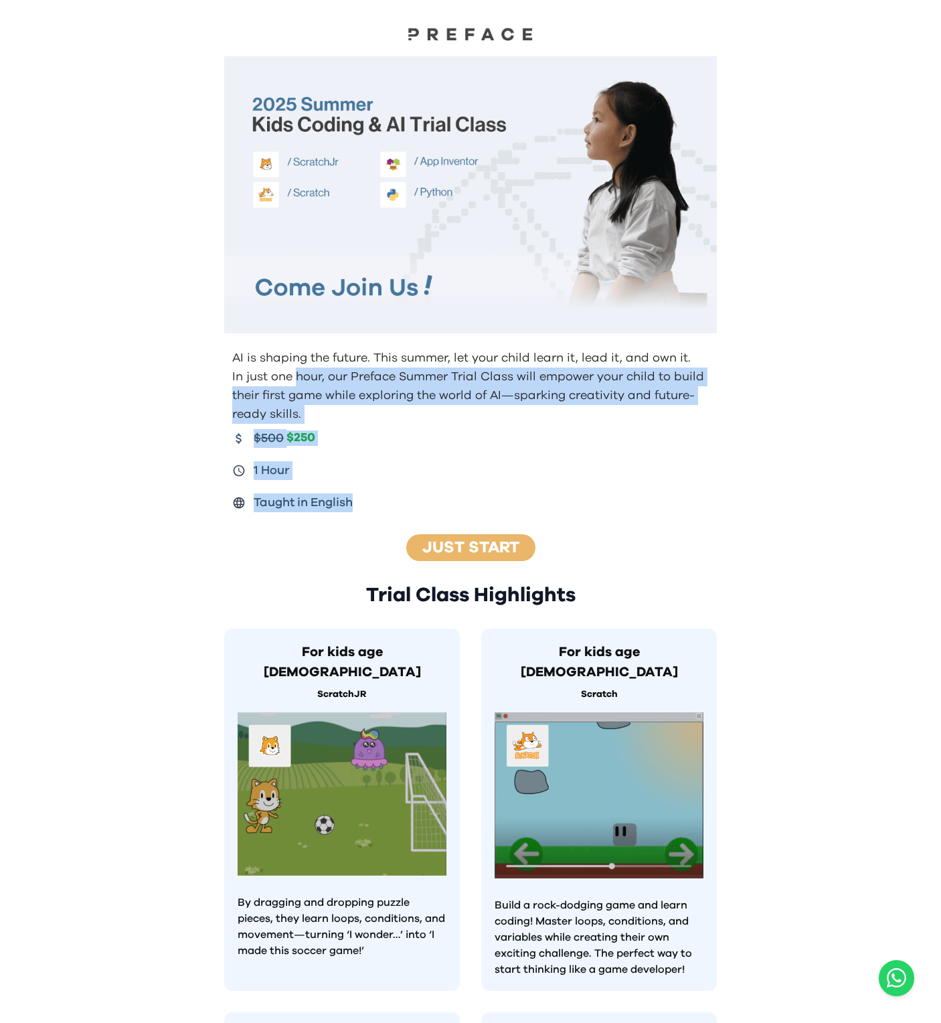
drag, startPoint x: 412, startPoint y: 487, endPoint x: 300, endPoint y: 371, distance: 160.5
click at [300, 371] on div "AI is shaping the future. This summer, let your child learn it, lead it, and ow…" at bounding box center [471, 430] width 514 height 174
click at [300, 371] on p "In just one hour, our Preface Summer Trial Class will empower your child to bui…" at bounding box center [471, 395] width 479 height 56
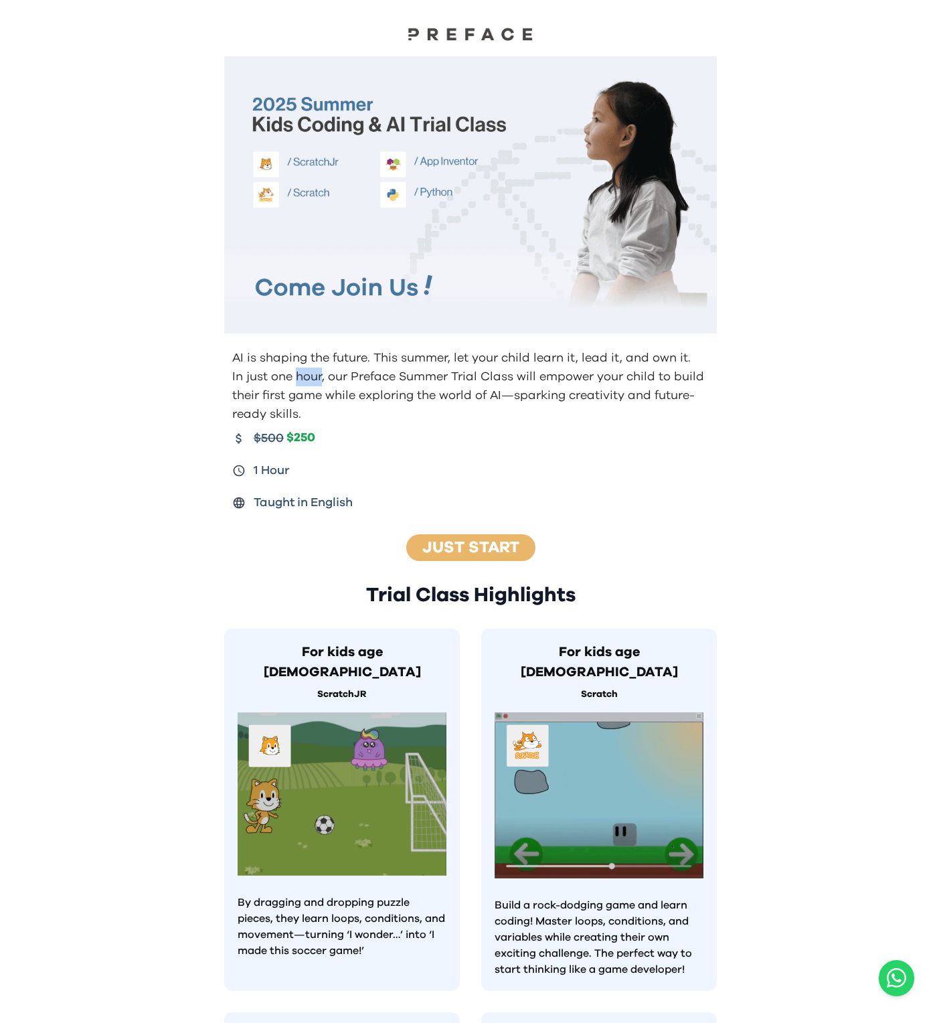
click at [300, 371] on p "In just one hour, our Preface Summer Trial Class will empower your child to bui…" at bounding box center [471, 395] width 479 height 56
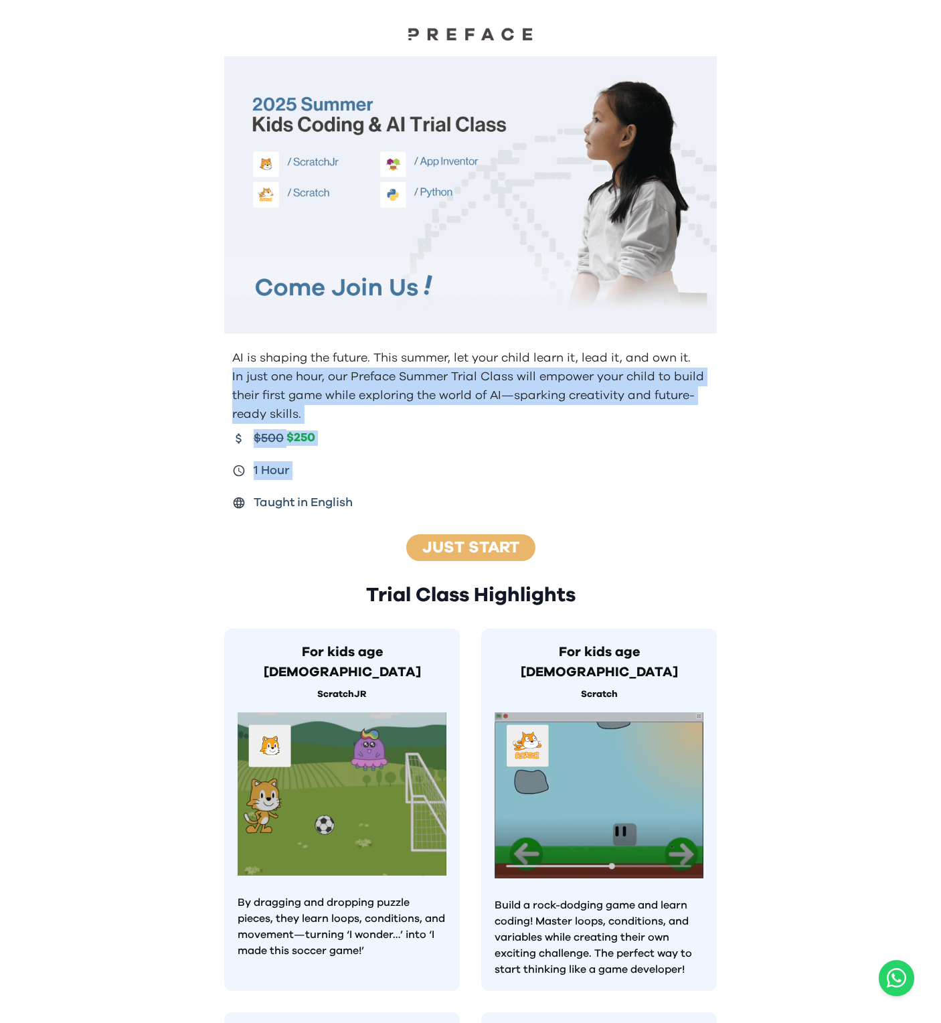
drag, startPoint x: 300, startPoint y: 371, endPoint x: 344, endPoint y: 489, distance: 125.8
click at [344, 489] on div "AI is shaping the future. This summer, let your child learn it, lead it, and ow…" at bounding box center [471, 430] width 514 height 174
click at [344, 493] on span "Taught in English" at bounding box center [303, 502] width 99 height 19
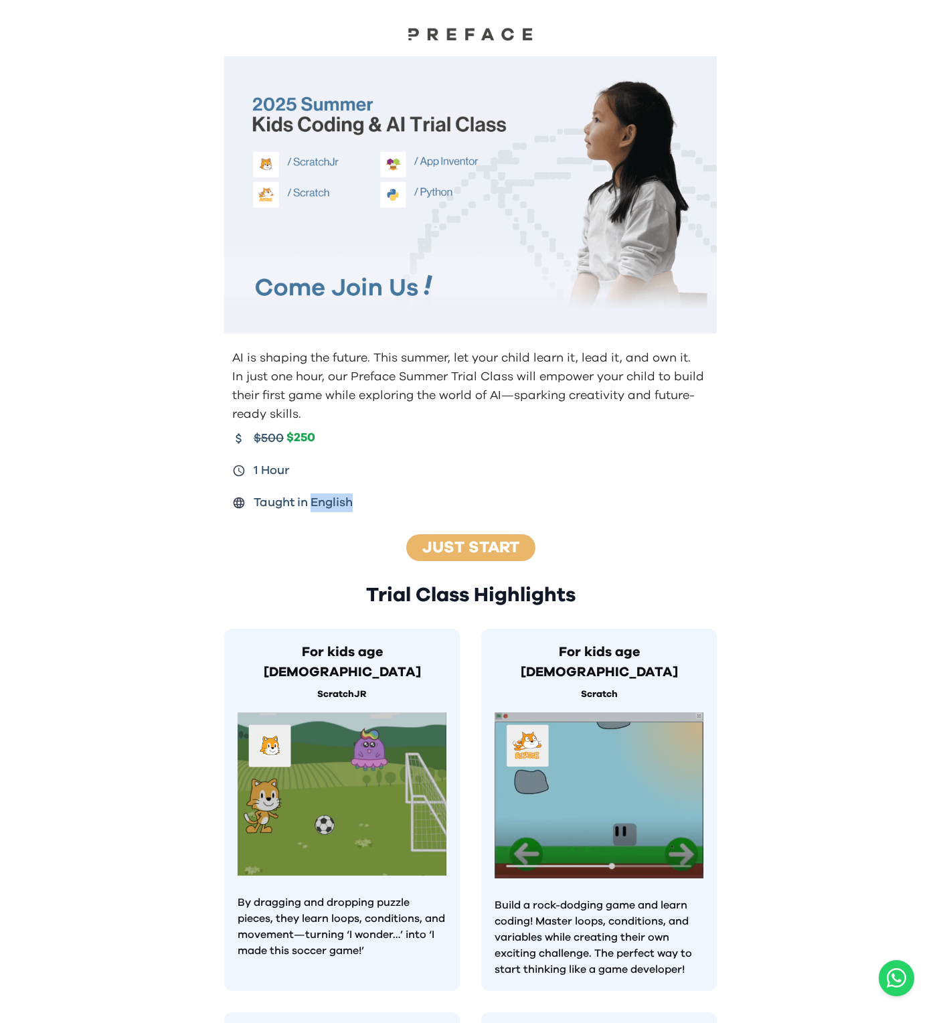
click at [344, 493] on span "Taught in English" at bounding box center [303, 502] width 99 height 19
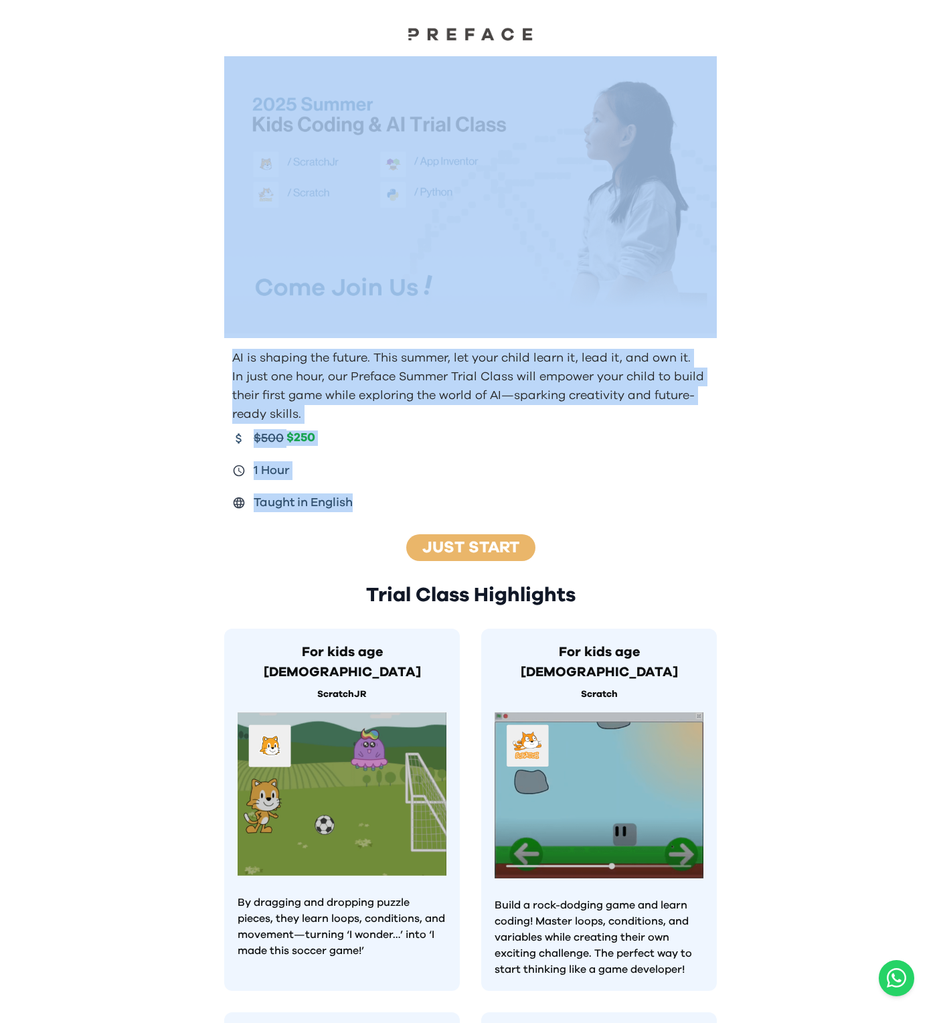
drag, startPoint x: 344, startPoint y: 489, endPoint x: 266, endPoint y: 316, distance: 189.9
click at [266, 316] on div "AI is shaping the future. This summer, let your child learn it, lead it, and ow…" at bounding box center [471, 764] width 514 height 1416
click at [262, 387] on p "In just one hour, our Preface Summer Trial Class will empower your child to bui…" at bounding box center [471, 395] width 479 height 56
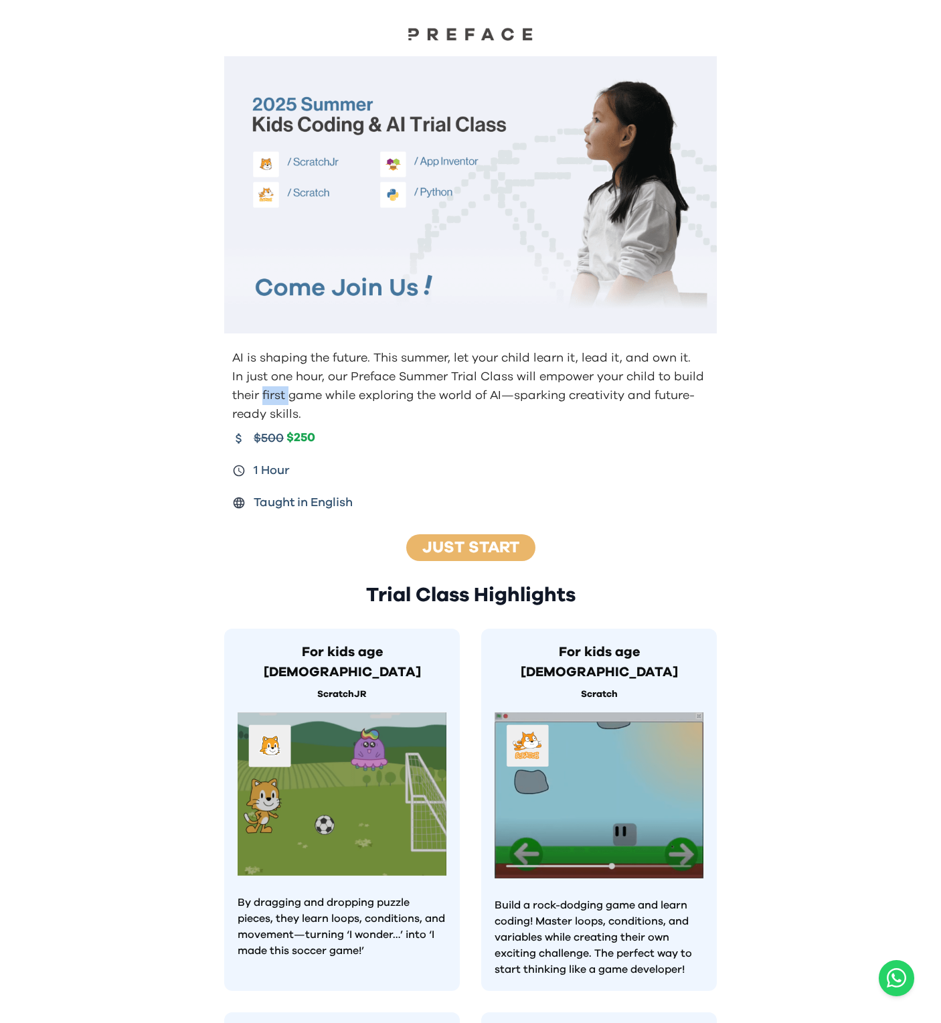
click at [262, 387] on p "In just one hour, our Preface Summer Trial Class will empower your child to bui…" at bounding box center [471, 395] width 479 height 56
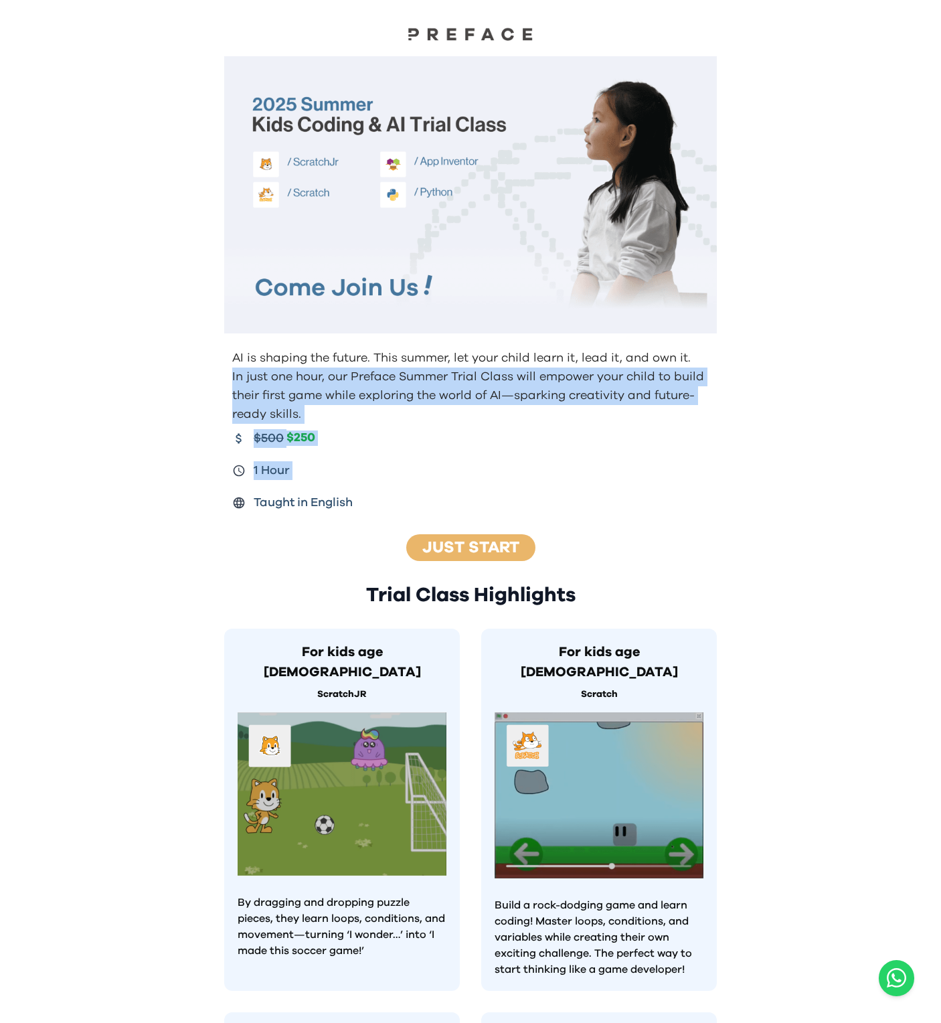
drag, startPoint x: 262, startPoint y: 387, endPoint x: 332, endPoint y: 487, distance: 122.6
click at [332, 487] on div "AI is shaping the future. This summer, let your child learn it, lead it, and ow…" at bounding box center [471, 430] width 514 height 174
click at [332, 487] on div "$500 $250 1 Hour Taught in English" at bounding box center [471, 470] width 479 height 83
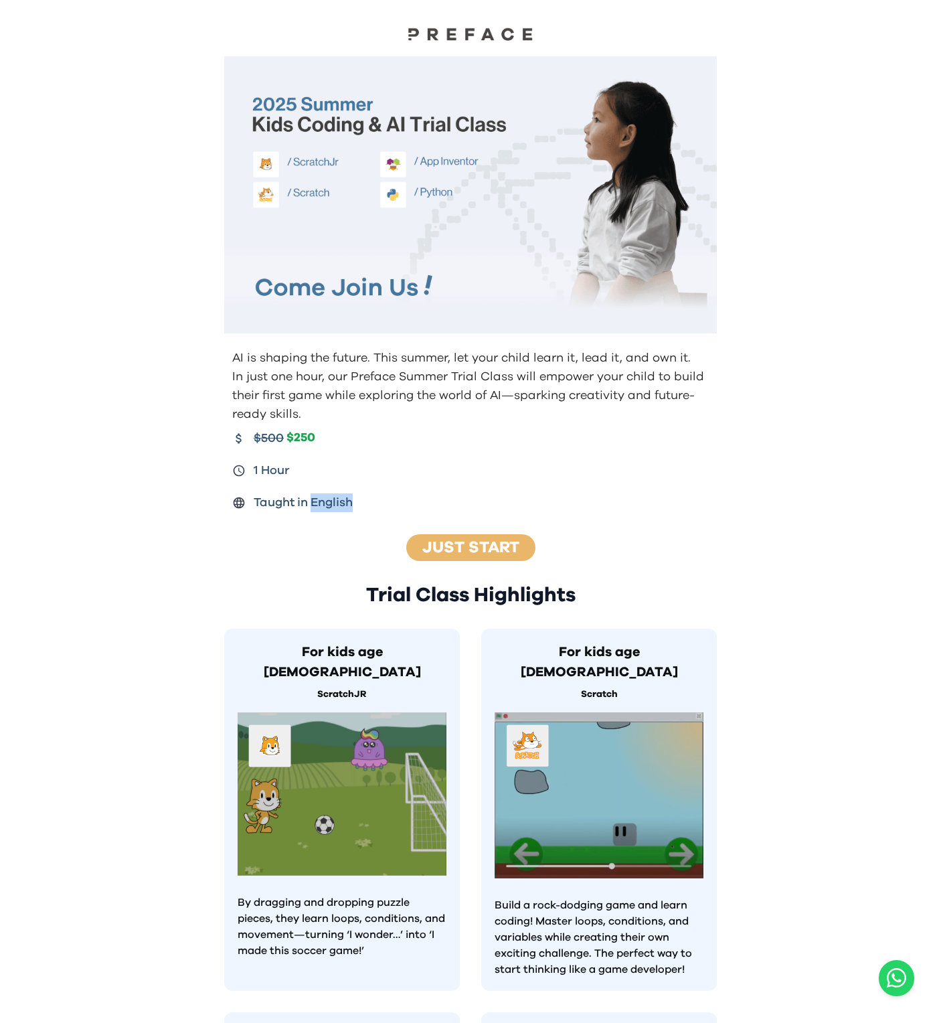
click at [332, 487] on div "$500 $250 1 Hour Taught in English" at bounding box center [471, 470] width 479 height 83
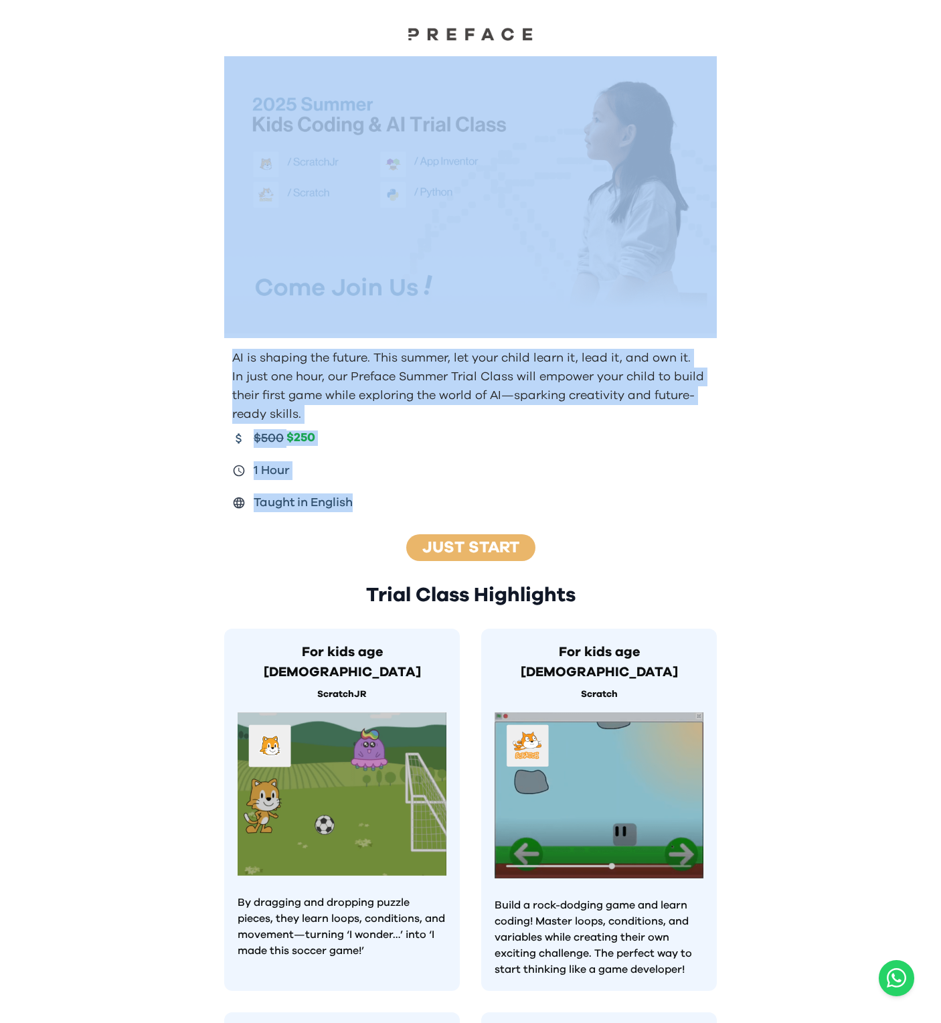
drag, startPoint x: 332, startPoint y: 487, endPoint x: 265, endPoint y: 326, distance: 174.6
click at [265, 326] on div "AI is shaping the future. This summer, let your child learn it, lead it, and ow…" at bounding box center [471, 764] width 514 height 1416
click at [271, 398] on p "In just one hour, our Preface Summer Trial Class will empower your child to bui…" at bounding box center [471, 395] width 479 height 56
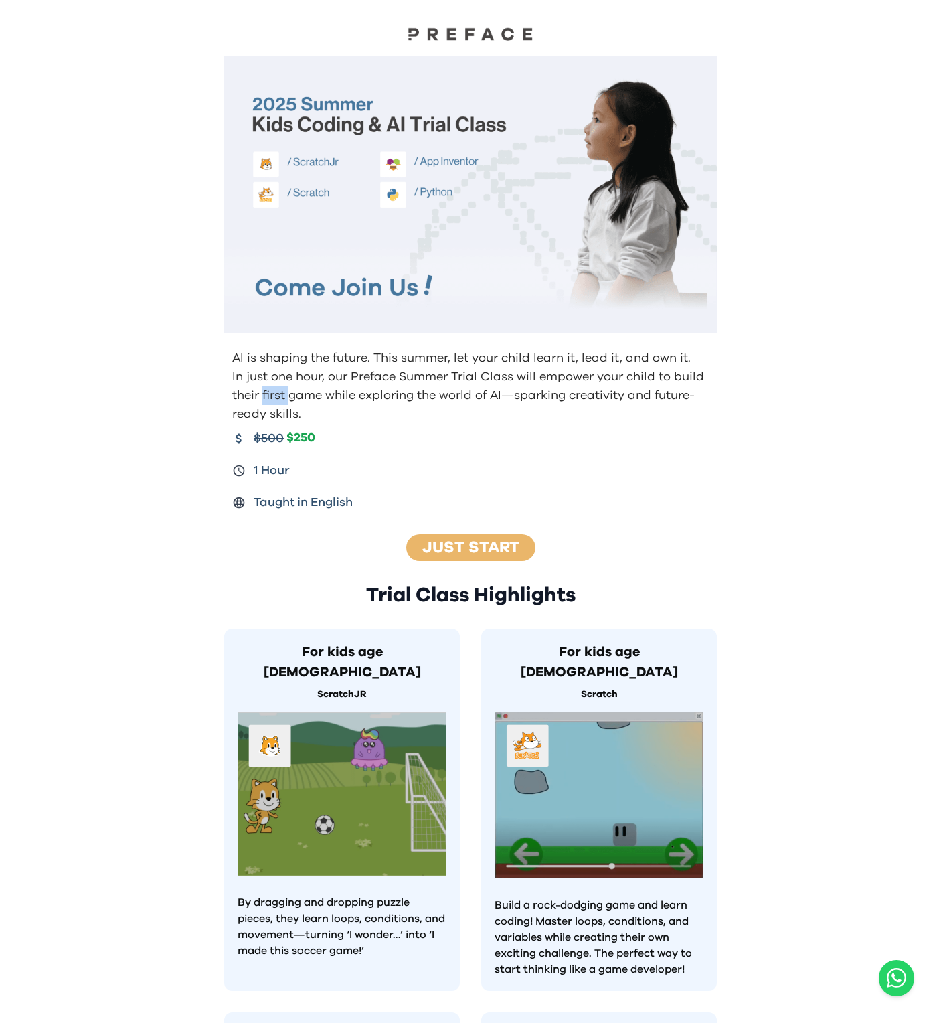
click at [271, 398] on p "In just one hour, our Preface Summer Trial Class will empower your child to bui…" at bounding box center [471, 395] width 479 height 56
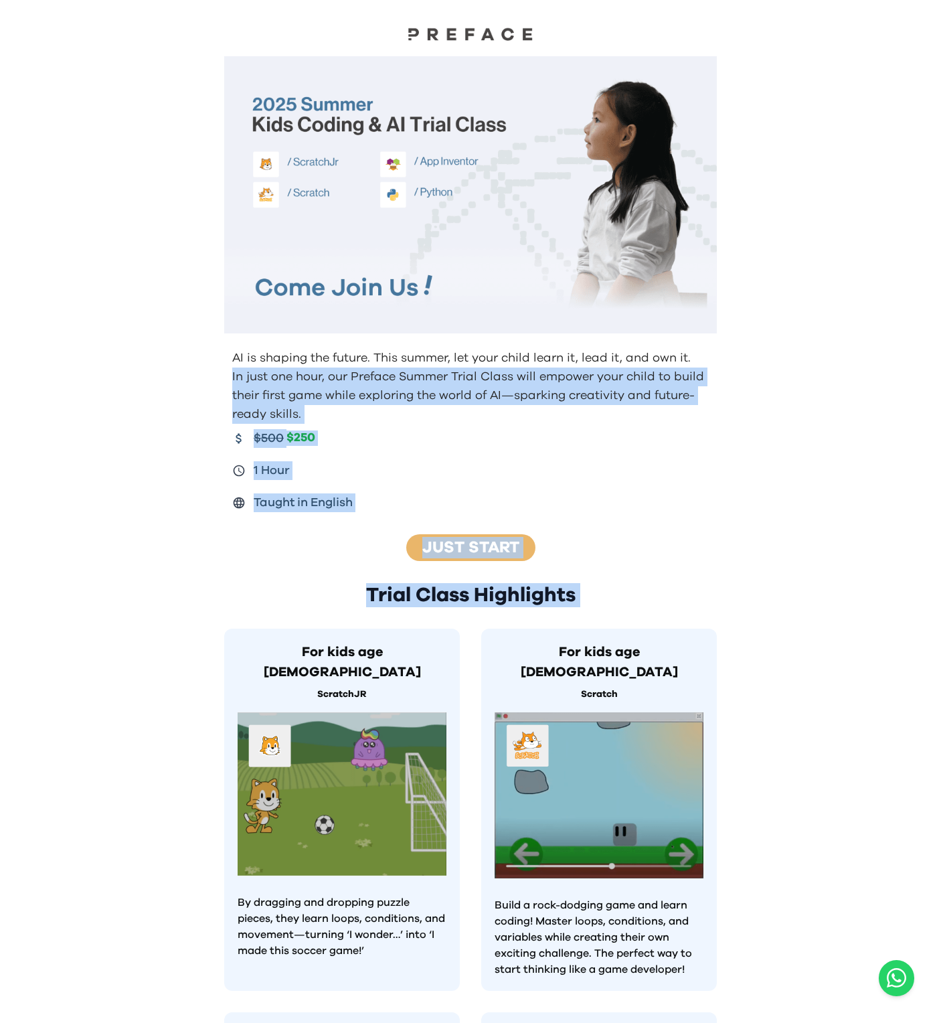
drag, startPoint x: 271, startPoint y: 398, endPoint x: 329, endPoint y: 593, distance: 203.7
click at [329, 593] on div "AI is shaping the future. This summer, let your child learn it, lead it, and ow…" at bounding box center [471, 764] width 514 height 1416
click at [329, 593] on h2 "Trial Class Highlights" at bounding box center [470, 595] width 493 height 24
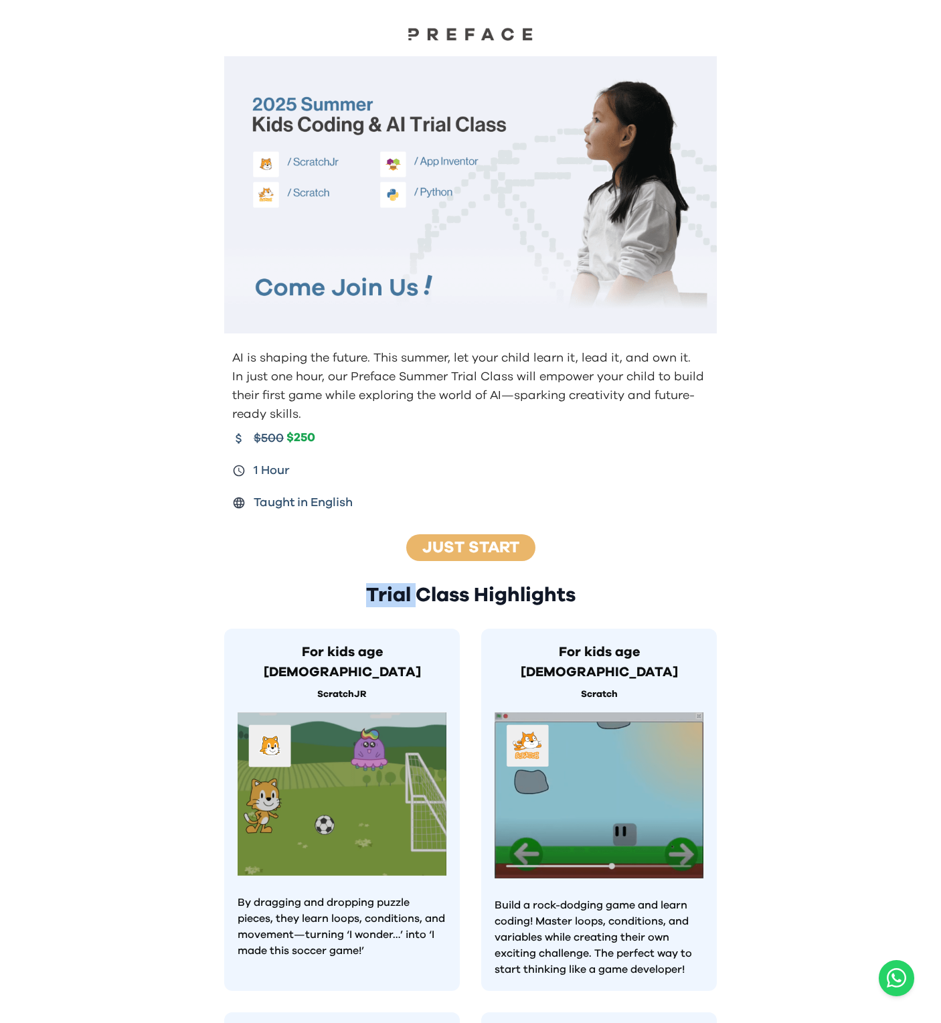
click at [329, 593] on h2 "Trial Class Highlights" at bounding box center [470, 595] width 493 height 24
click at [355, 502] on div "Taught in English" at bounding box center [471, 502] width 479 height 19
drag, startPoint x: 355, startPoint y: 502, endPoint x: 228, endPoint y: 384, distance: 173.3
click at [228, 384] on div "AI is shaping the future. This summer, let your child learn it, lead it, and ow…" at bounding box center [471, 430] width 514 height 174
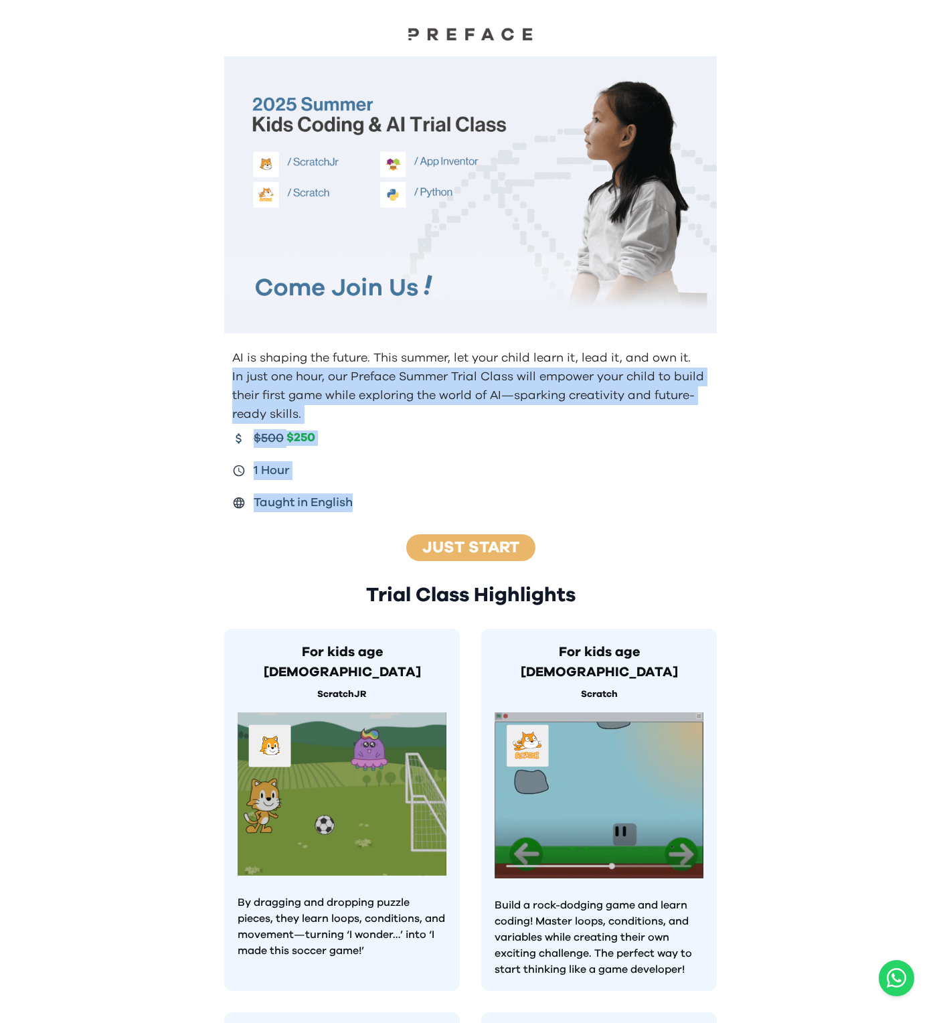
click at [228, 384] on div "AI is shaping the future. This summer, let your child learn it, lead it, and ow…" at bounding box center [471, 430] width 514 height 174
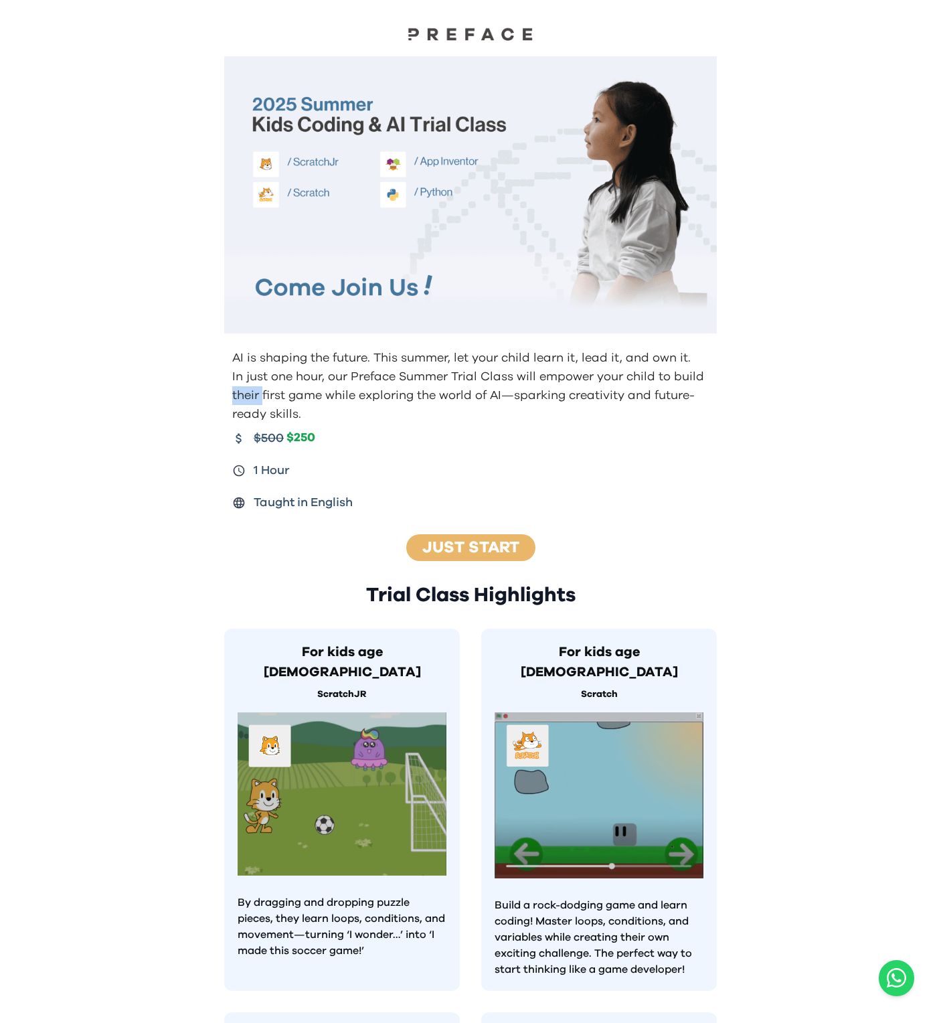
click at [228, 384] on div "AI is shaping the future. This summer, let your child learn it, lead it, and ow…" at bounding box center [471, 430] width 514 height 174
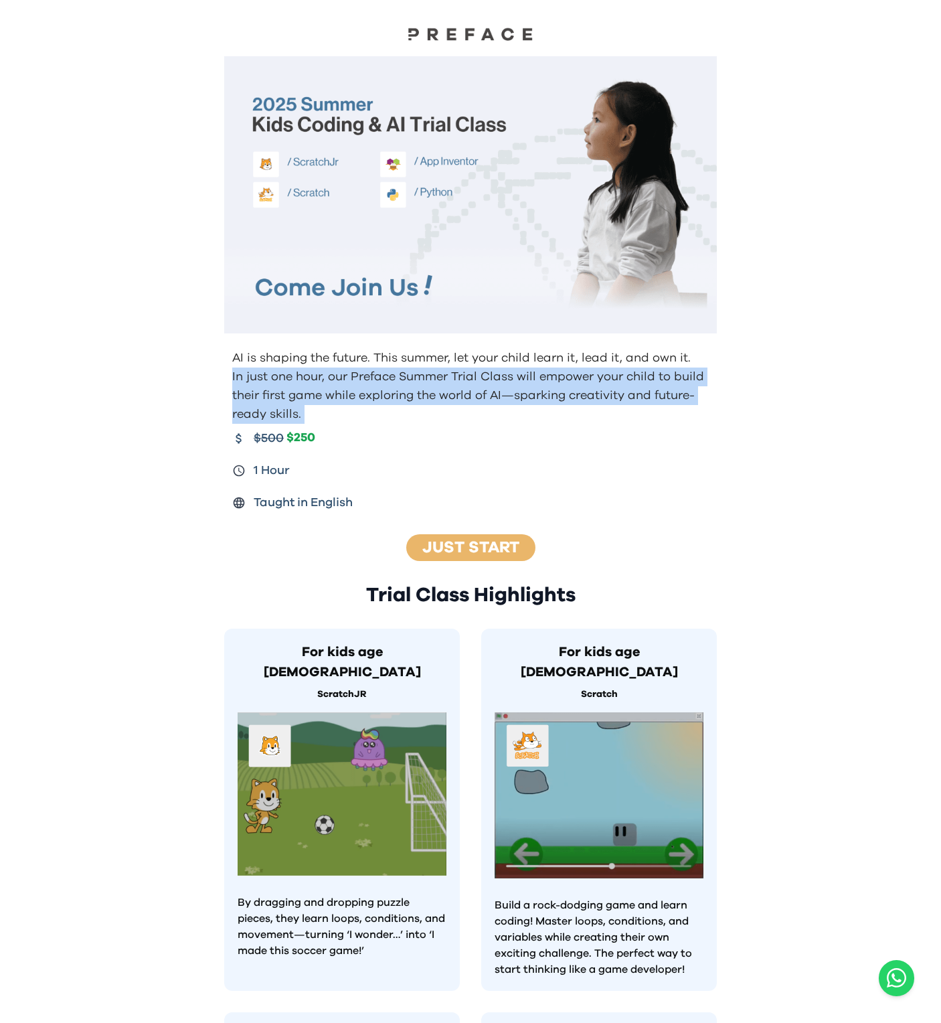
drag, startPoint x: 228, startPoint y: 384, endPoint x: 218, endPoint y: 361, distance: 24.9
click at [218, 361] on div "AI is shaping the future. This summer, let your child learn it, lead it, and ow…" at bounding box center [471, 430] width 514 height 174
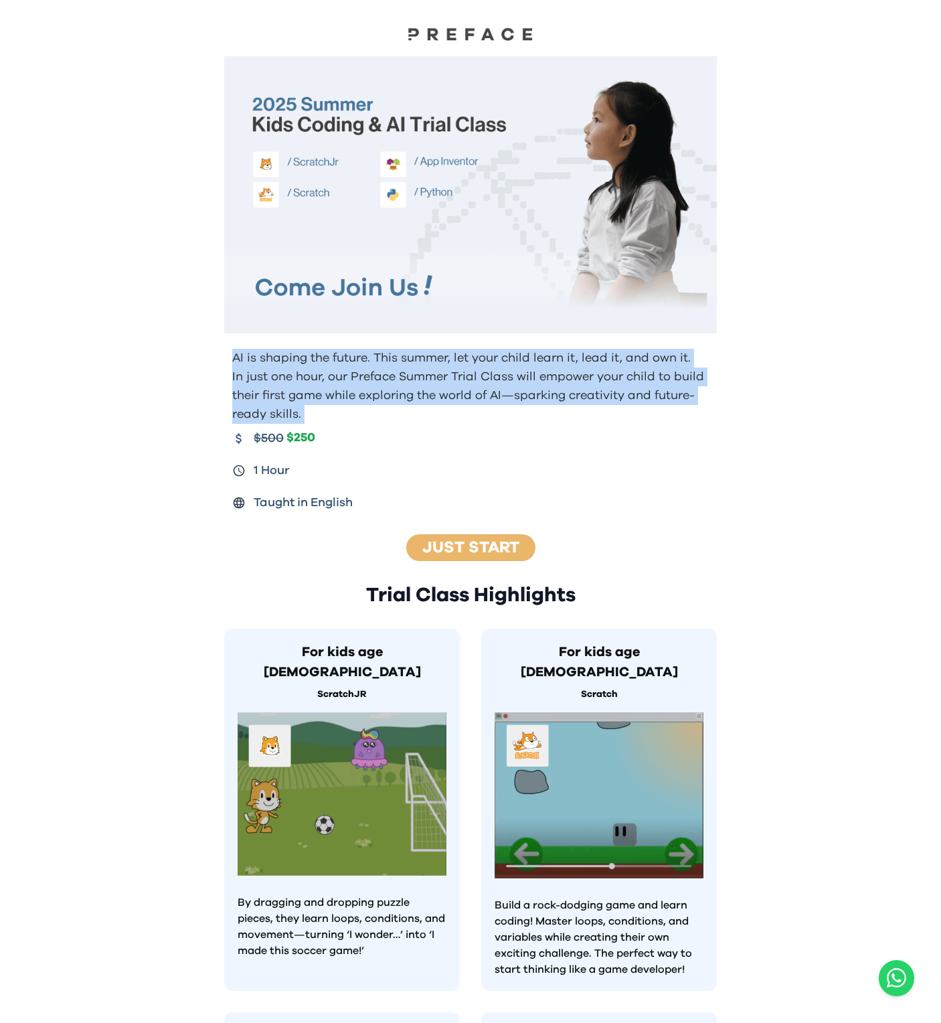
click at [218, 361] on div "AI is shaping the future. This summer, let your child learn it, lead it, and ow…" at bounding box center [471, 430] width 514 height 174
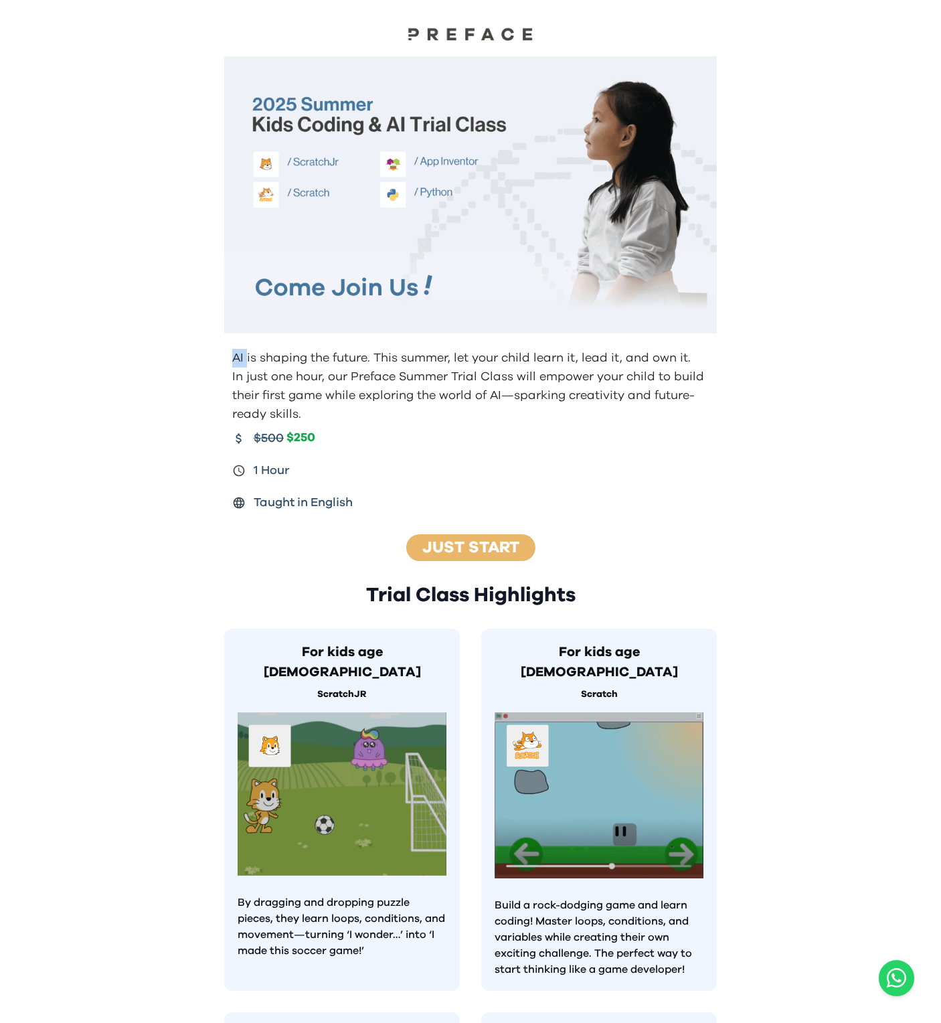
click at [218, 361] on div "AI is shaping the future. This summer, let your child learn it, lead it, and ow…" at bounding box center [471, 430] width 514 height 174
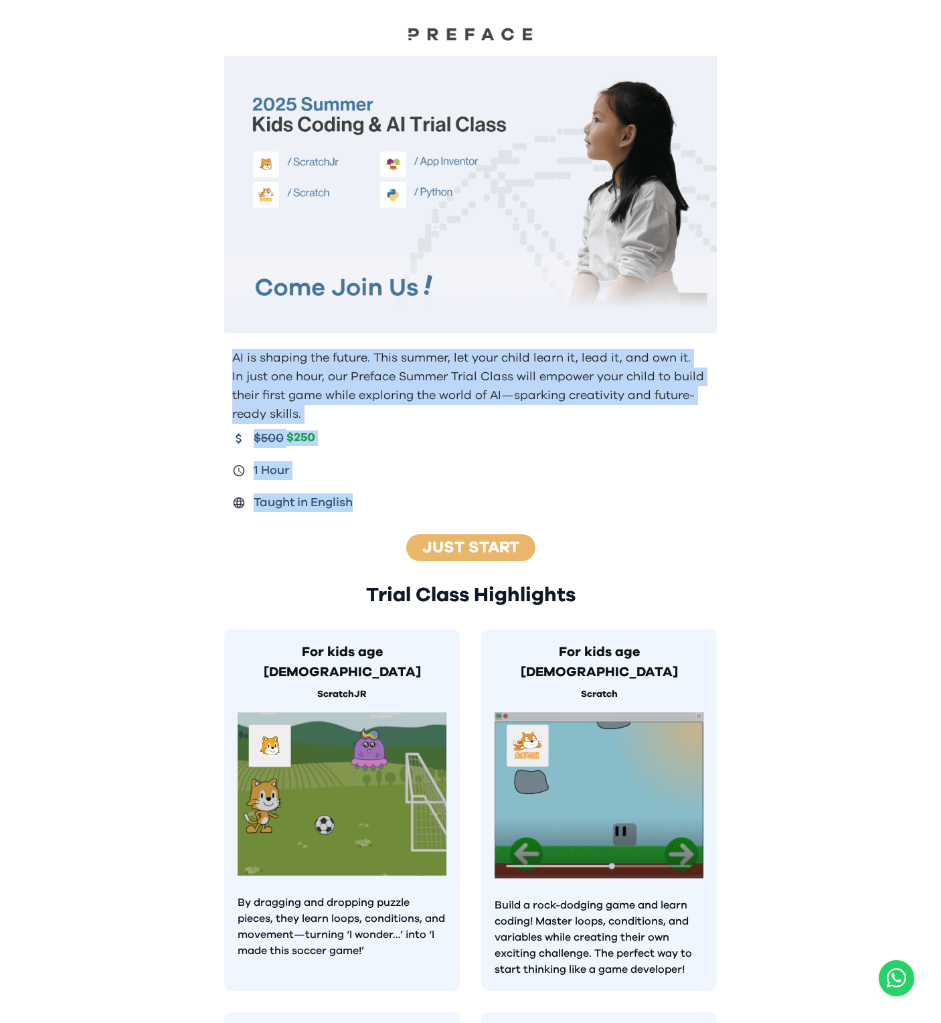
drag, startPoint x: 218, startPoint y: 361, endPoint x: 335, endPoint y: 504, distance: 184.1
click at [335, 504] on div "AI is shaping the future. This summer, let your child learn it, lead it, and ow…" at bounding box center [471, 430] width 514 height 174
click at [335, 504] on span "Taught in English" at bounding box center [303, 502] width 99 height 19
